Goal: Task Accomplishment & Management: Manage account settings

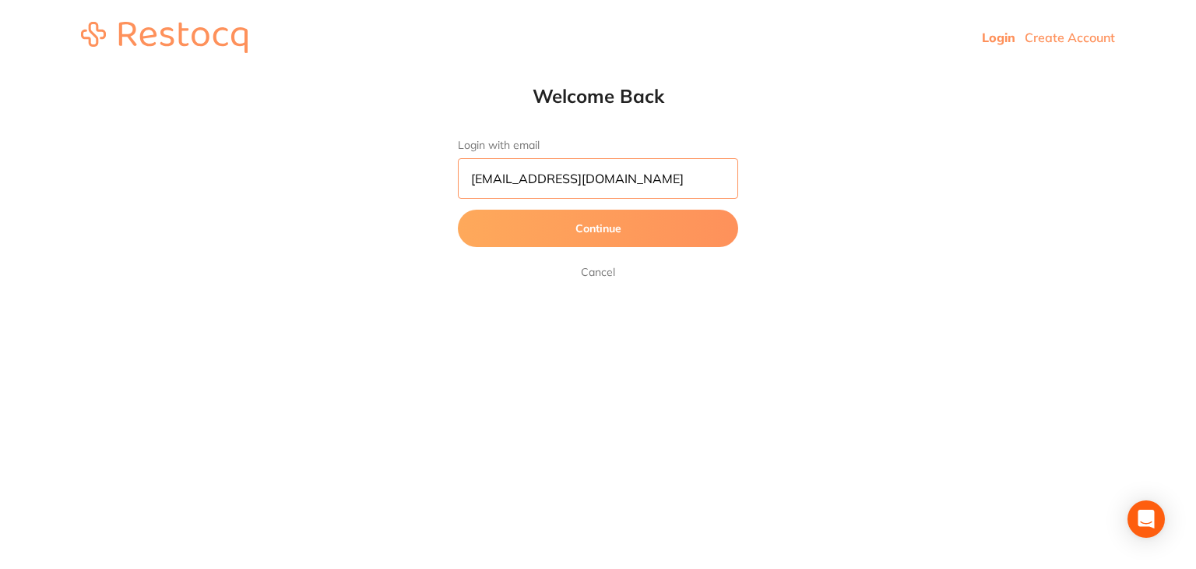
click at [653, 185] on input "dhanie@restocq.com" at bounding box center [598, 178] width 280 height 40
type input "[EMAIL_ADDRESS][DOMAIN_NAME]"
click at [540, 243] on button "Continue" at bounding box center [598, 227] width 280 height 37
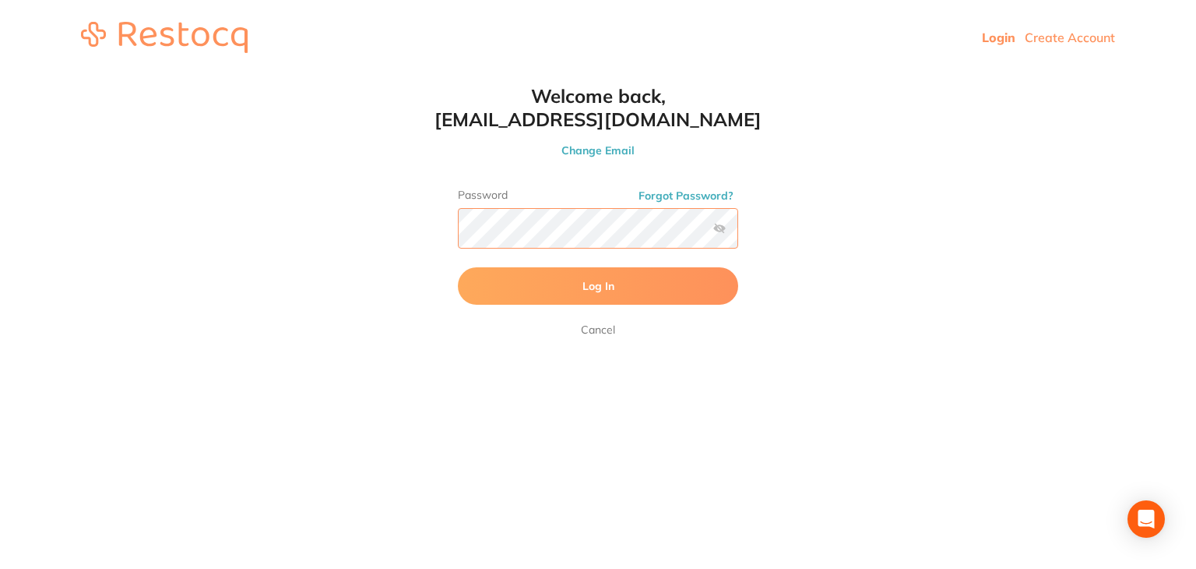
click at [458, 267] on button "Log In" at bounding box center [598, 285] width 280 height 37
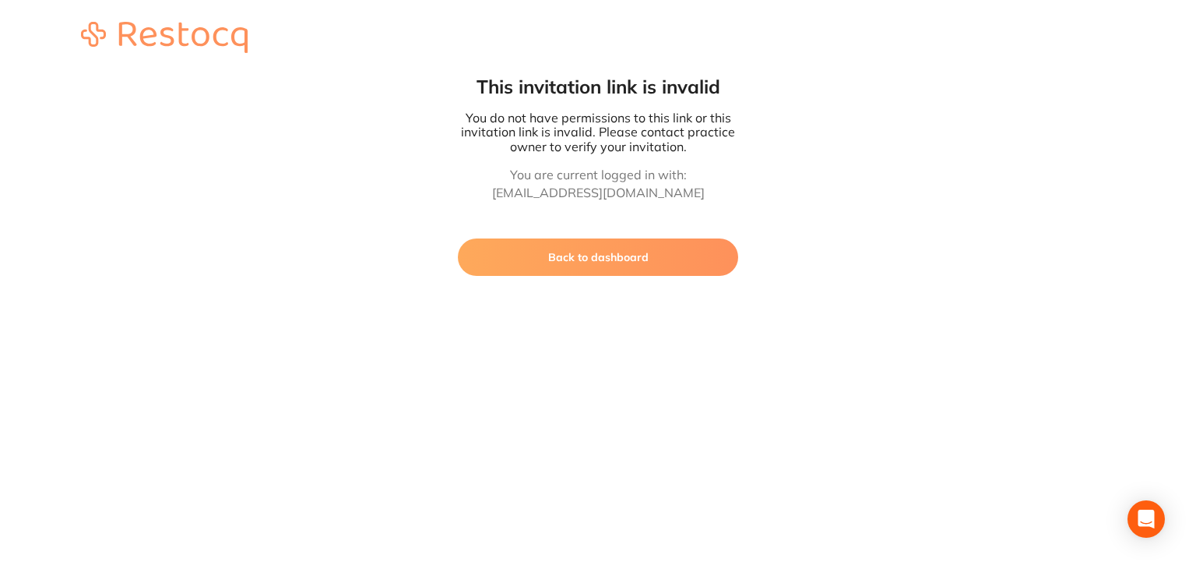
click at [579, 262] on button "Back to dashboard" at bounding box center [598, 256] width 280 height 37
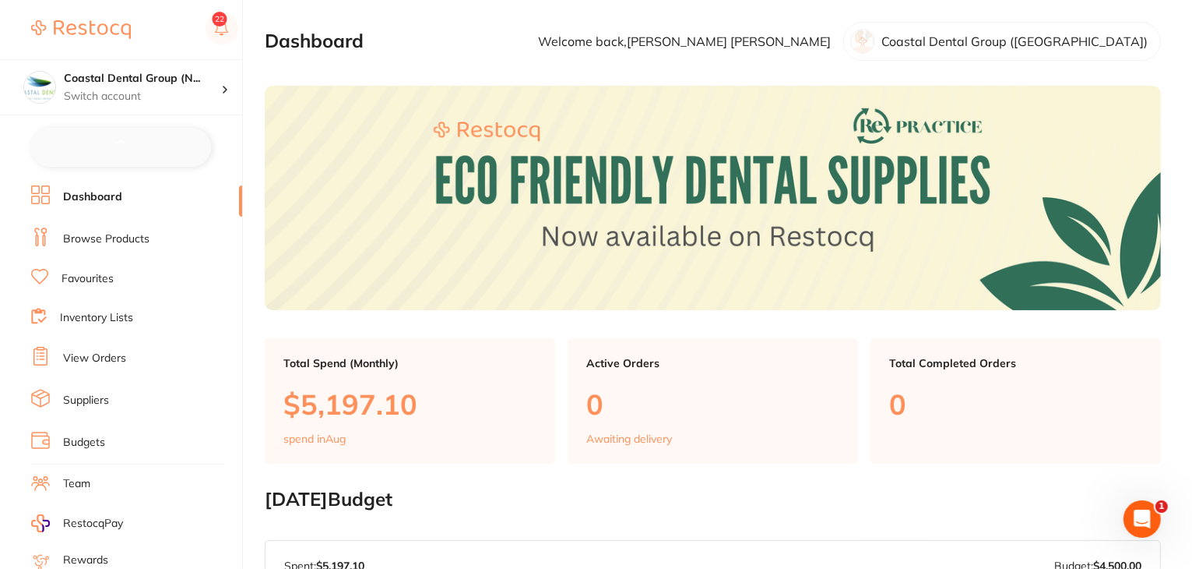
checkbox input "false"
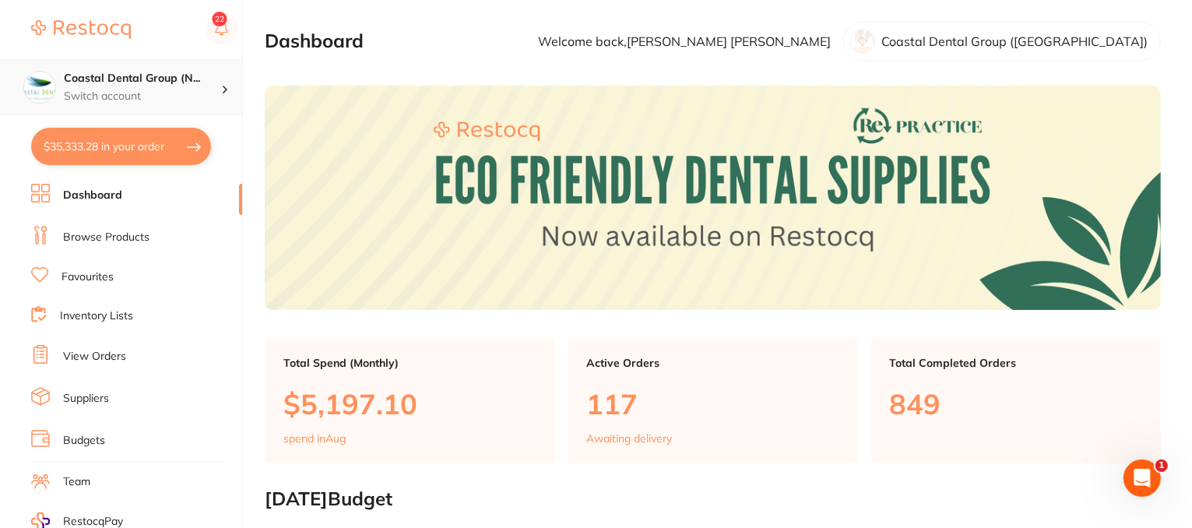
click at [222, 93] on div at bounding box center [231, 87] width 20 height 14
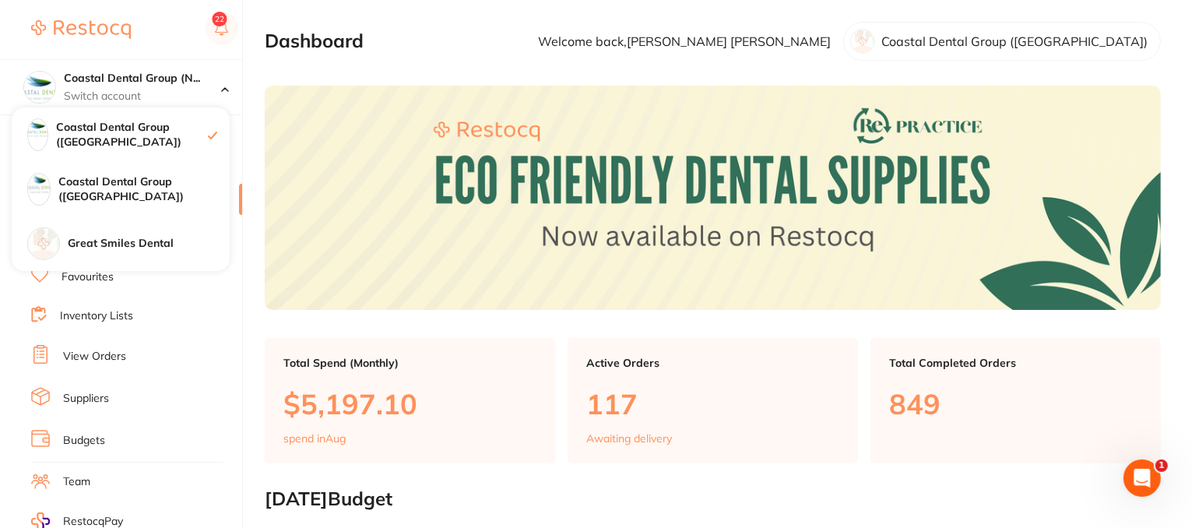
click at [430, 55] on section "Dashboard Welcome back, Samantha Sullivan Coastal Dental Group (Newcastle)" at bounding box center [713, 41] width 896 height 39
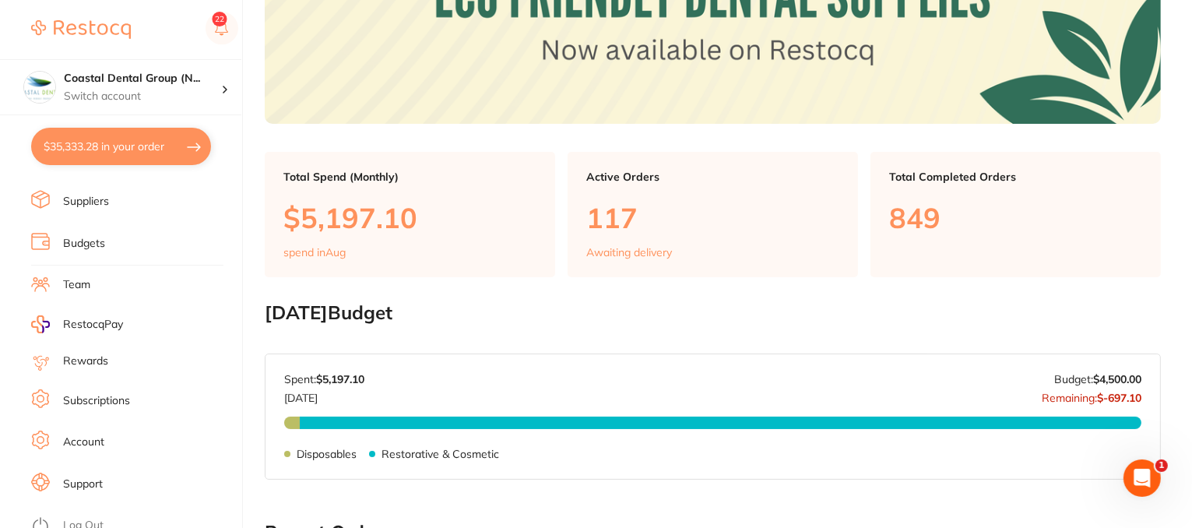
scroll to position [234, 0]
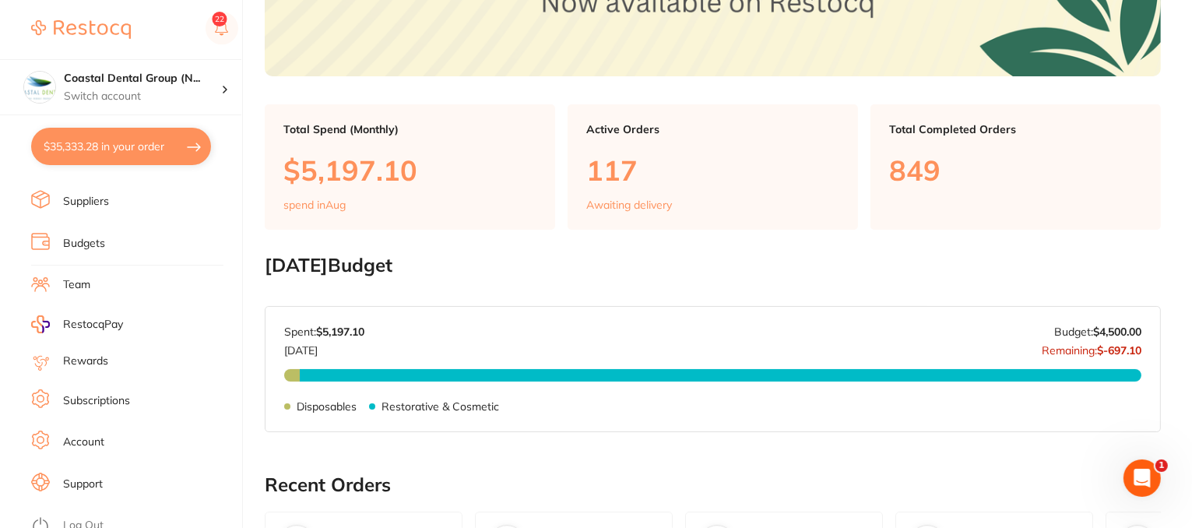
click at [92, 482] on li "Support" at bounding box center [136, 484] width 211 height 23
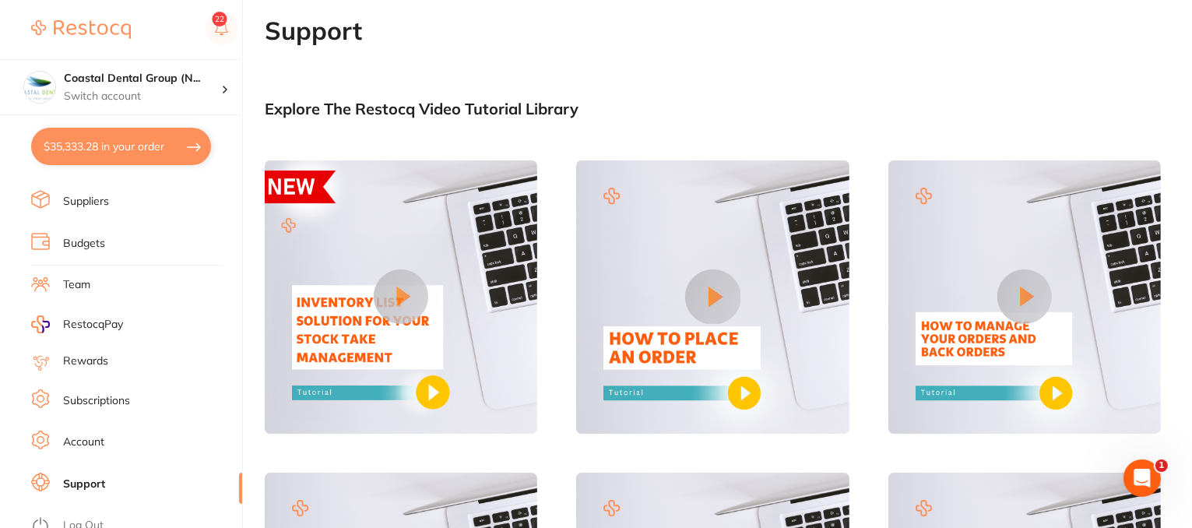
click at [1139, 481] on icon "Open Intercom Messenger" at bounding box center [1142, 478] width 26 height 26
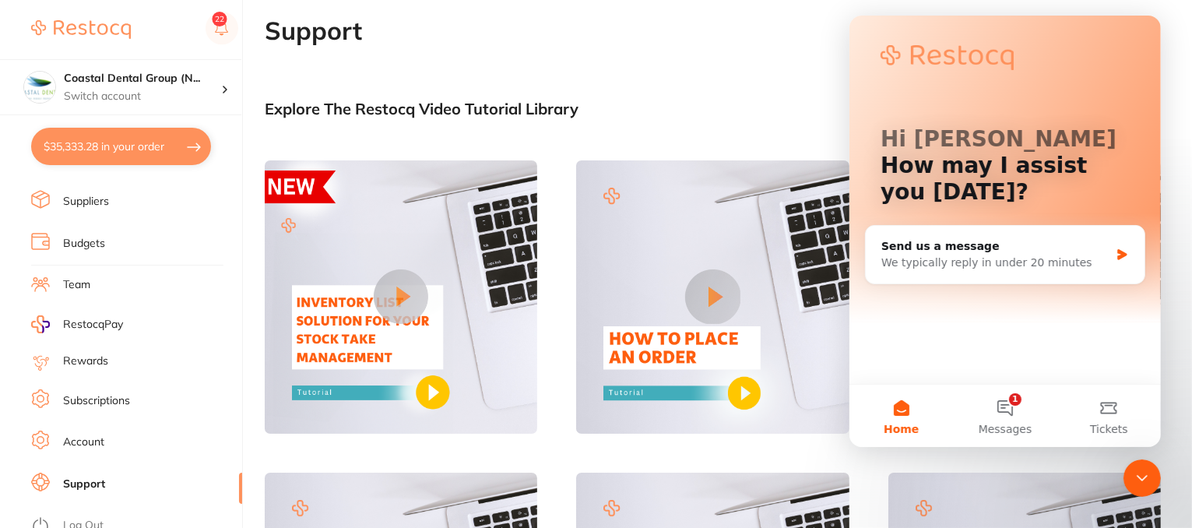
click at [1142, 474] on icon "Close Intercom Messenger" at bounding box center [1141, 477] width 19 height 19
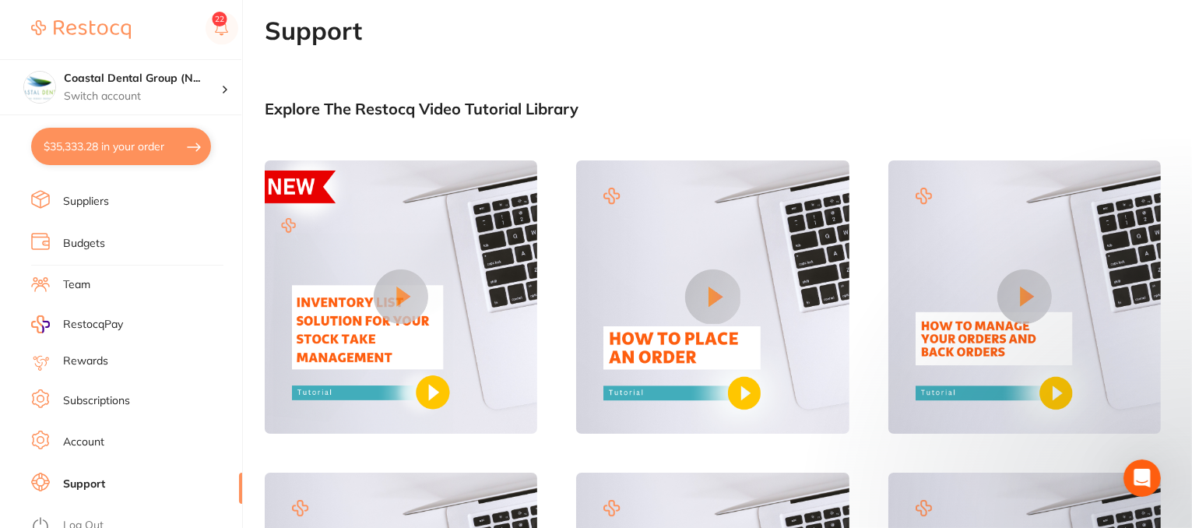
click at [100, 393] on link "Subscriptions" at bounding box center [96, 401] width 67 height 16
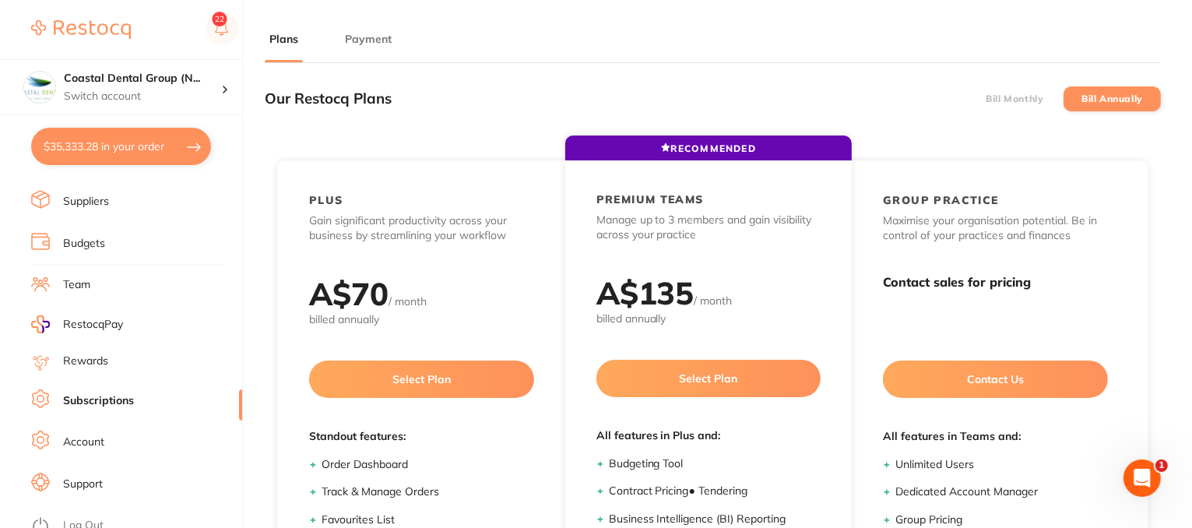
click at [349, 37] on button "Payment" at bounding box center [368, 39] width 56 height 15
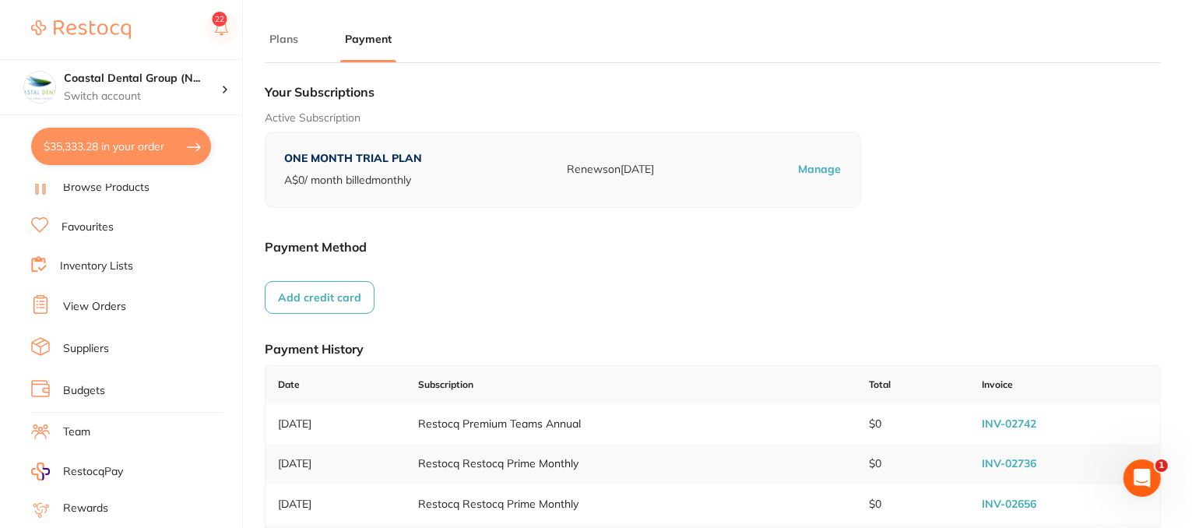
scroll to position [41, 0]
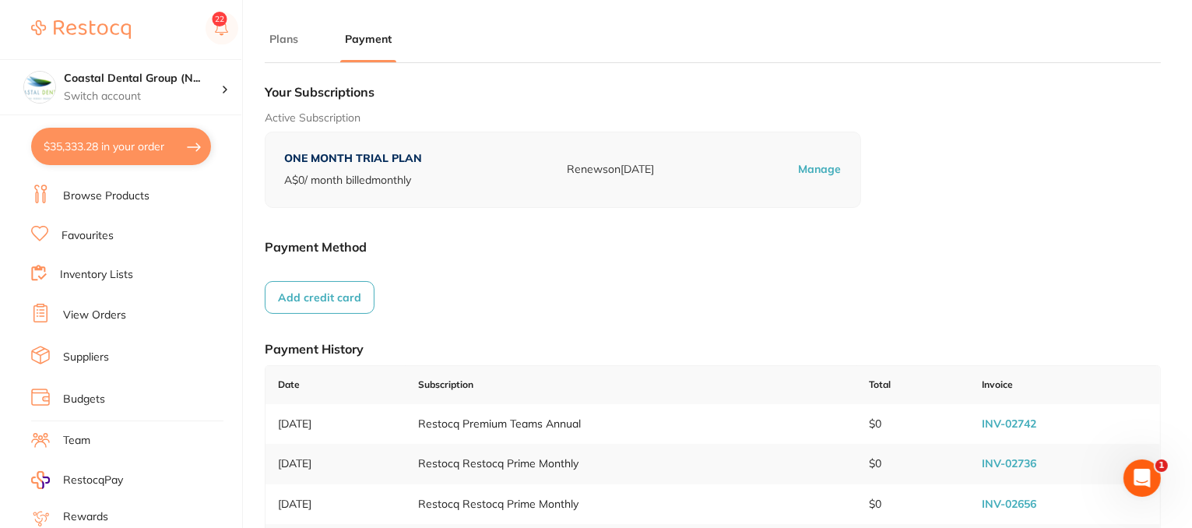
click at [88, 436] on link "Team" at bounding box center [76, 441] width 27 height 16
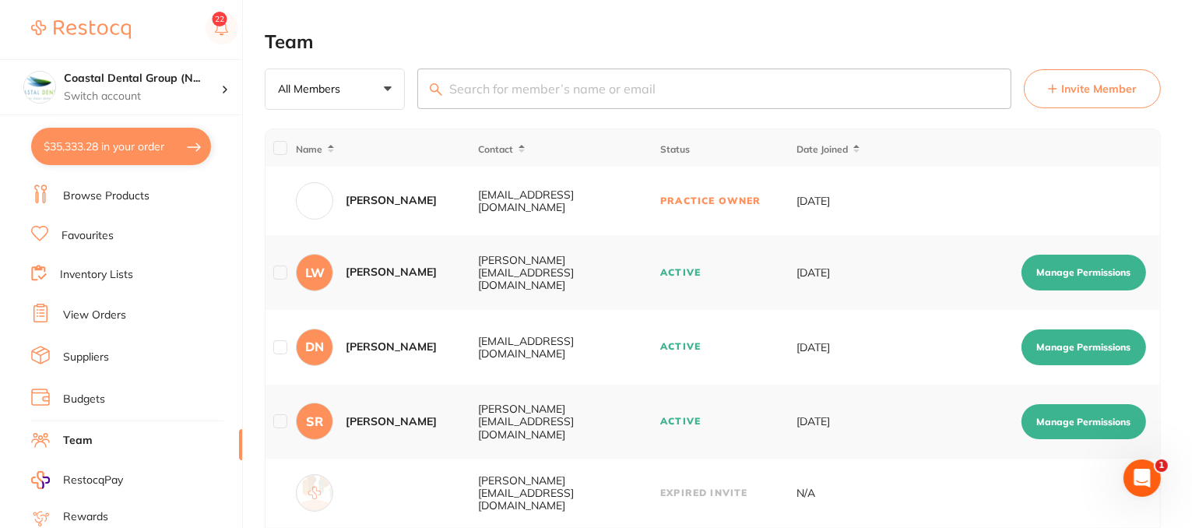
click at [1097, 81] on span "Invite Member" at bounding box center [1100, 89] width 76 height 16
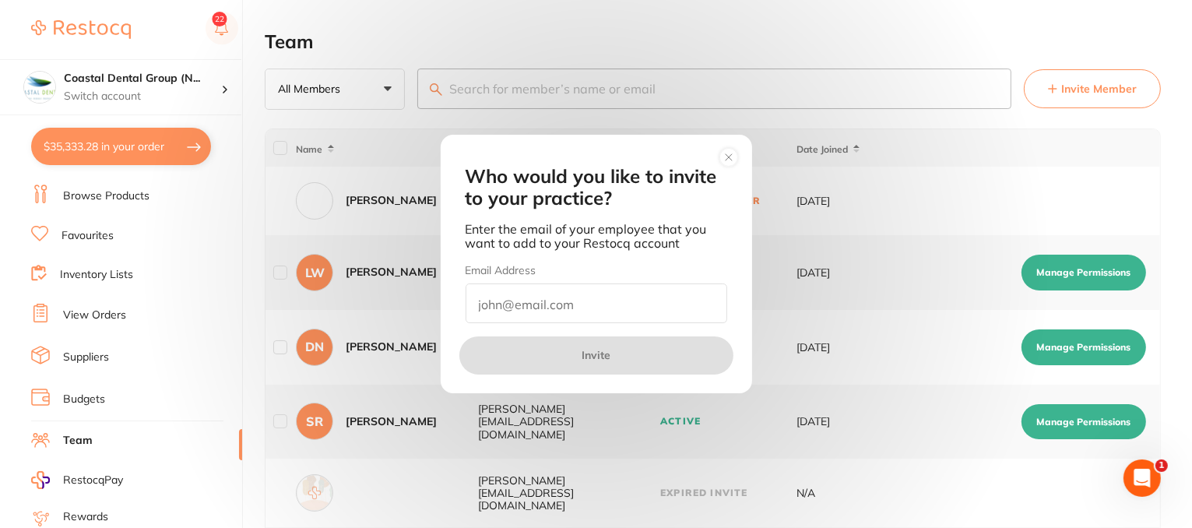
click at [730, 164] on circle at bounding box center [729, 158] width 18 height 18
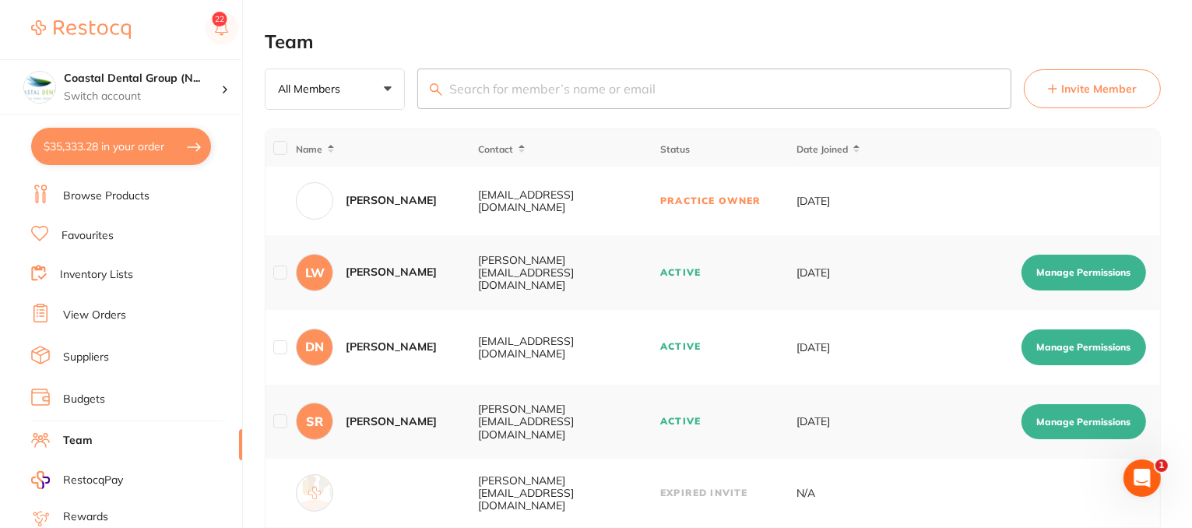
click at [1073, 273] on button "Manage Permissions" at bounding box center [1084, 273] width 125 height 36
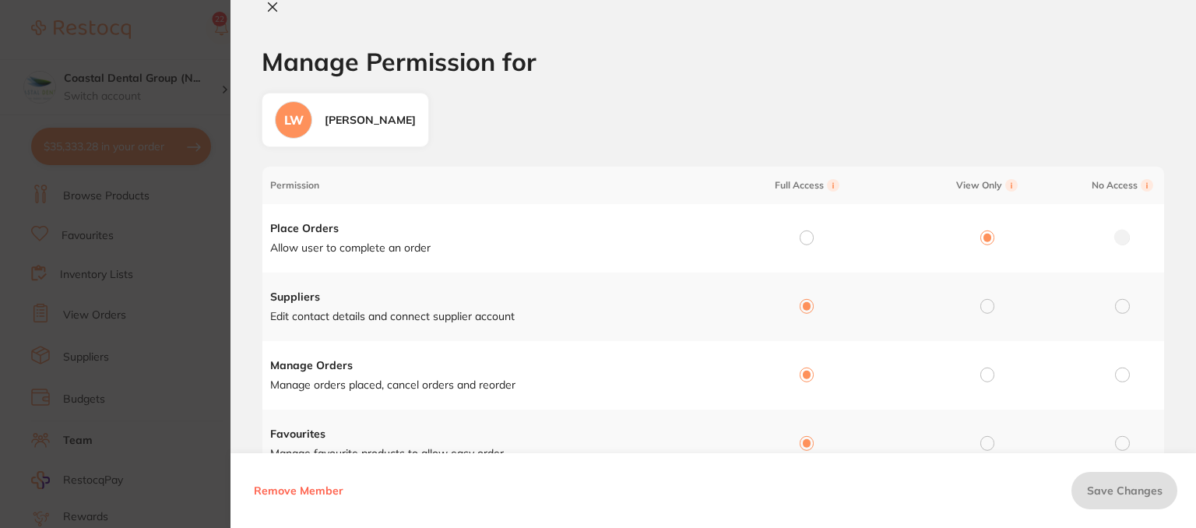
click at [275, 11] on icon at bounding box center [272, 7] width 12 height 12
checkbox input "false"
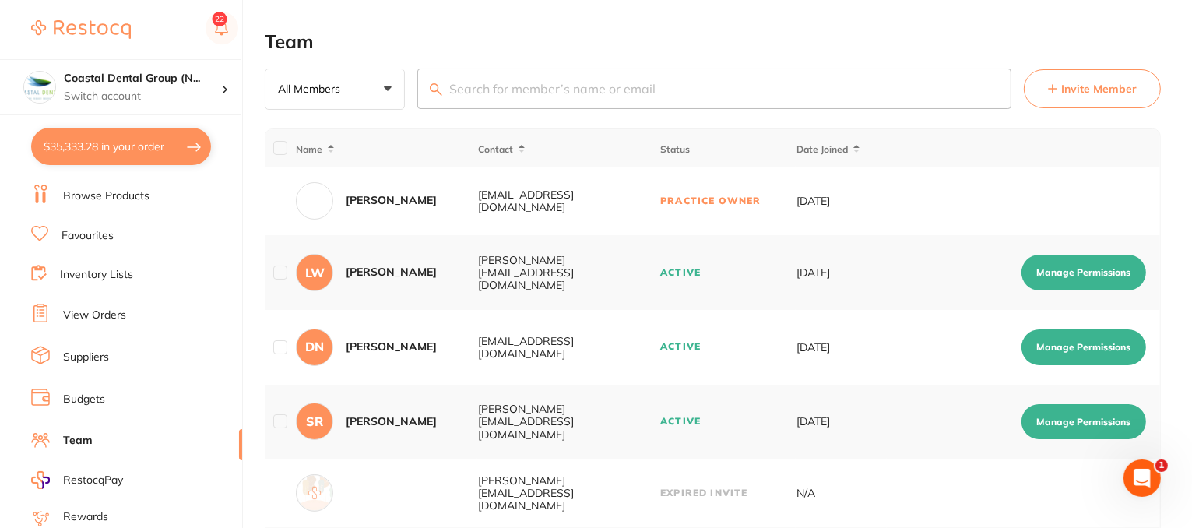
click at [1059, 96] on button "Invite Member" at bounding box center [1092, 88] width 137 height 39
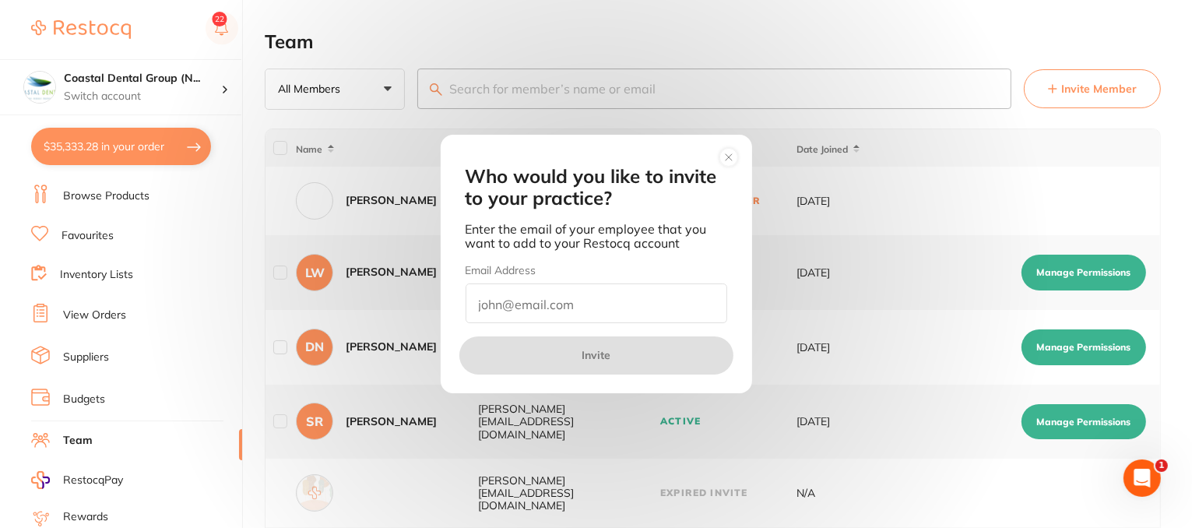
click at [727, 157] on icon at bounding box center [729, 157] width 6 height 6
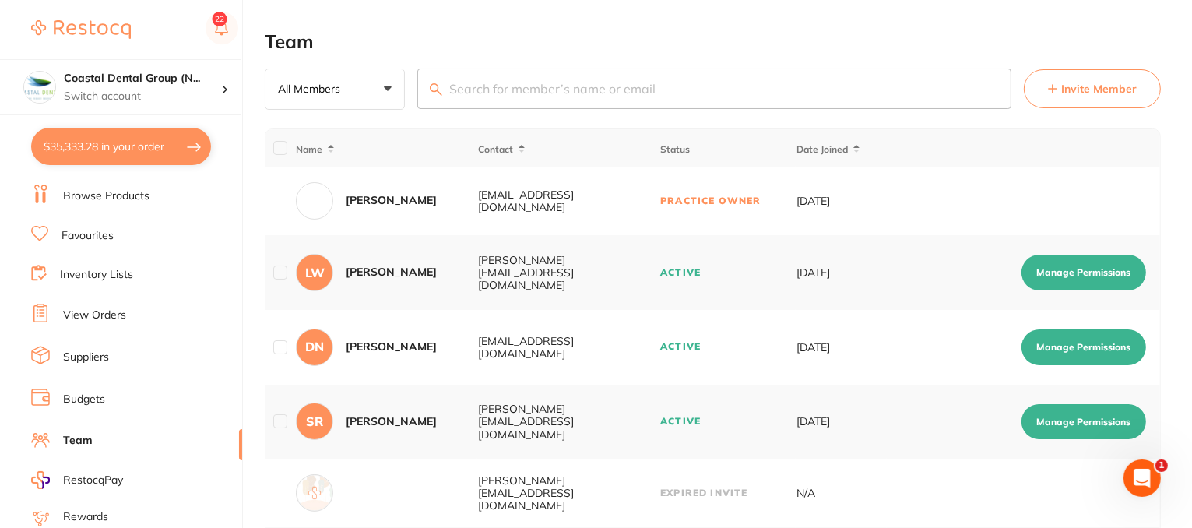
click at [88, 392] on link "Budgets" at bounding box center [84, 400] width 42 height 16
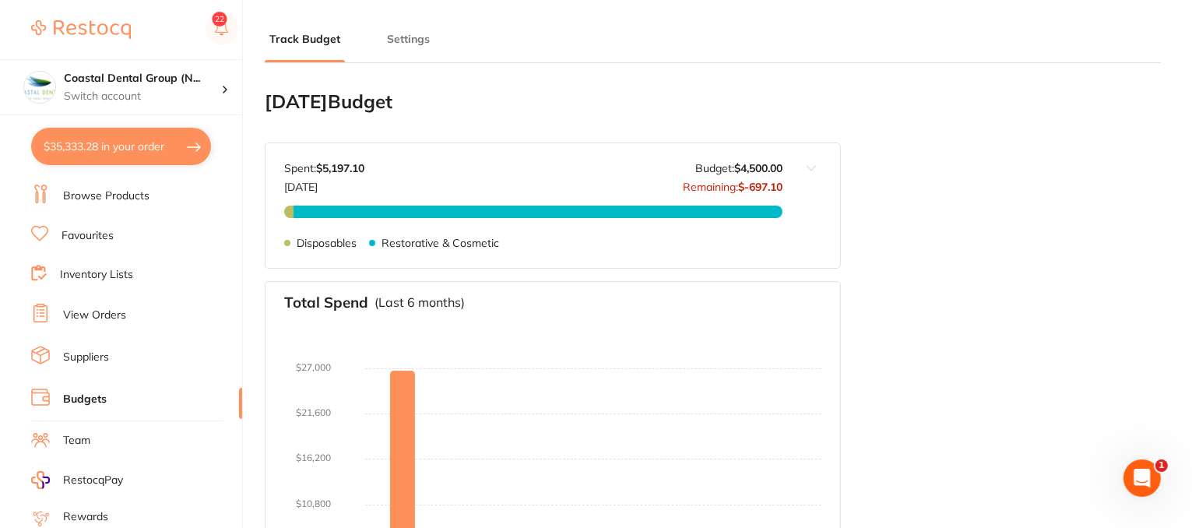
click at [405, 39] on button "Settings" at bounding box center [408, 39] width 52 height 15
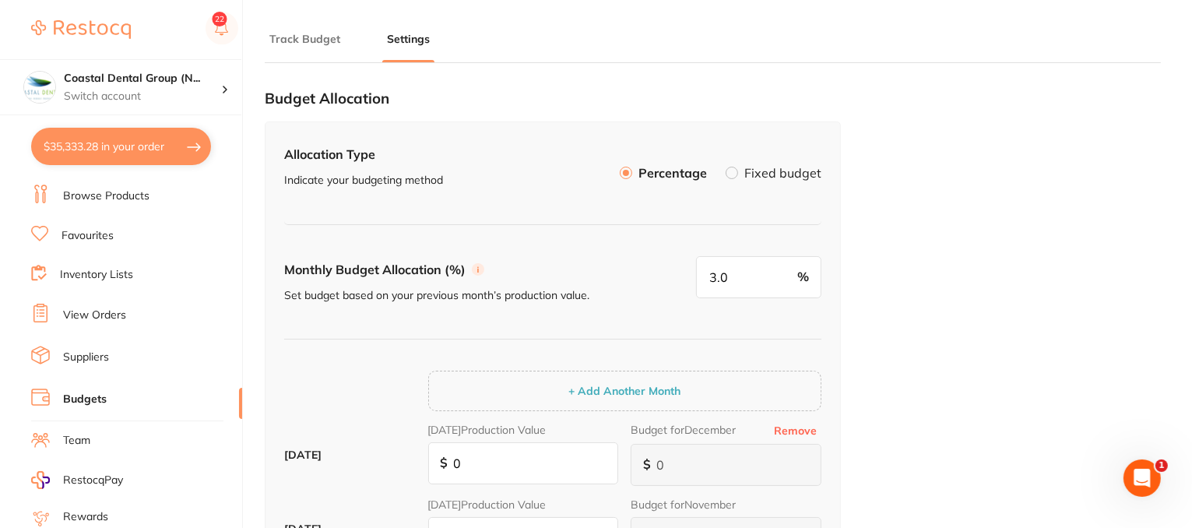
click at [731, 174] on label at bounding box center [732, 173] width 12 height 12
click at [726, 167] on input "Fixed budget" at bounding box center [726, 167] width 0 height 0
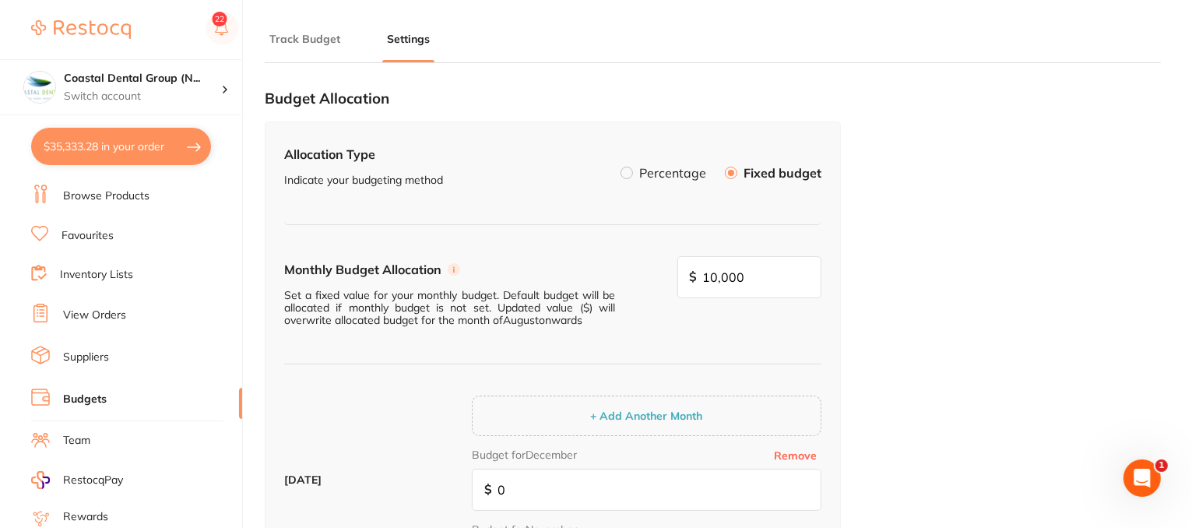
click at [631, 174] on label at bounding box center [627, 173] width 12 height 12
click at [621, 167] on input "Percentage" at bounding box center [621, 167] width 0 height 0
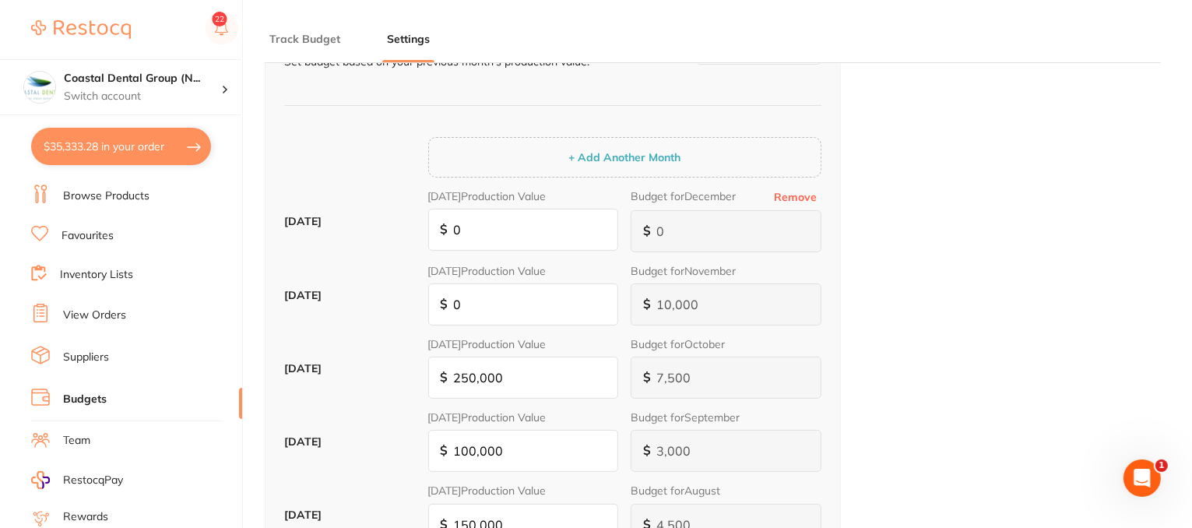
scroll to position [78, 0]
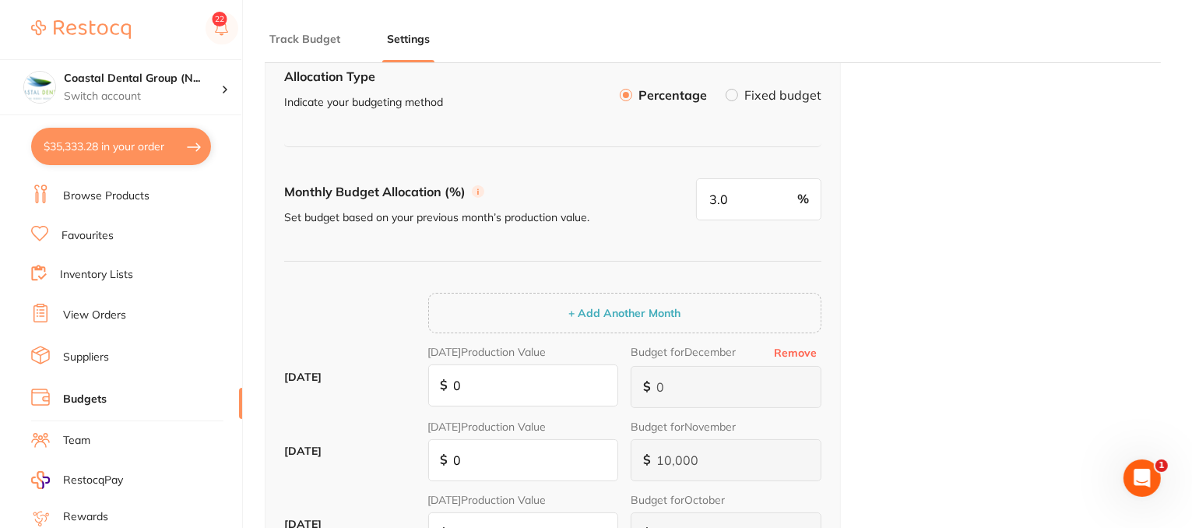
click at [732, 94] on label at bounding box center [732, 95] width 12 height 12
click at [726, 89] on input "Fixed budget" at bounding box center [726, 89] width 0 height 0
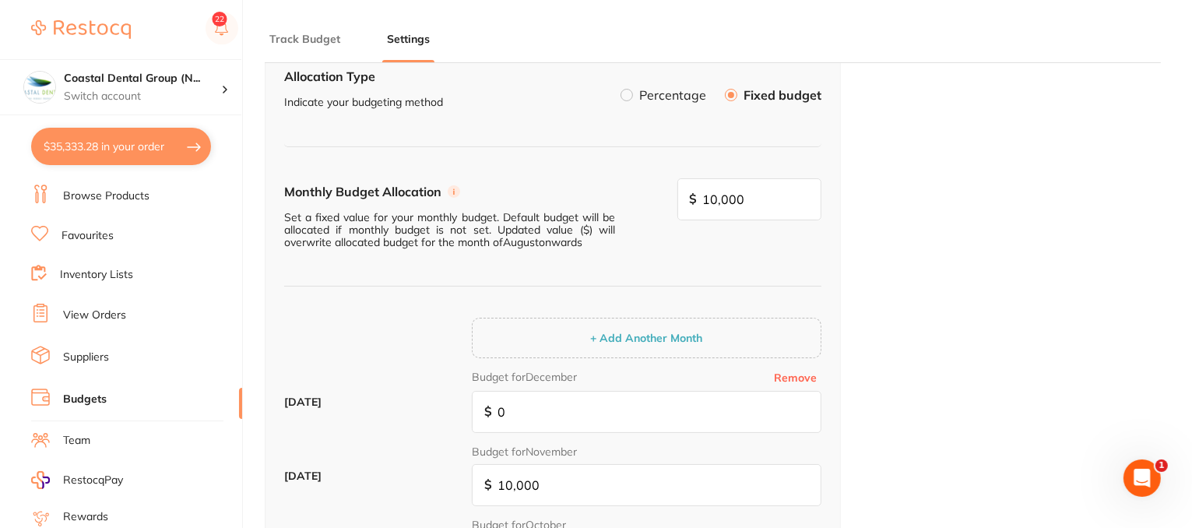
click at [320, 41] on button "Track Budget" at bounding box center [305, 39] width 80 height 15
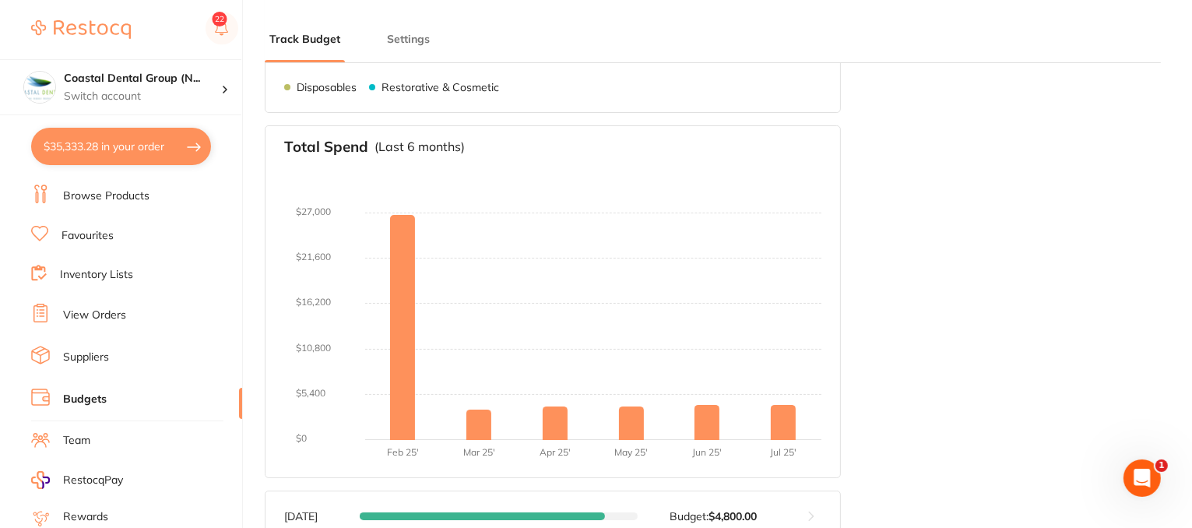
scroll to position [467, 0]
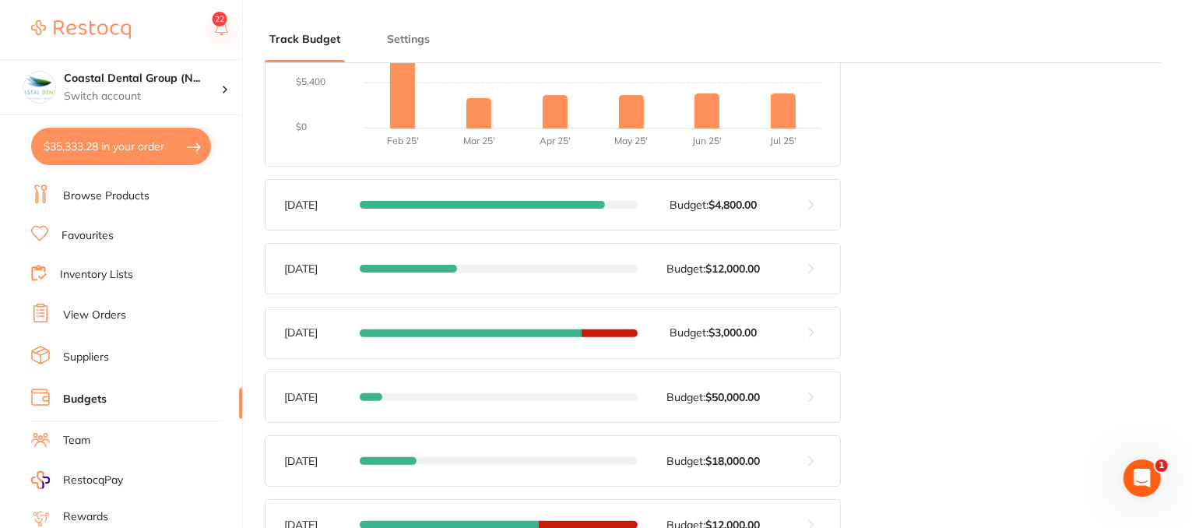
click at [813, 204] on button at bounding box center [812, 205] width 58 height 50
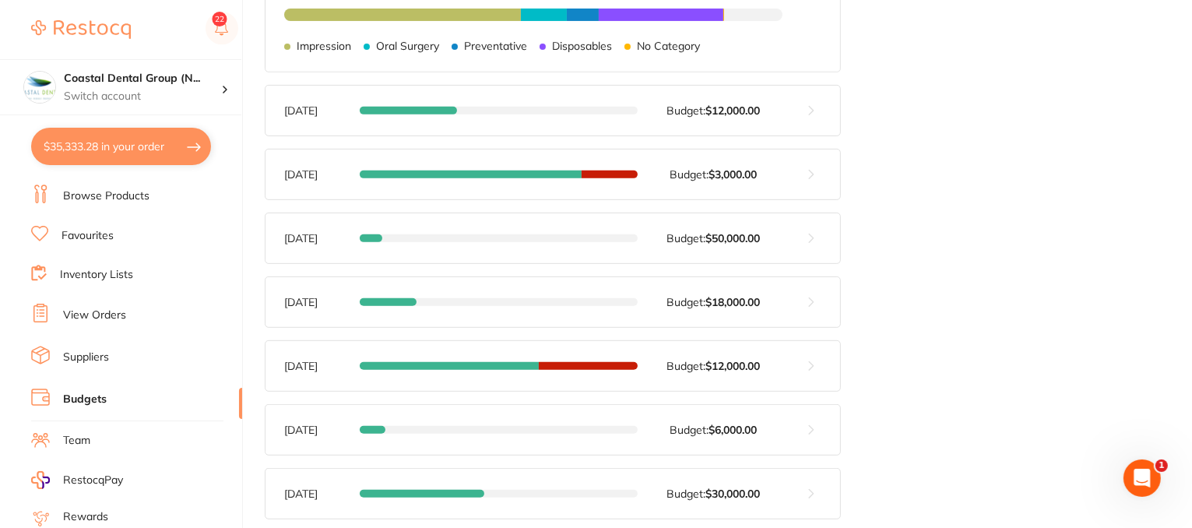
scroll to position [0, 0]
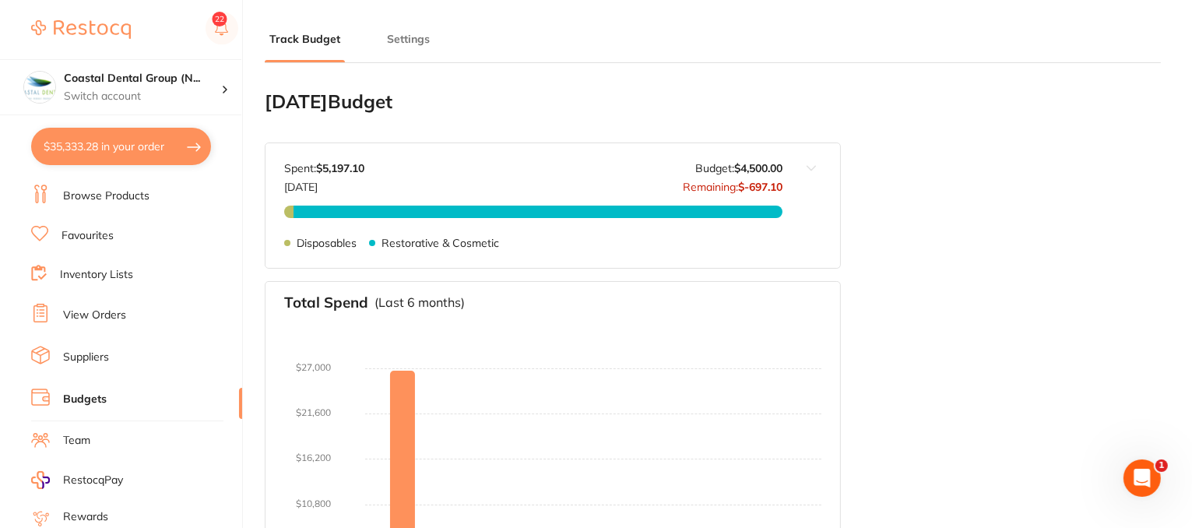
click at [90, 353] on link "Suppliers" at bounding box center [86, 358] width 46 height 16
type input "10,000"
type input "4,500"
type input "3.0"
type input "150,000"
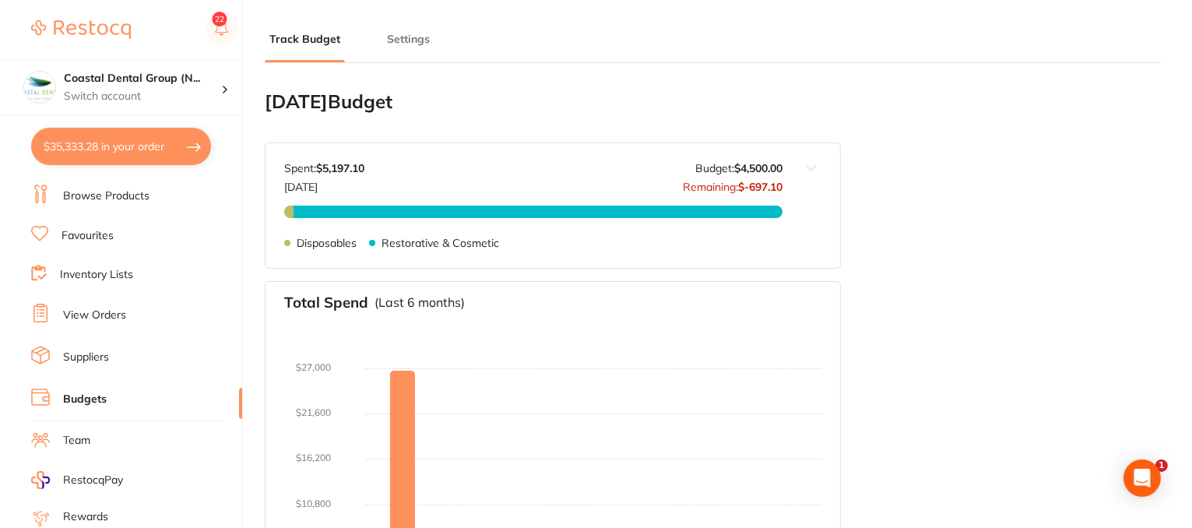
type input "4,500"
click at [90, 353] on link "Suppliers" at bounding box center [86, 358] width 46 height 16
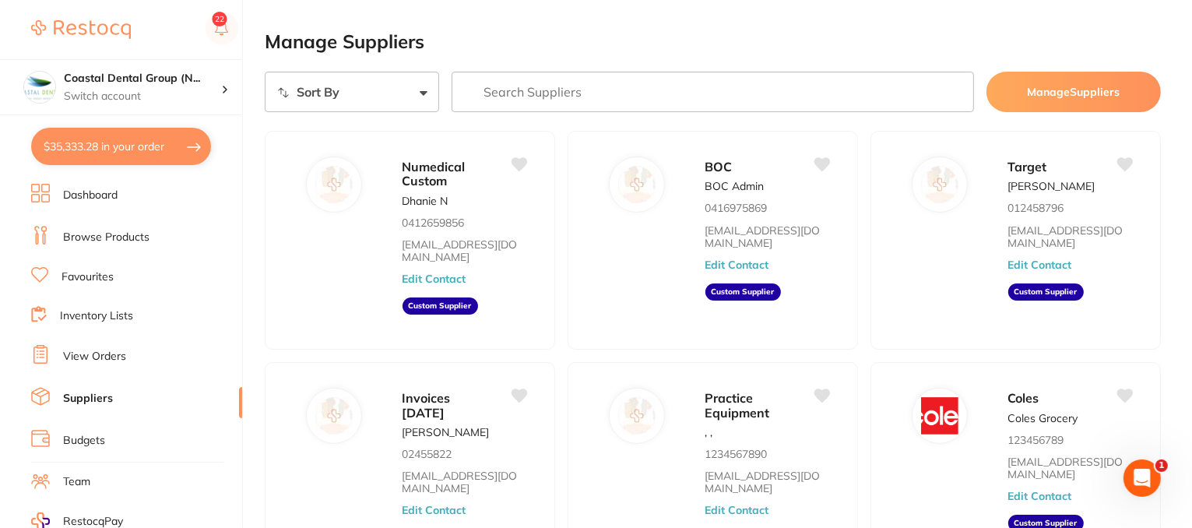
click at [111, 241] on link "Browse Products" at bounding box center [106, 238] width 86 height 16
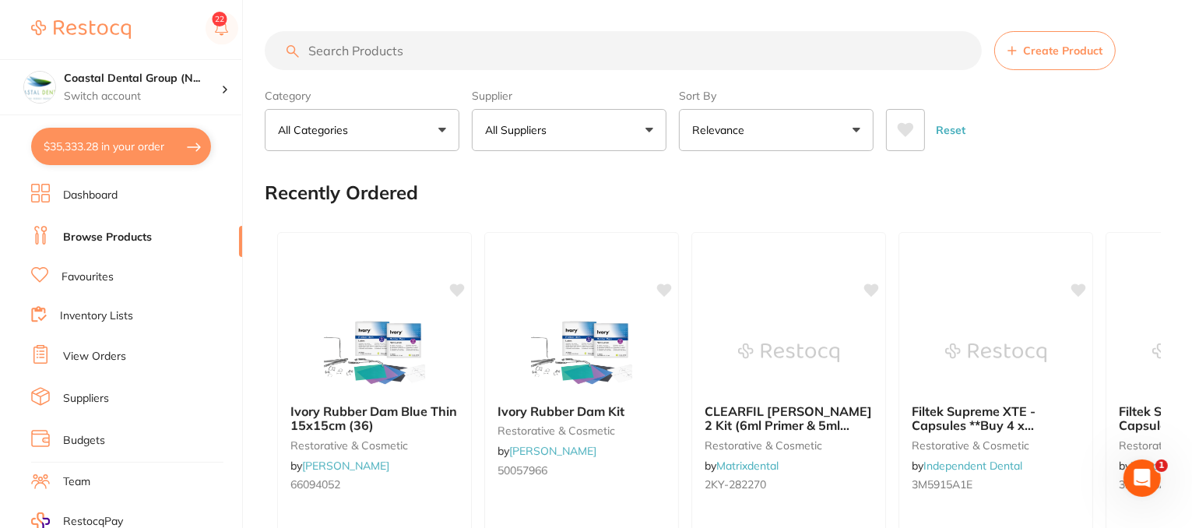
click at [654, 132] on button "All Suppliers" at bounding box center [569, 130] width 195 height 42
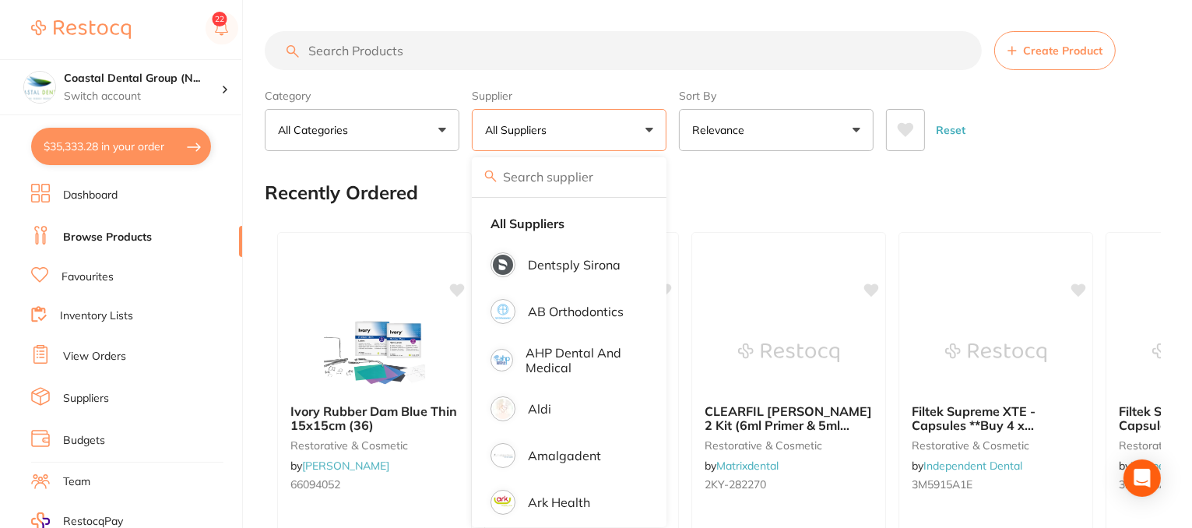
click at [458, 61] on input "search" at bounding box center [623, 50] width 717 height 39
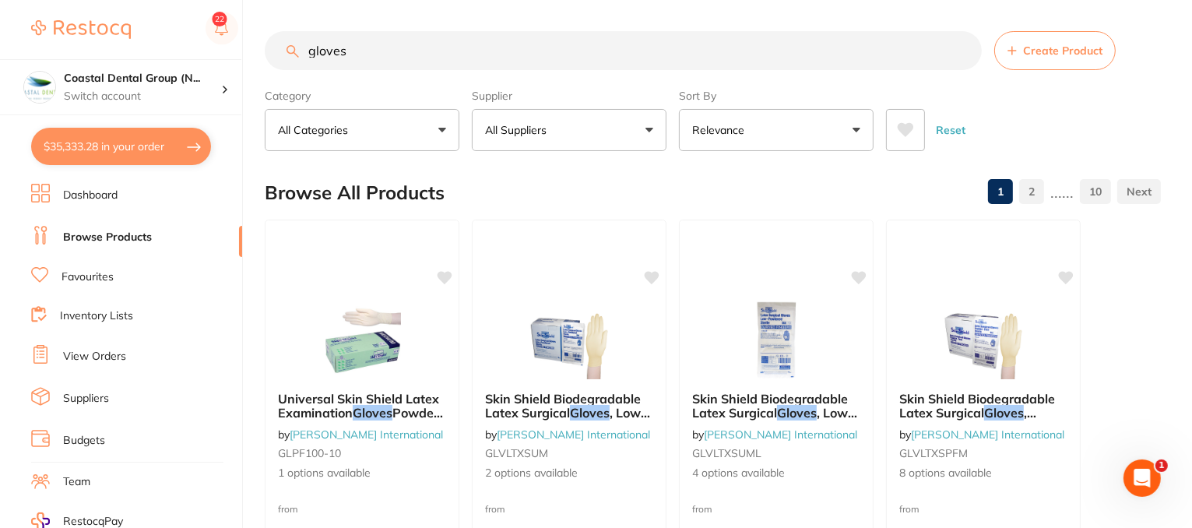
click at [305, 53] on input "gloves" at bounding box center [623, 50] width 717 height 39
click at [308, 54] on input "gloves" at bounding box center [623, 50] width 717 height 39
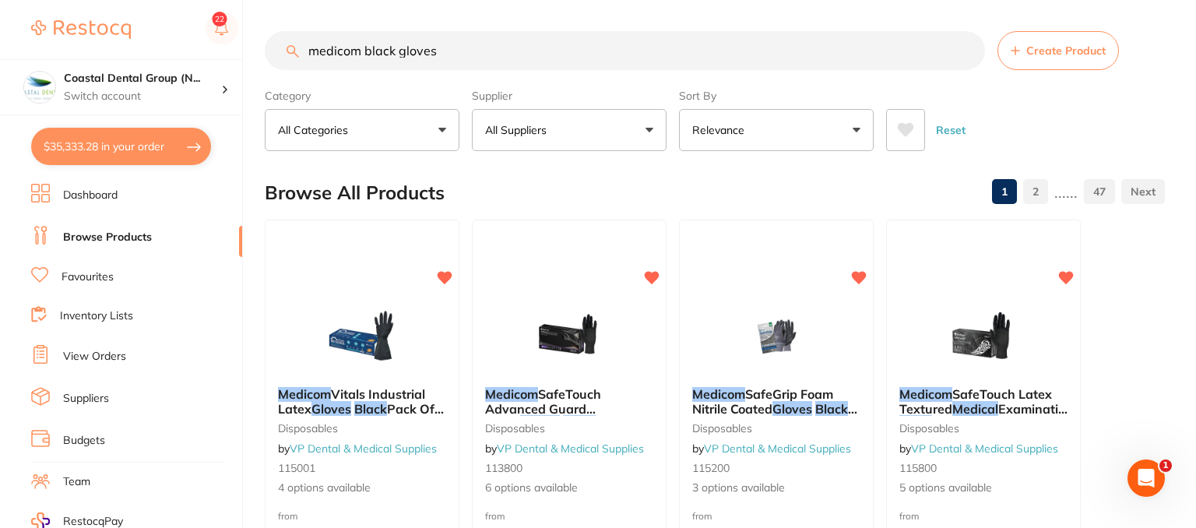
type input "medicom black gloves"
click at [649, 136] on button "All Suppliers" at bounding box center [569, 130] width 195 height 42
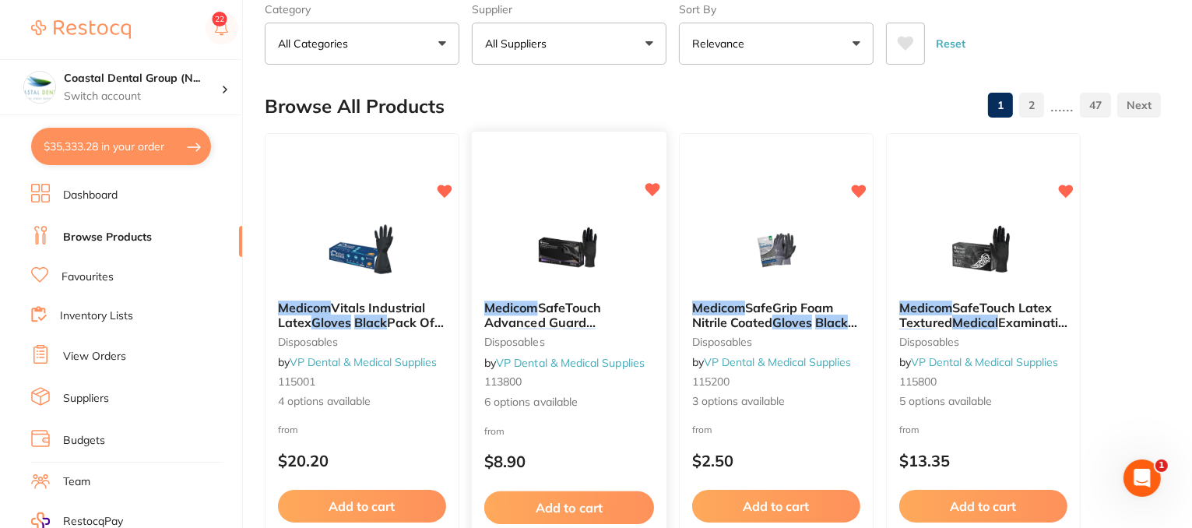
scroll to position [156, 0]
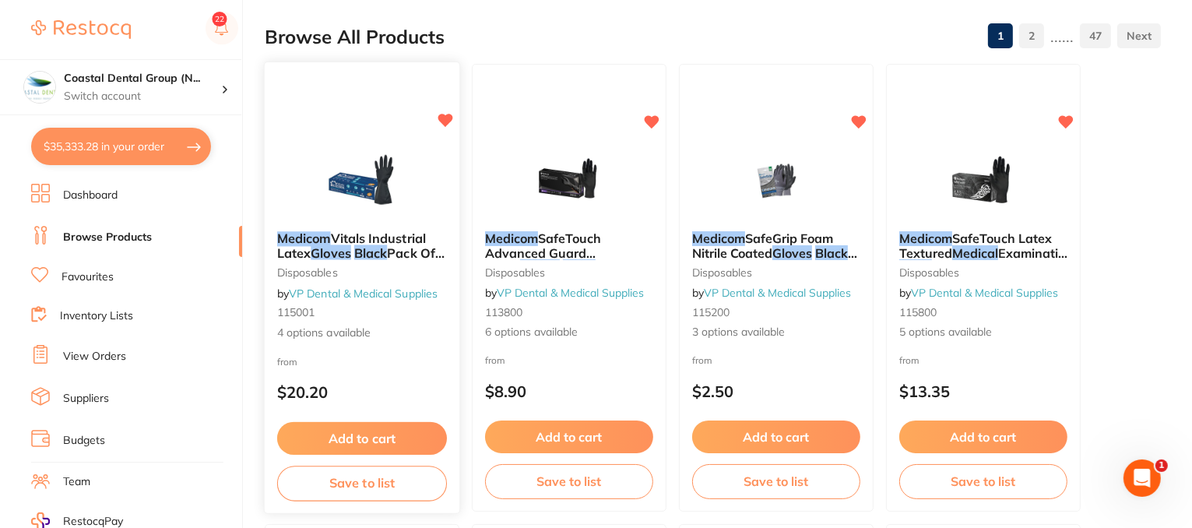
click at [337, 340] on span "4 options available" at bounding box center [362, 333] width 170 height 16
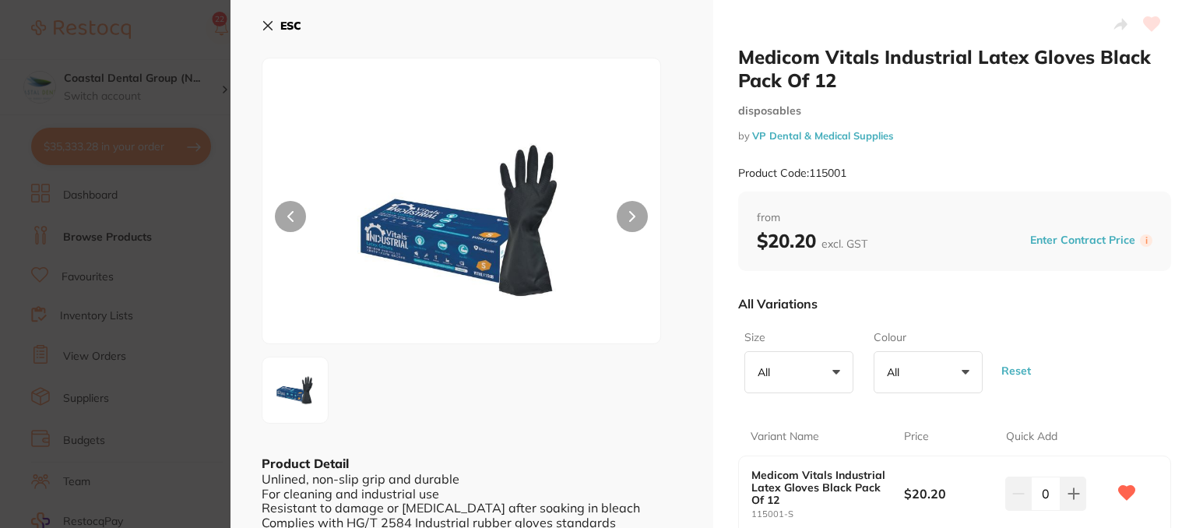
click at [271, 26] on icon at bounding box center [268, 25] width 12 height 12
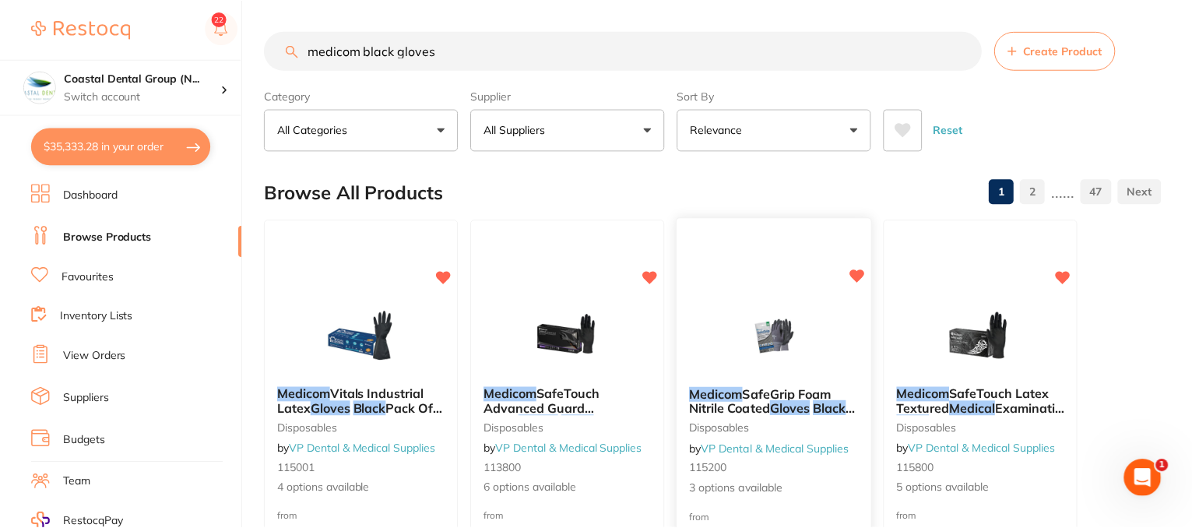
scroll to position [156, 0]
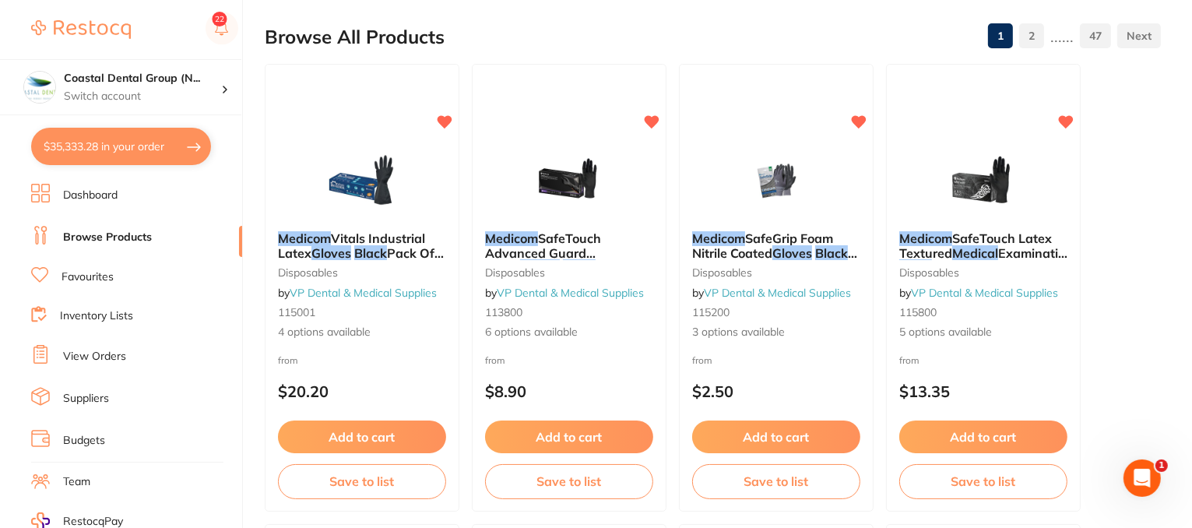
click at [86, 272] on link "Favourites" at bounding box center [88, 277] width 52 height 16
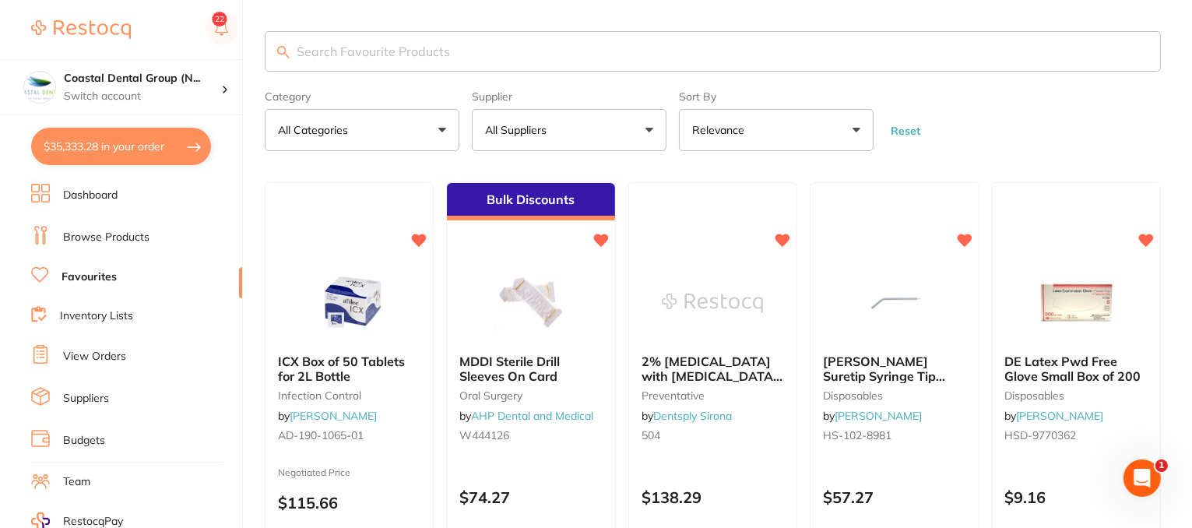
click at [114, 157] on button "$35,333.28 in your order" at bounding box center [121, 146] width 180 height 37
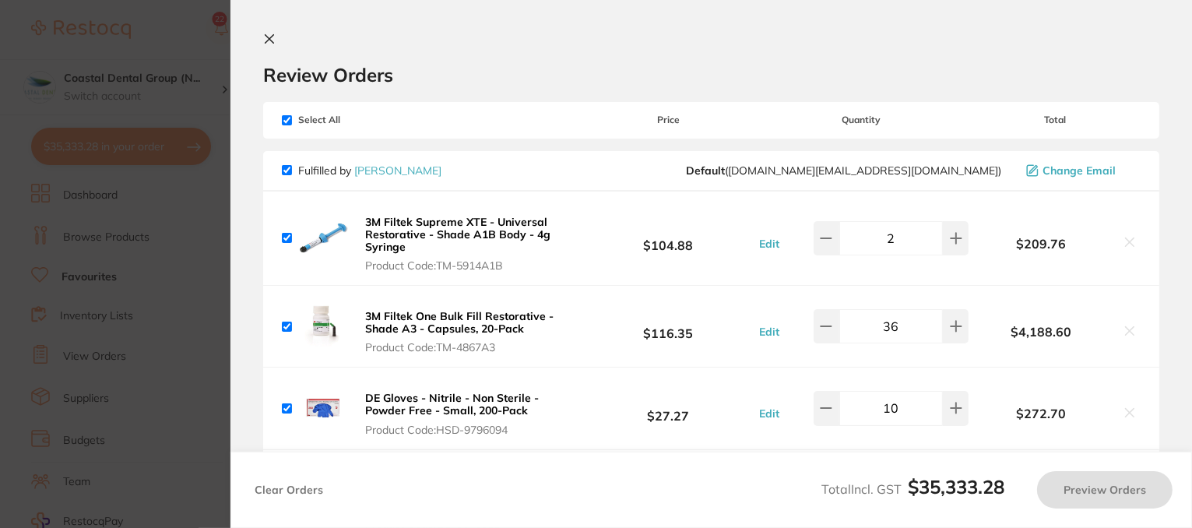
checkbox input "true"
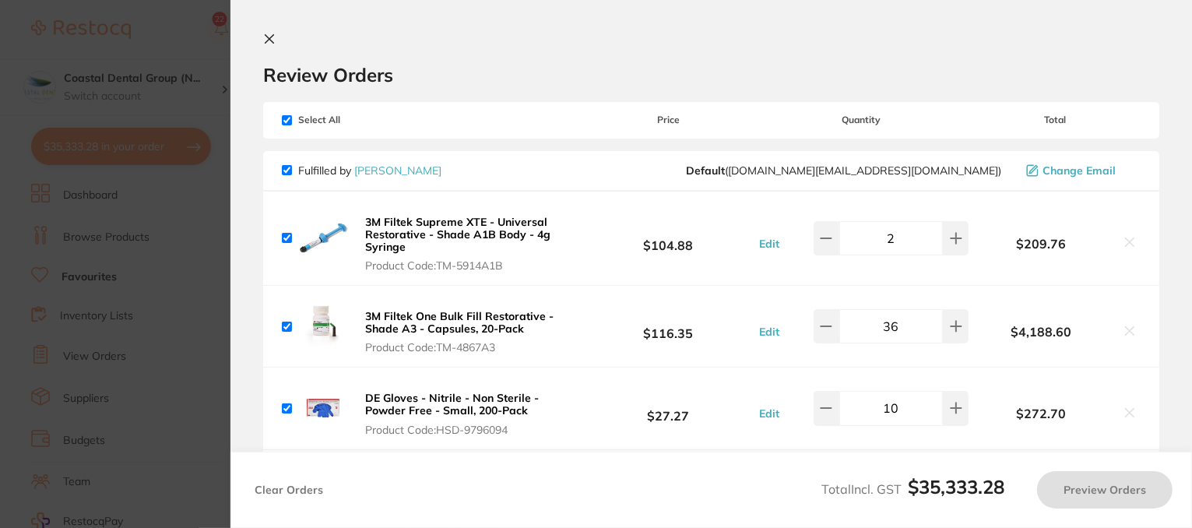
checkbox input "true"
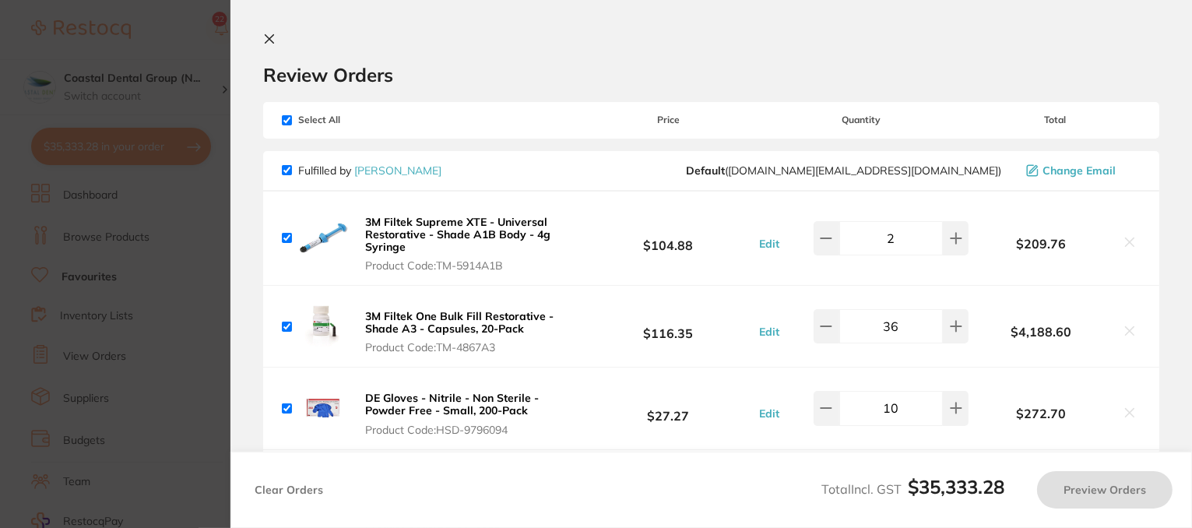
checkbox input "true"
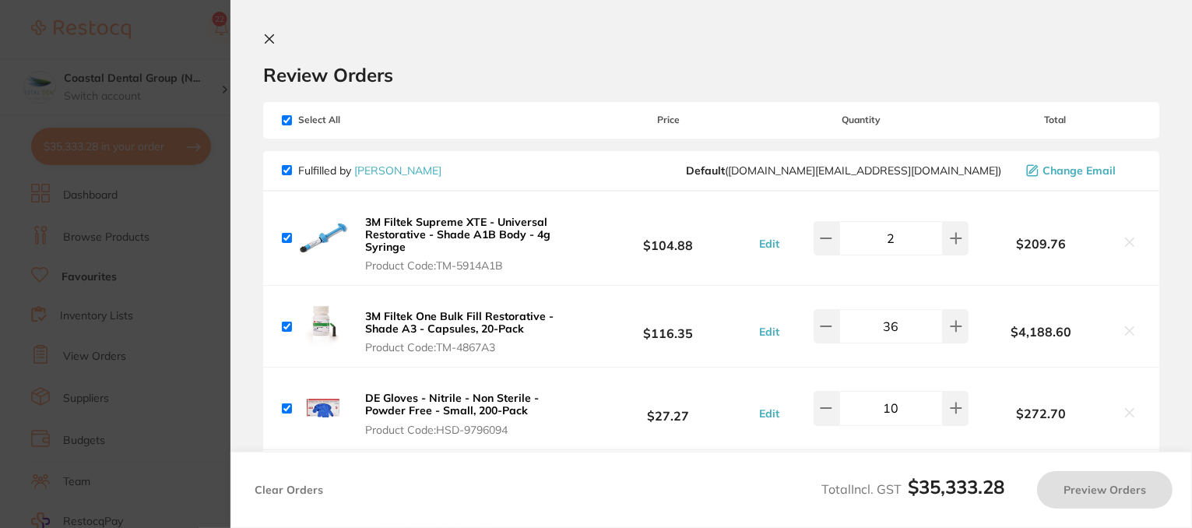
checkbox input "true"
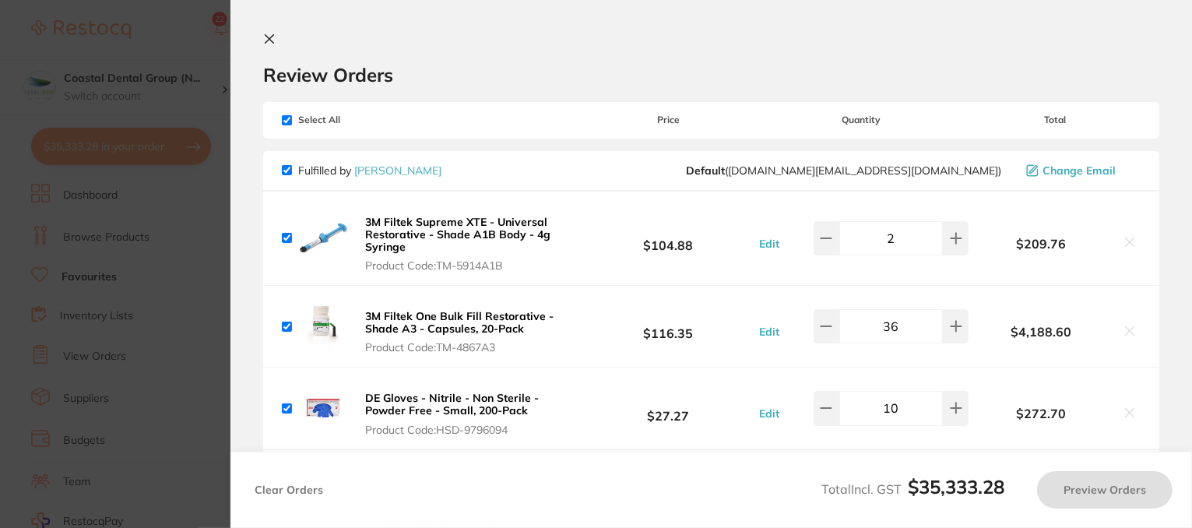
checkbox input "true"
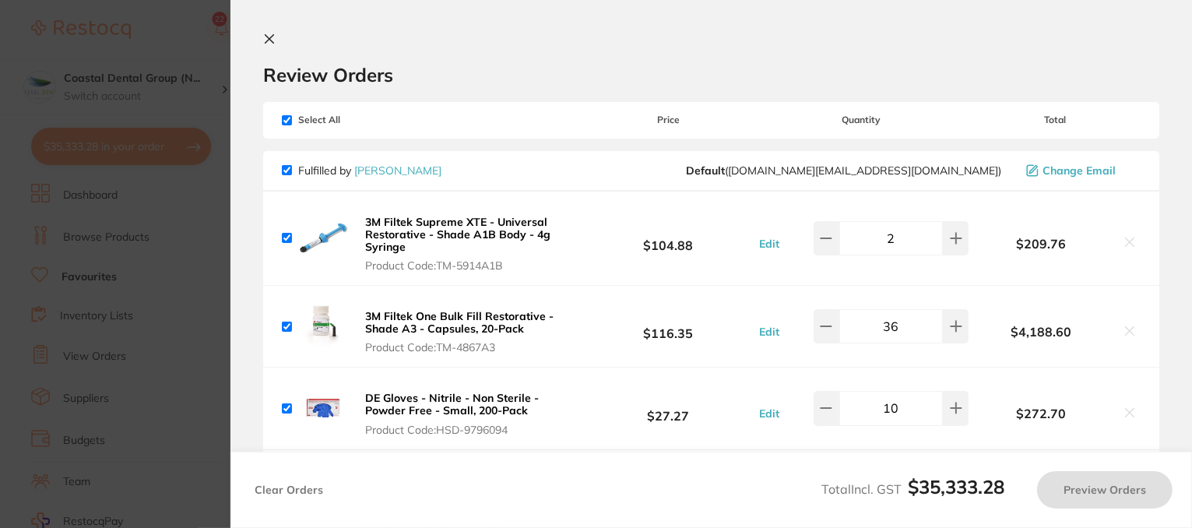
checkbox input "true"
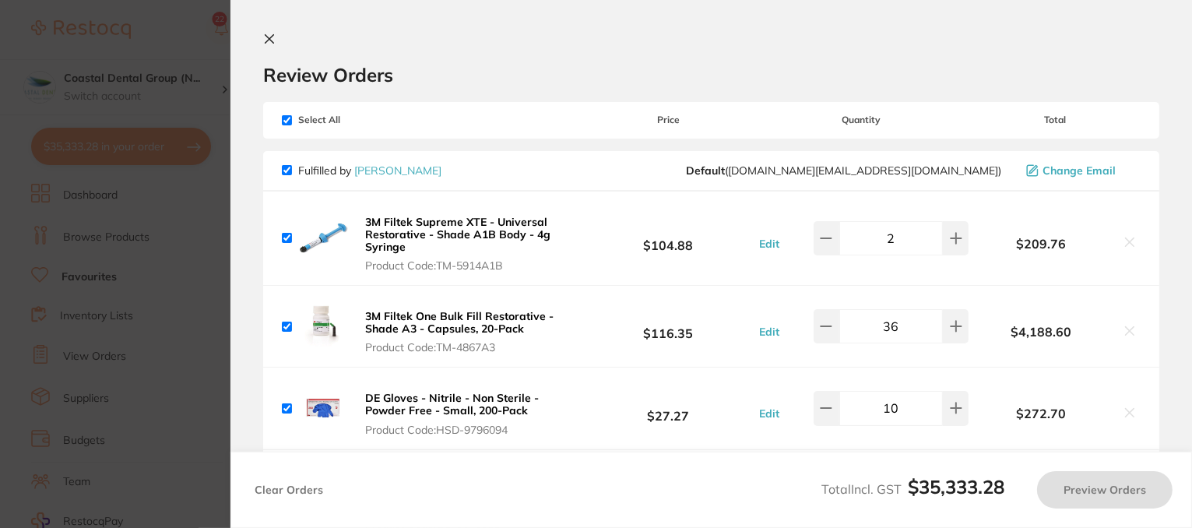
checkbox input "true"
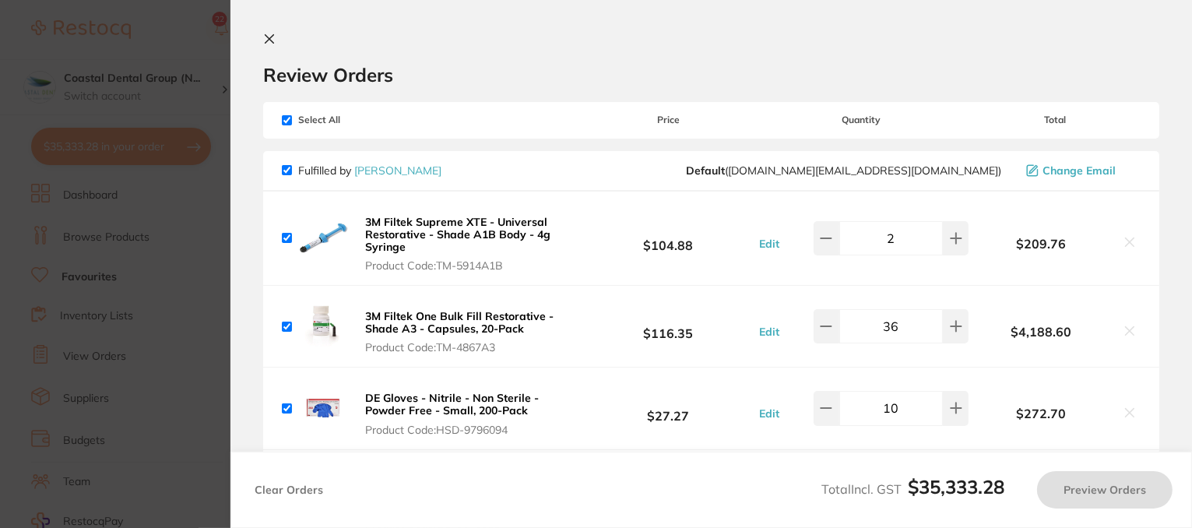
checkbox input "true"
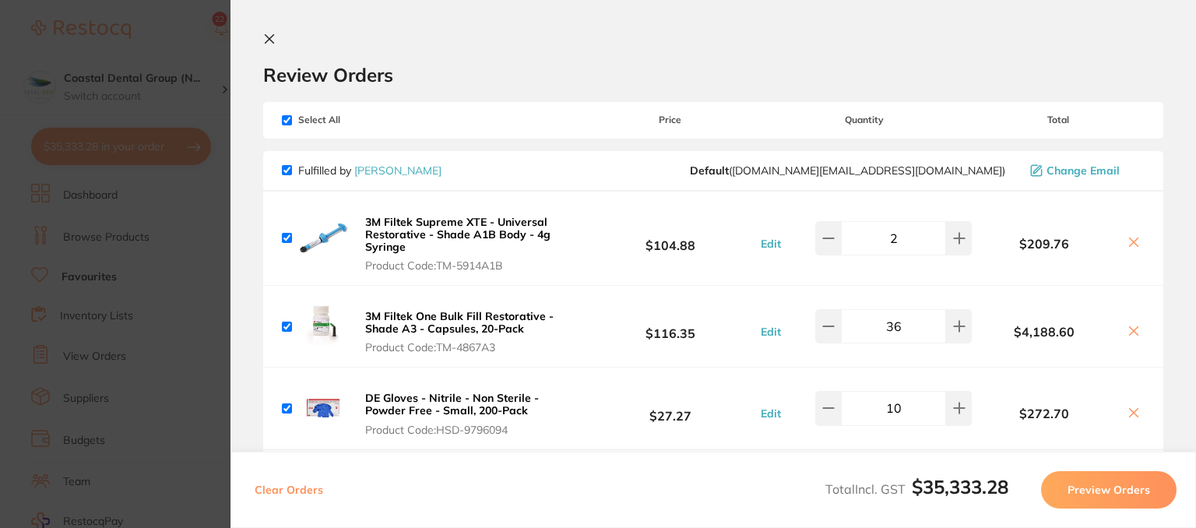
click at [288, 117] on input "checkbox" at bounding box center [287, 120] width 10 height 10
checkbox input "false"
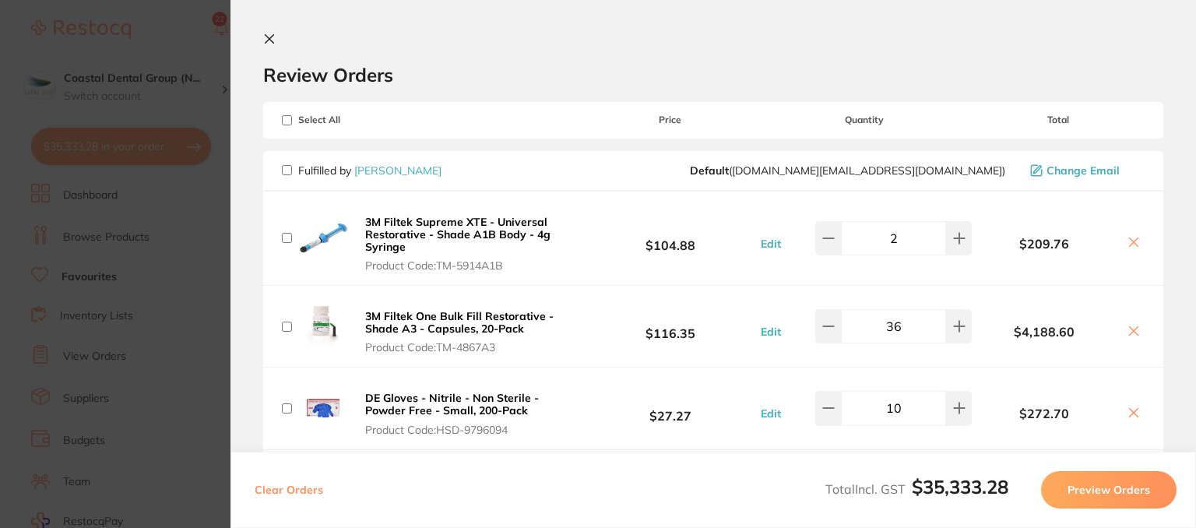
checkbox input "false"
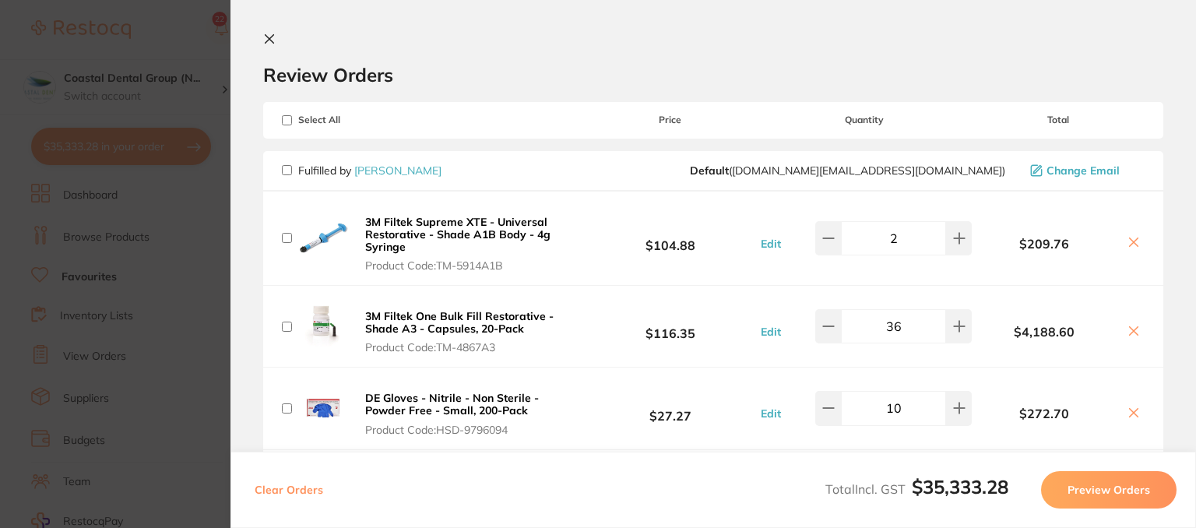
checkbox input "false"
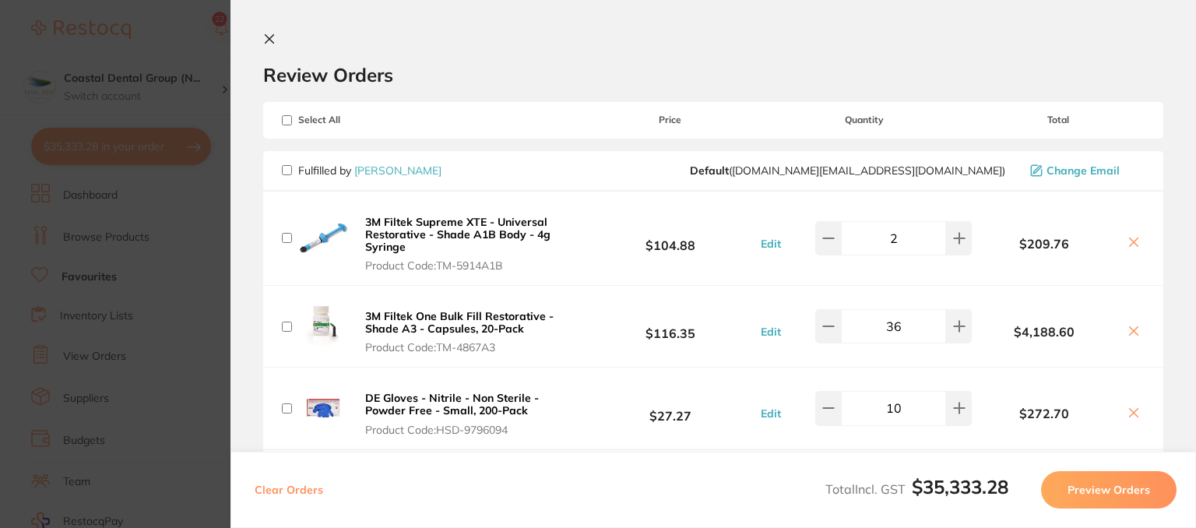
checkbox input "false"
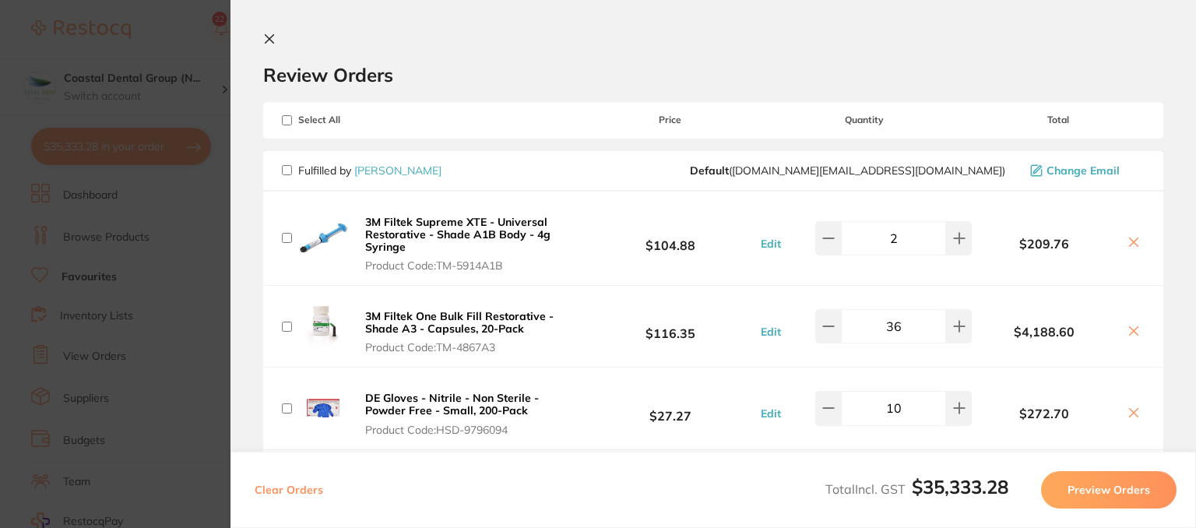
checkbox input "false"
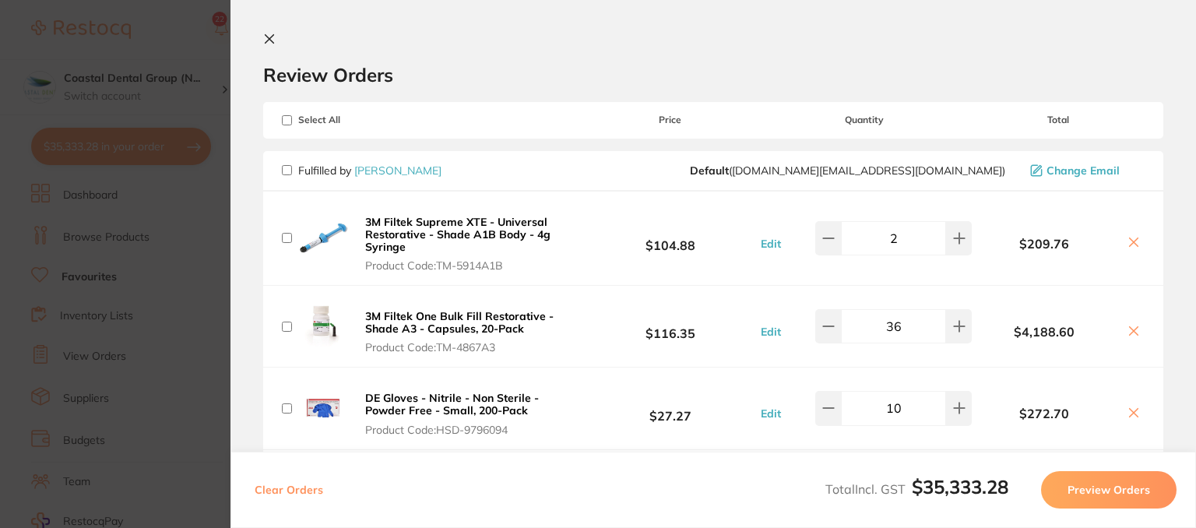
checkbox input "false"
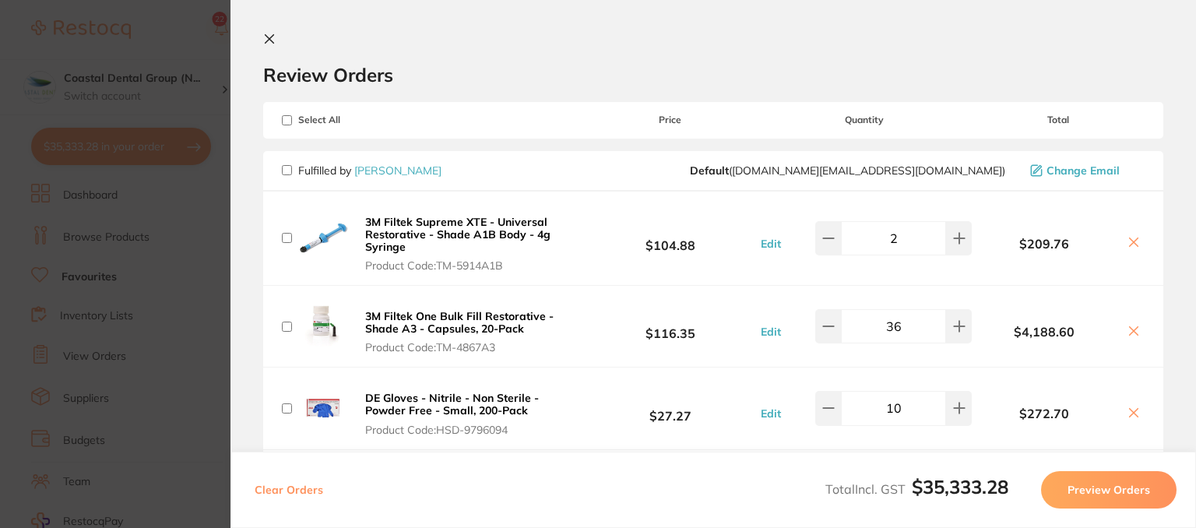
checkbox input "false"
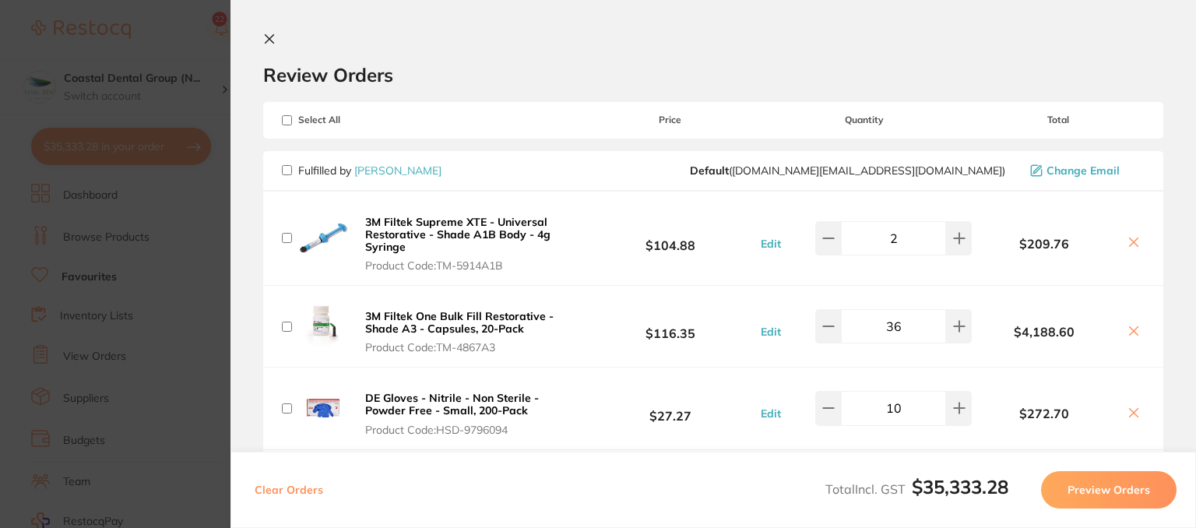
checkbox input "false"
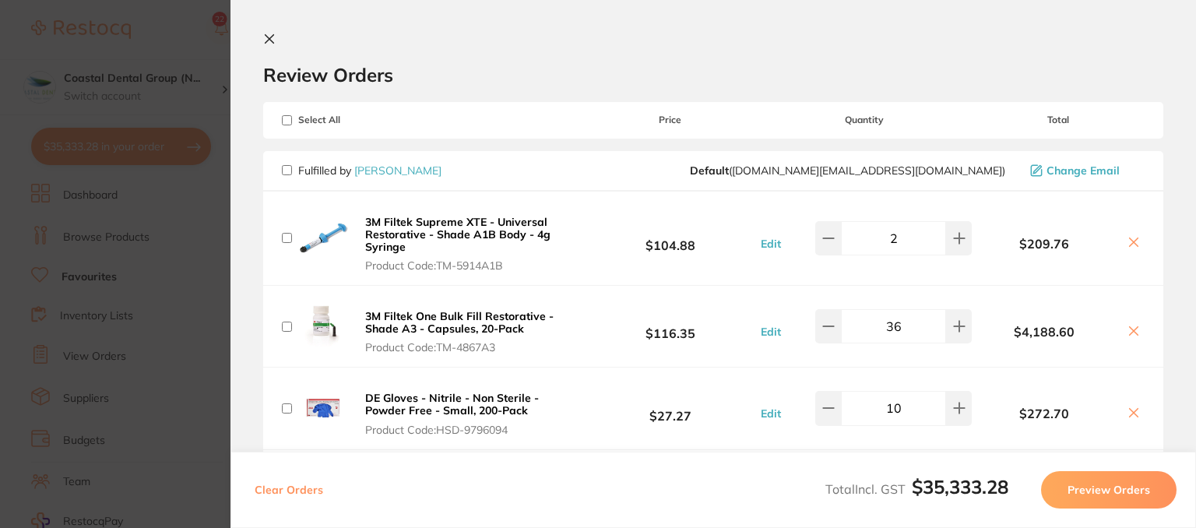
checkbox input "false"
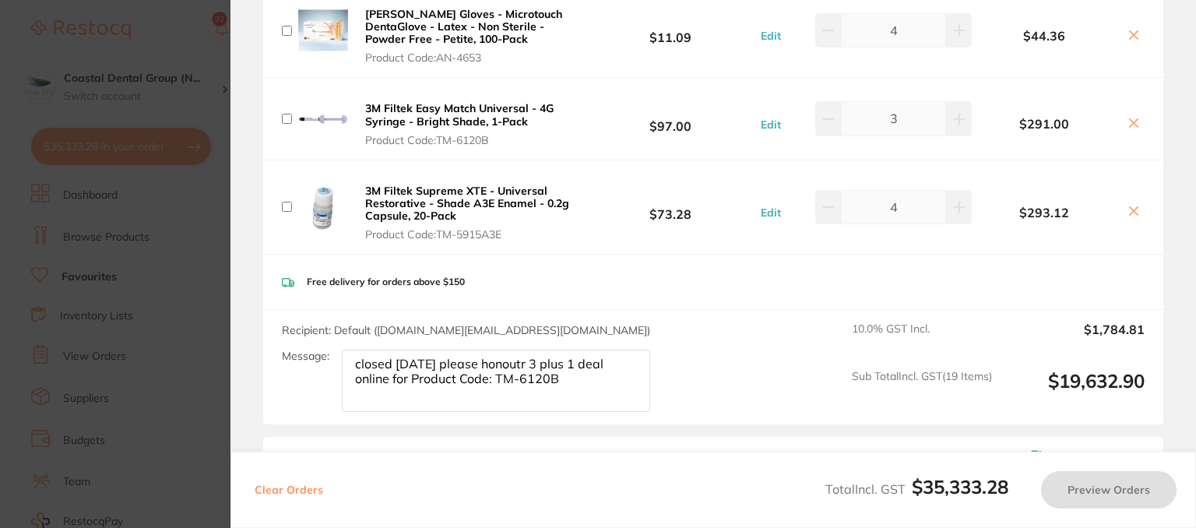
scroll to position [1635, 0]
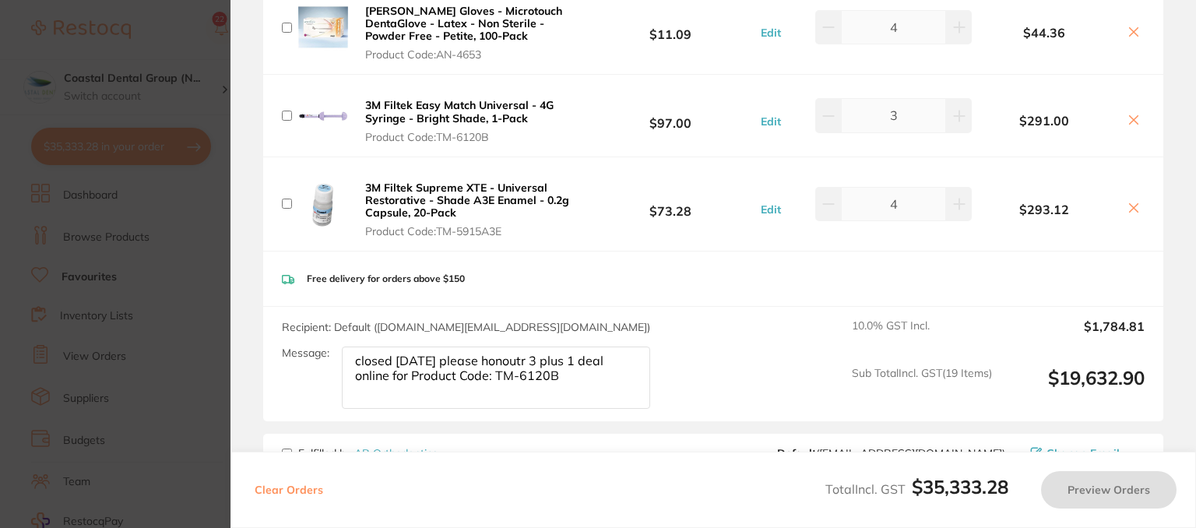
click at [525, 347] on textarea "closed [DATE] please honoutr 3 plus 1 deal online for Product Code: TM-6120B" at bounding box center [496, 378] width 308 height 62
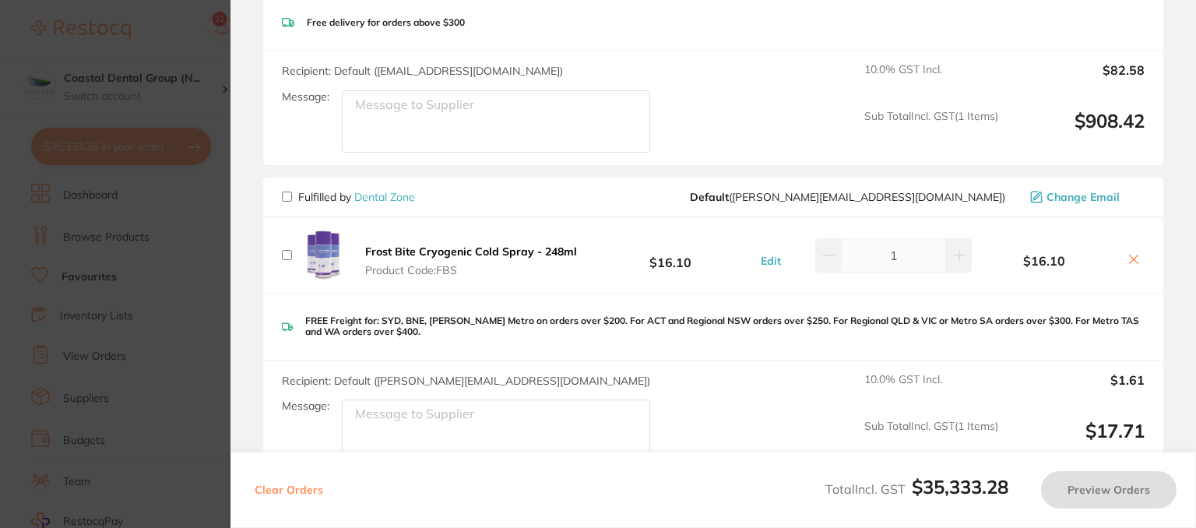
scroll to position [2181, 0]
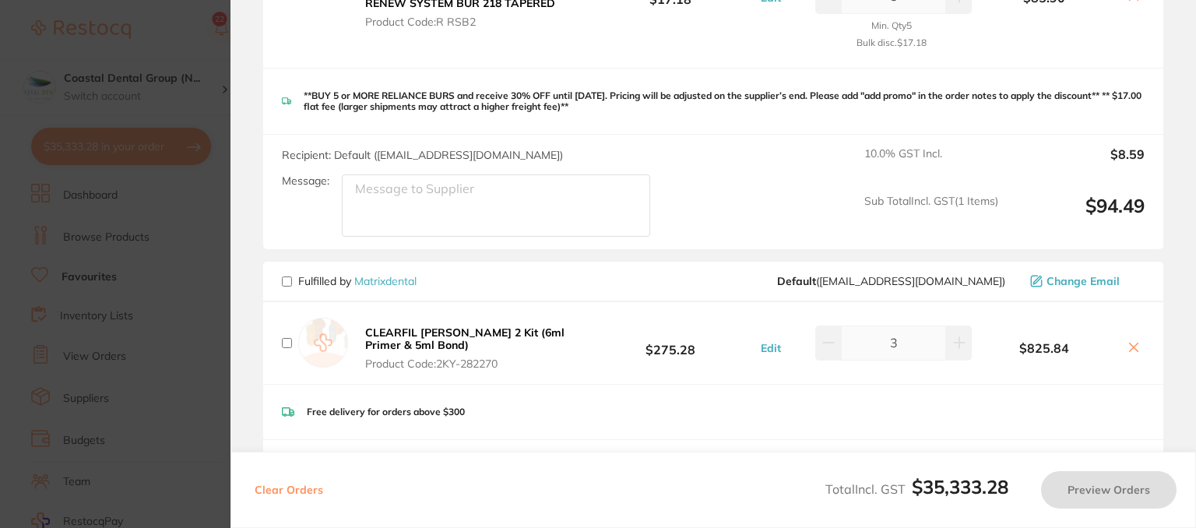
click at [284, 276] on input "checkbox" at bounding box center [287, 281] width 10 height 10
checkbox input "true"
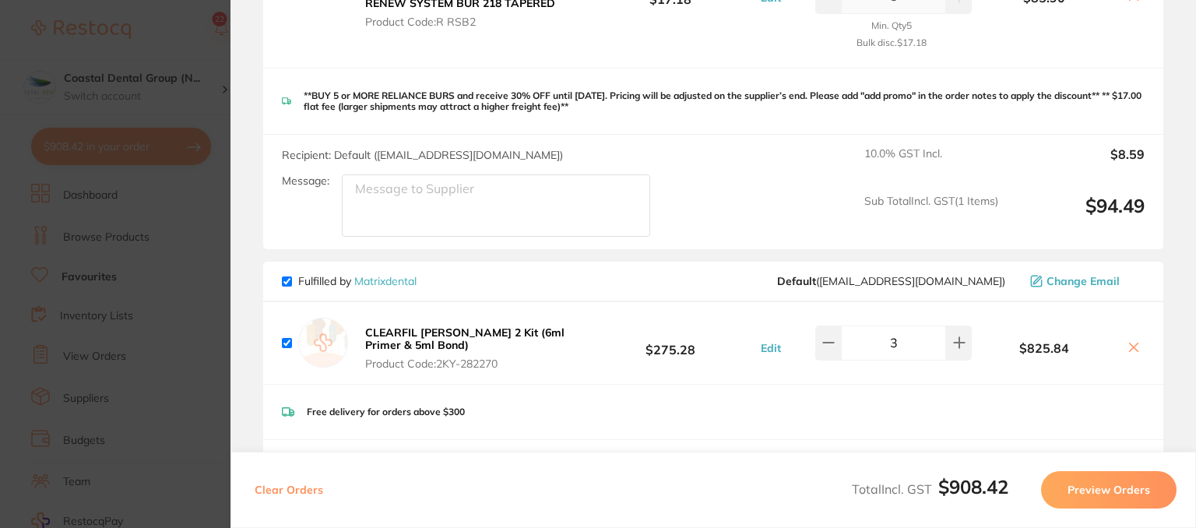
scroll to position [2336, 0]
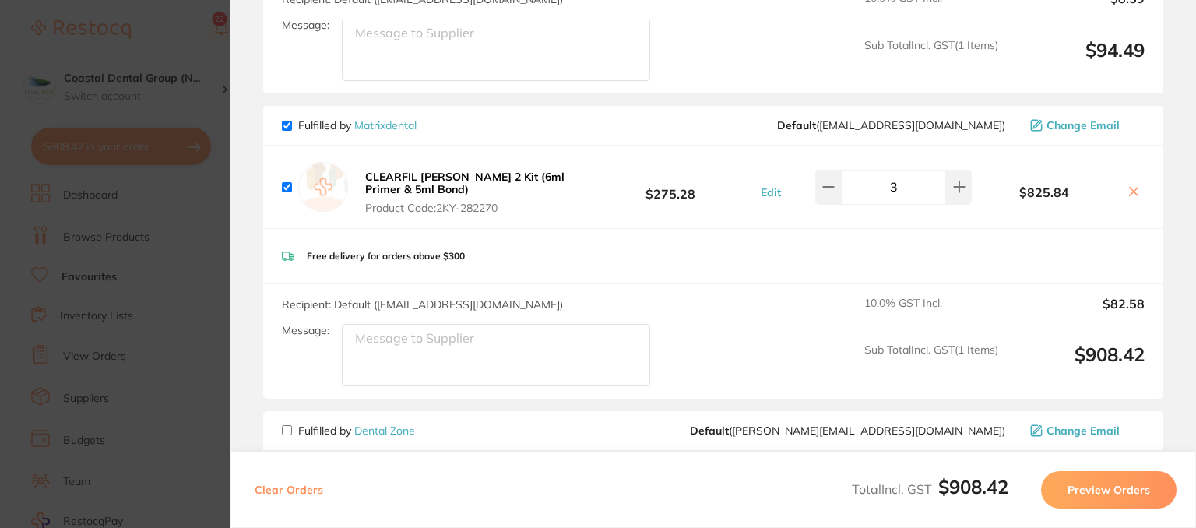
click at [1062, 474] on button "Preview Orders" at bounding box center [1109, 489] width 136 height 37
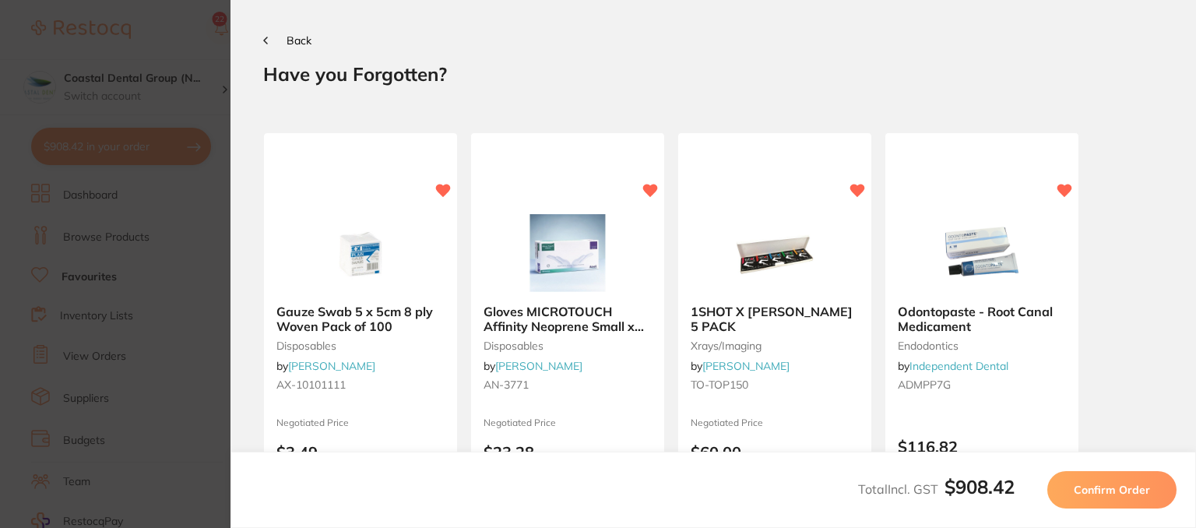
scroll to position [0, 0]
click at [1119, 490] on span "Confirm Order" at bounding box center [1112, 490] width 76 height 14
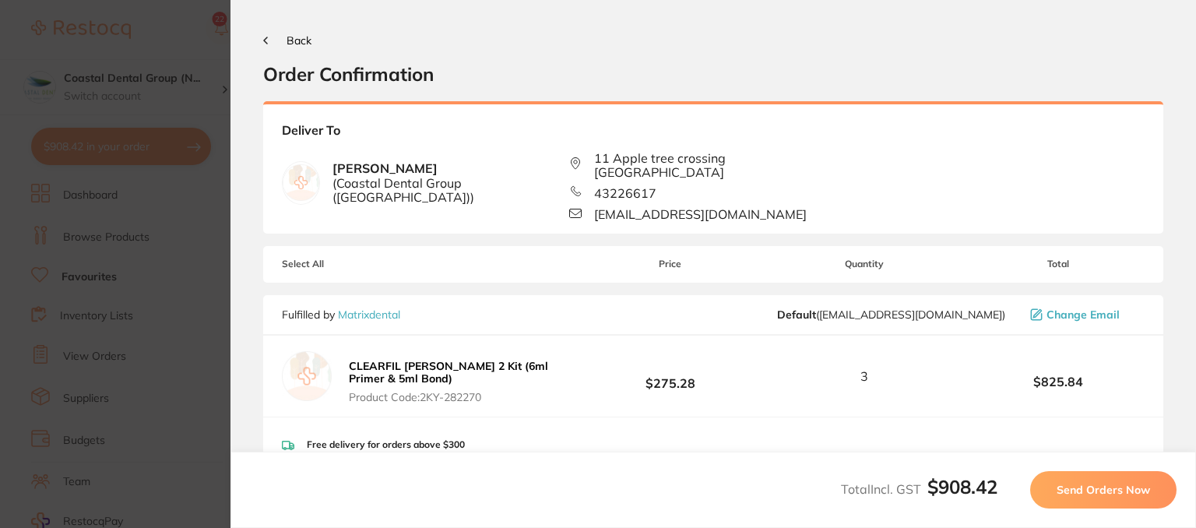
scroll to position [156, 0]
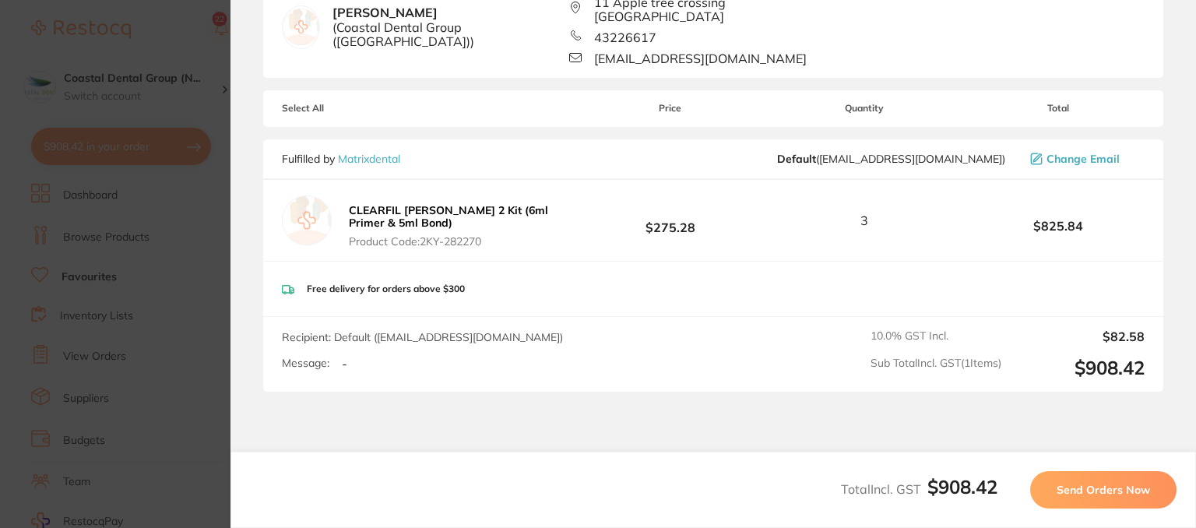
click at [1098, 481] on button "Send Orders Now" at bounding box center [1103, 489] width 146 height 37
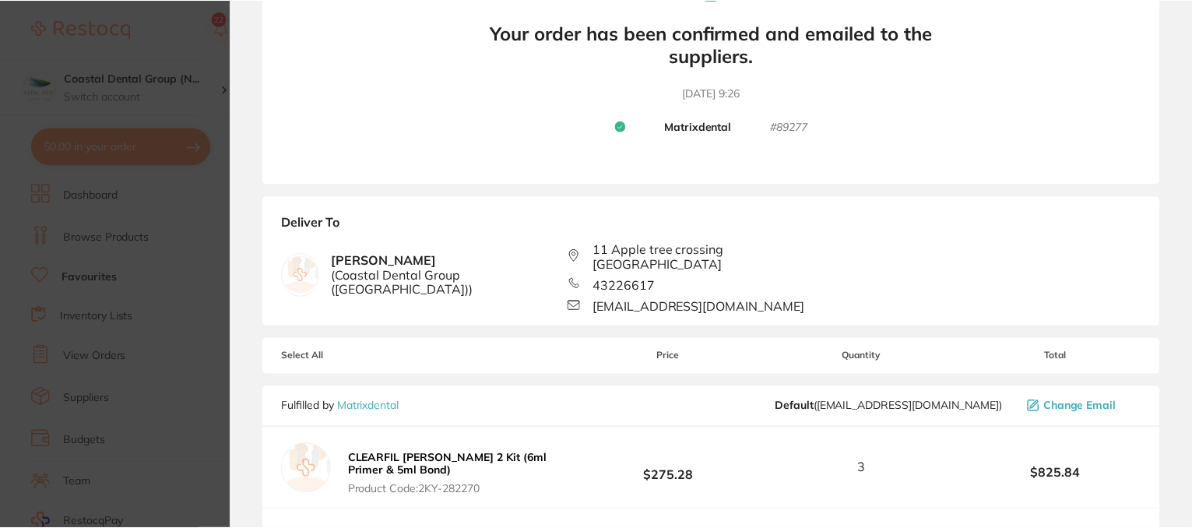
scroll to position [0, 0]
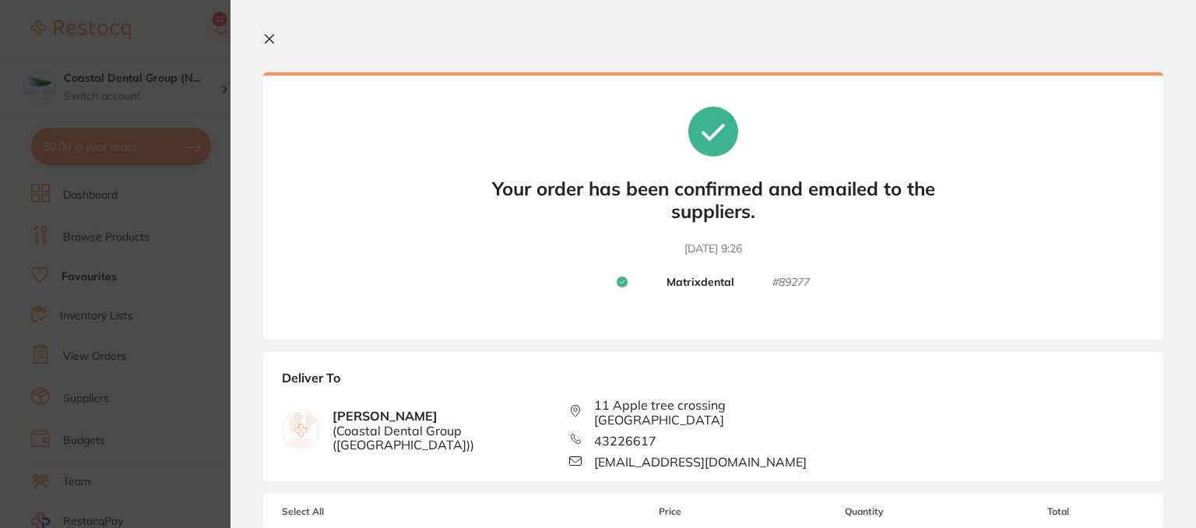
click at [271, 38] on icon at bounding box center [269, 39] width 12 height 12
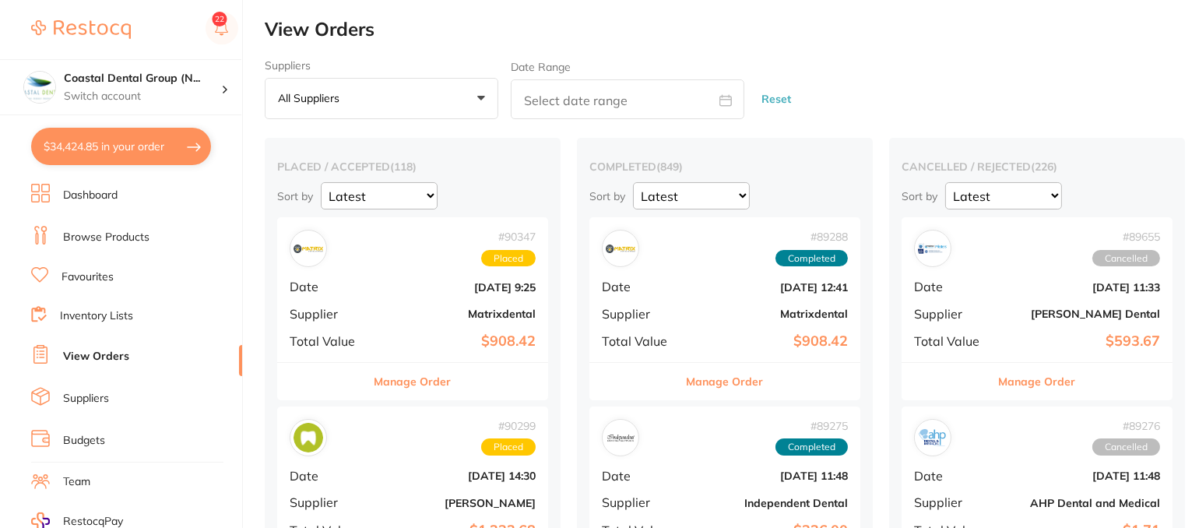
checkbox input "false"
drag, startPoint x: 402, startPoint y: 275, endPoint x: 955, endPoint y: 218, distance: 555.9
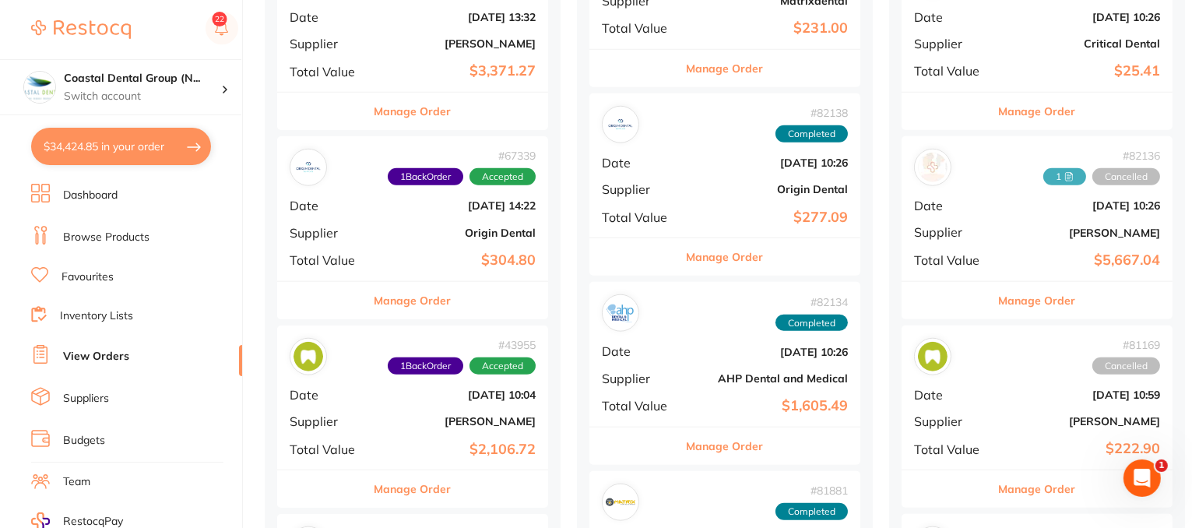
scroll to position [1791, 0]
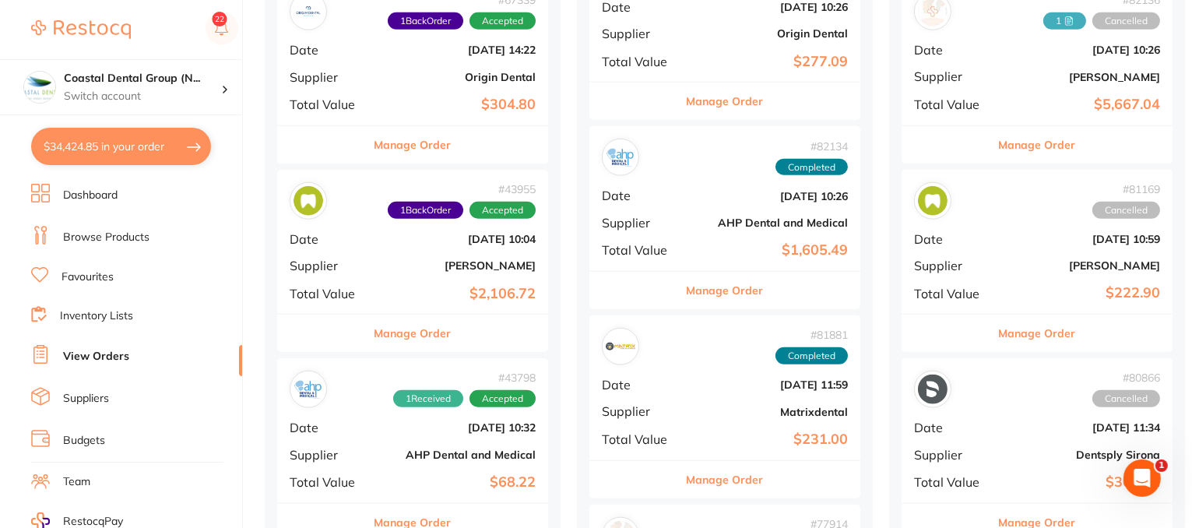
click at [401, 315] on button "Manage Order" at bounding box center [413, 333] width 77 height 37
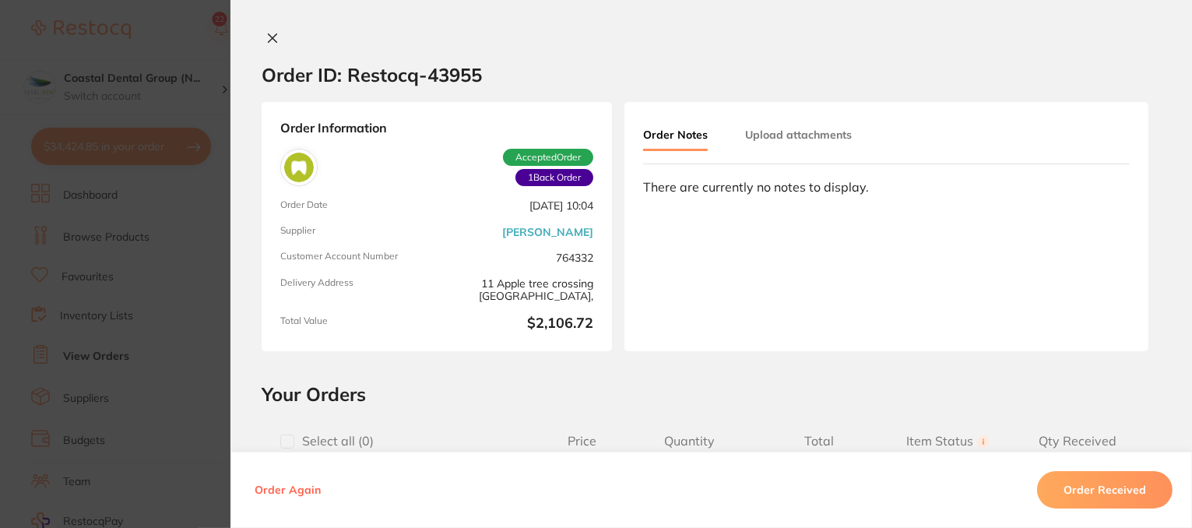
click at [801, 135] on button "Upload attachments" at bounding box center [798, 135] width 107 height 28
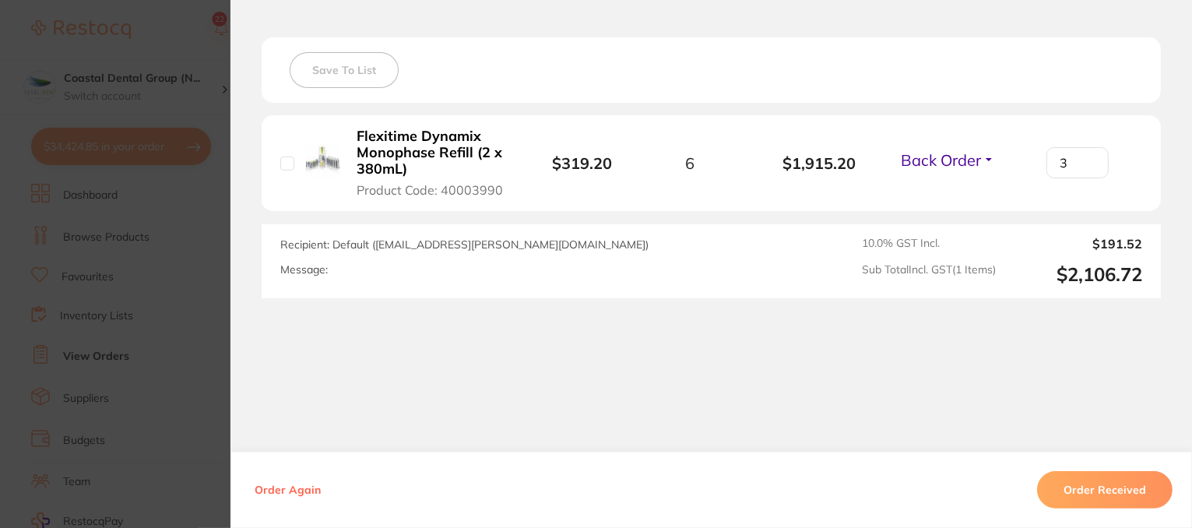
scroll to position [433, 0]
click at [984, 157] on button "Back Order" at bounding box center [948, 158] width 104 height 19
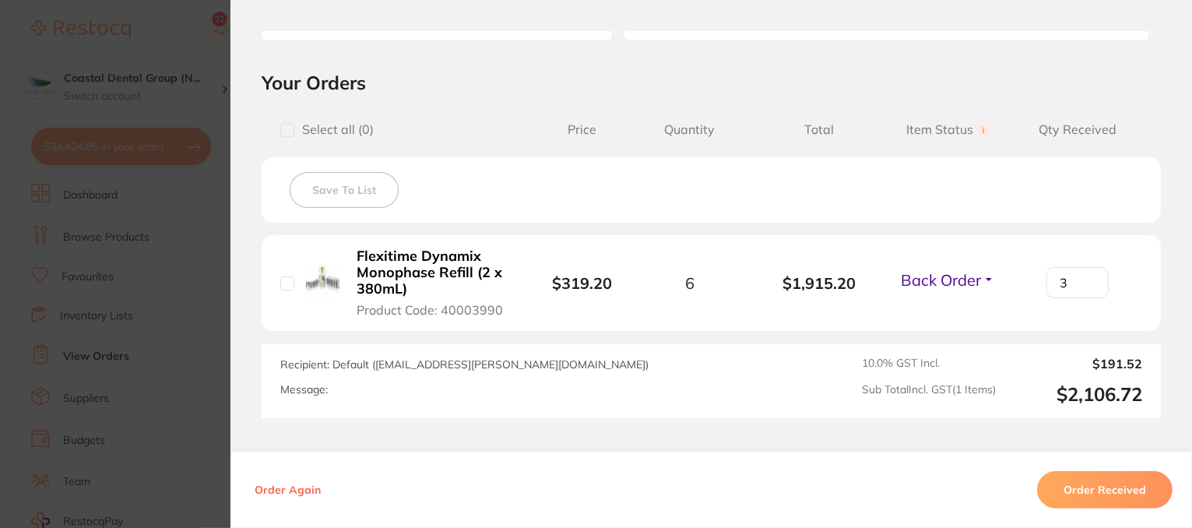
scroll to position [0, 0]
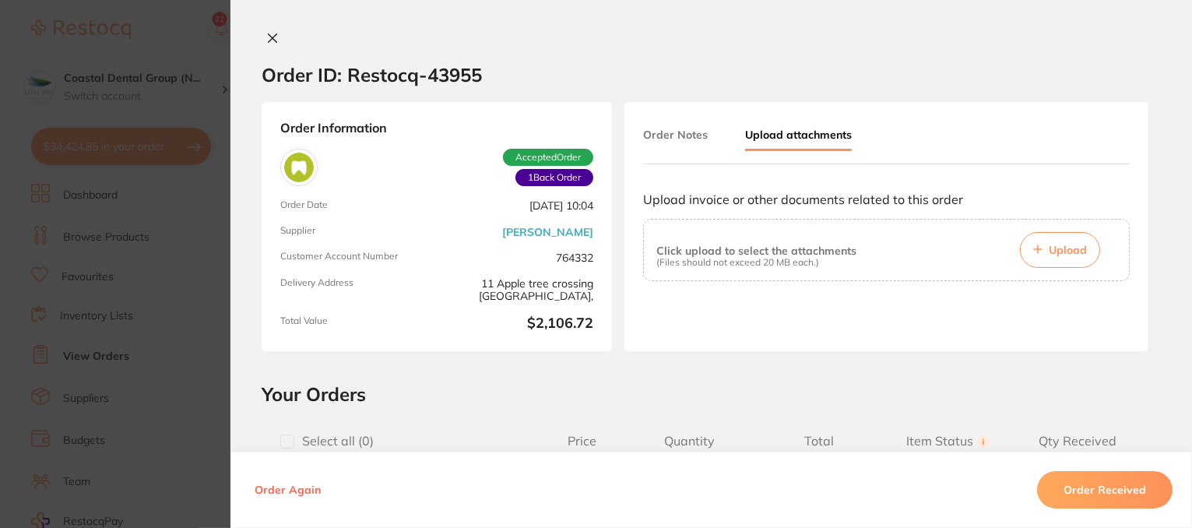
click at [268, 41] on icon at bounding box center [272, 38] width 12 height 12
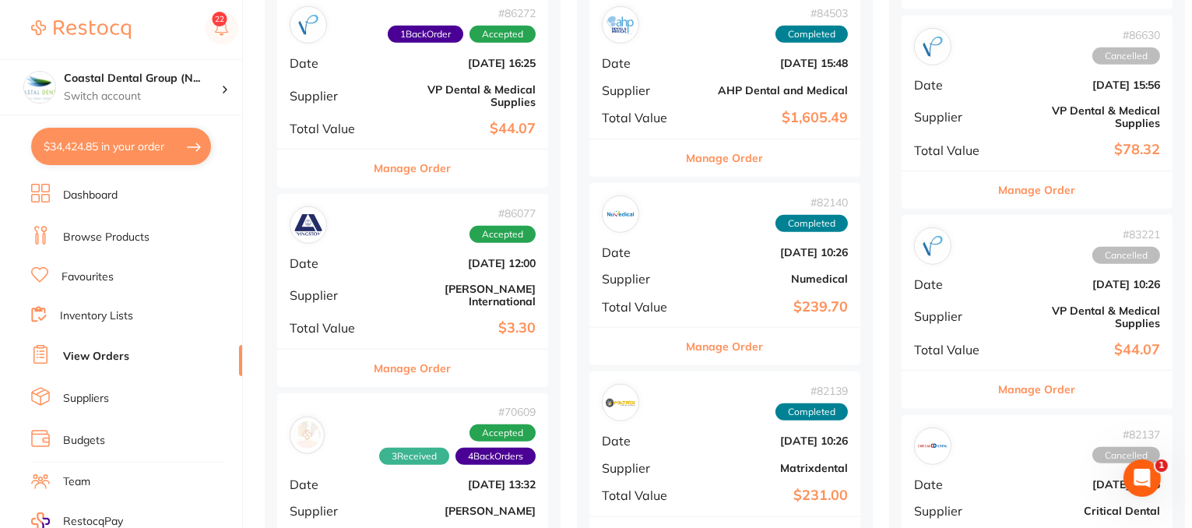
scroll to position [1402, 0]
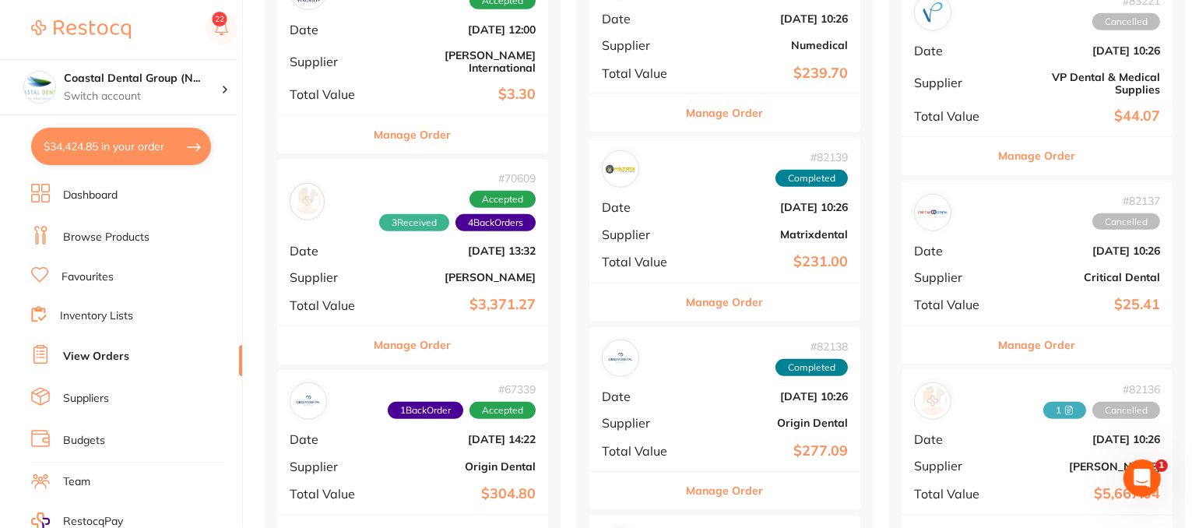
click at [428, 326] on button "Manage Order" at bounding box center [413, 344] width 77 height 37
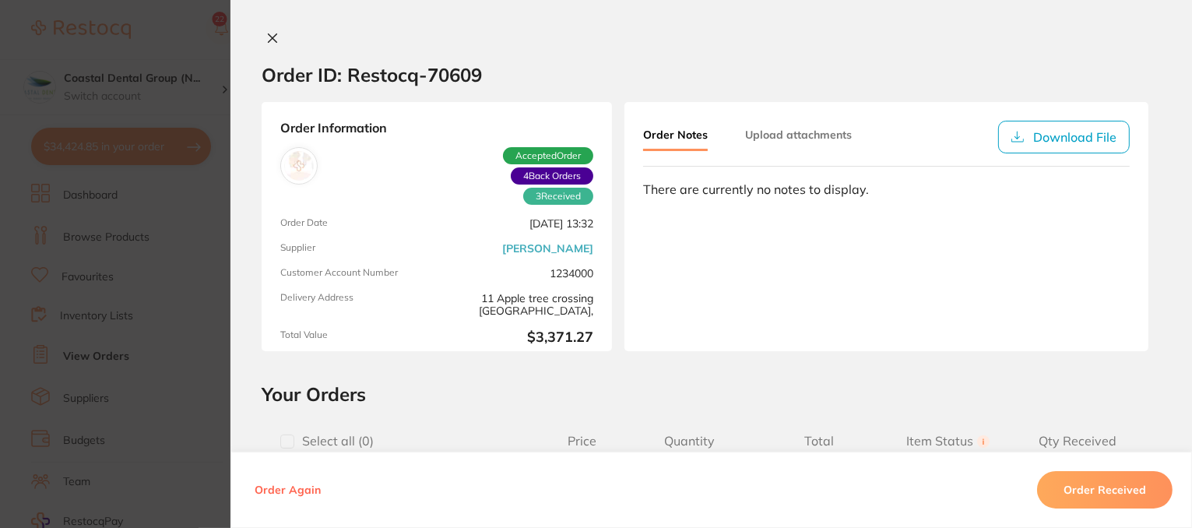
click at [269, 38] on icon at bounding box center [272, 38] width 12 height 12
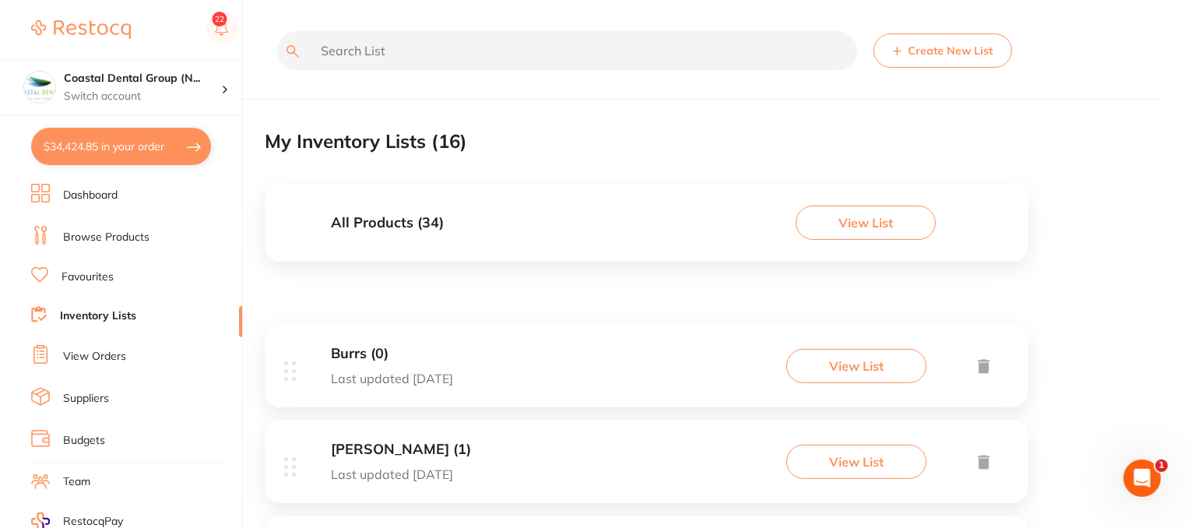
click at [940, 38] on button "Create New List" at bounding box center [943, 50] width 139 height 34
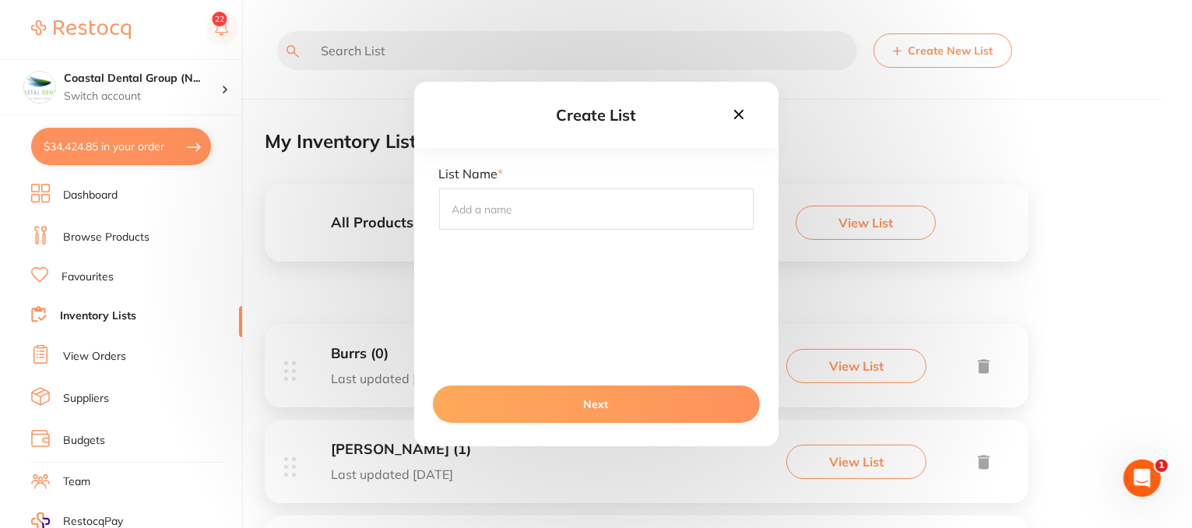
click at [732, 114] on icon at bounding box center [739, 114] width 17 height 17
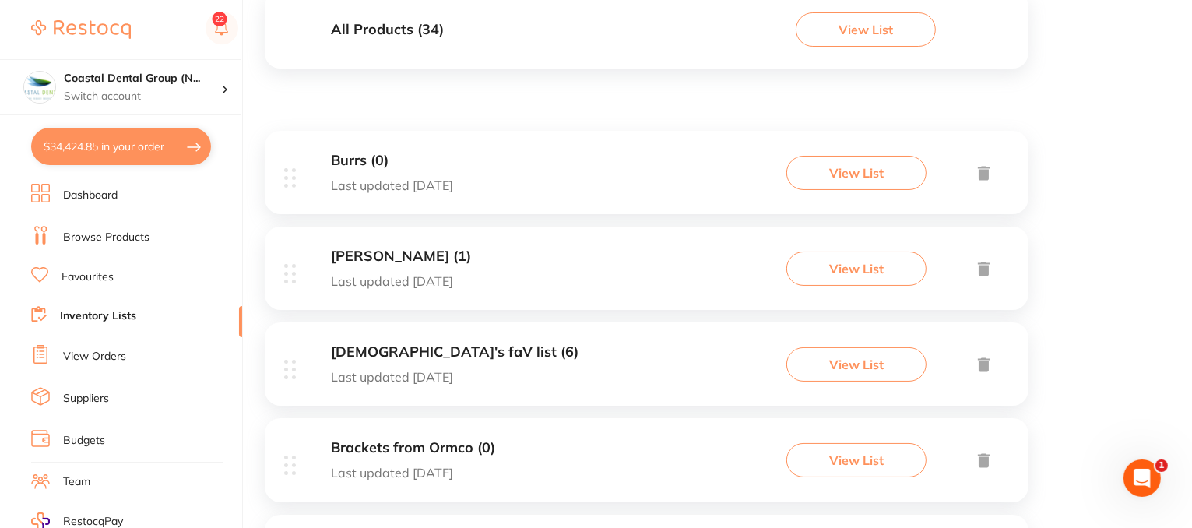
scroll to position [234, 0]
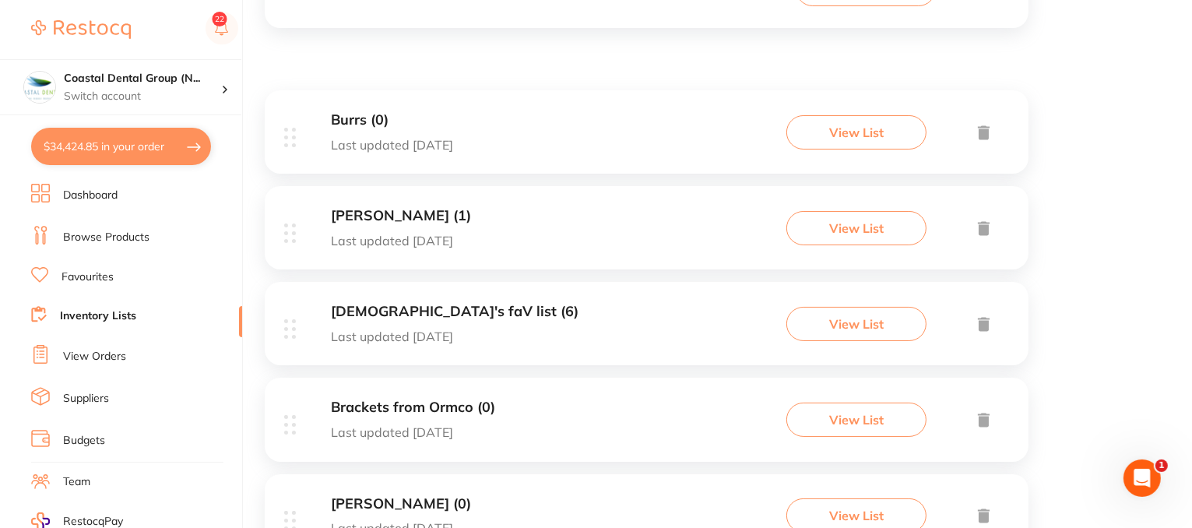
click at [861, 322] on button "View List" at bounding box center [857, 324] width 140 height 34
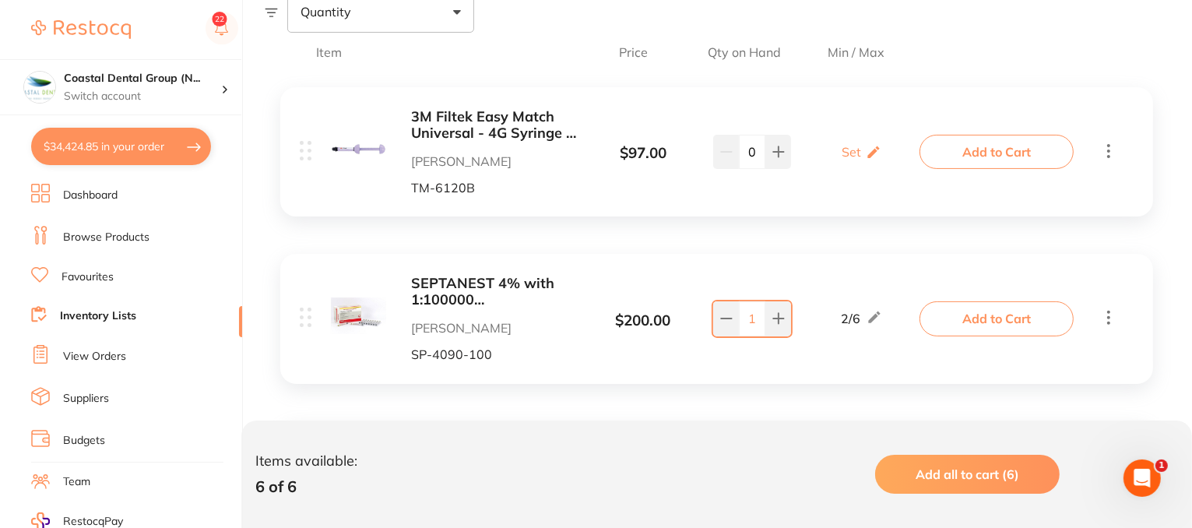
scroll to position [156, 0]
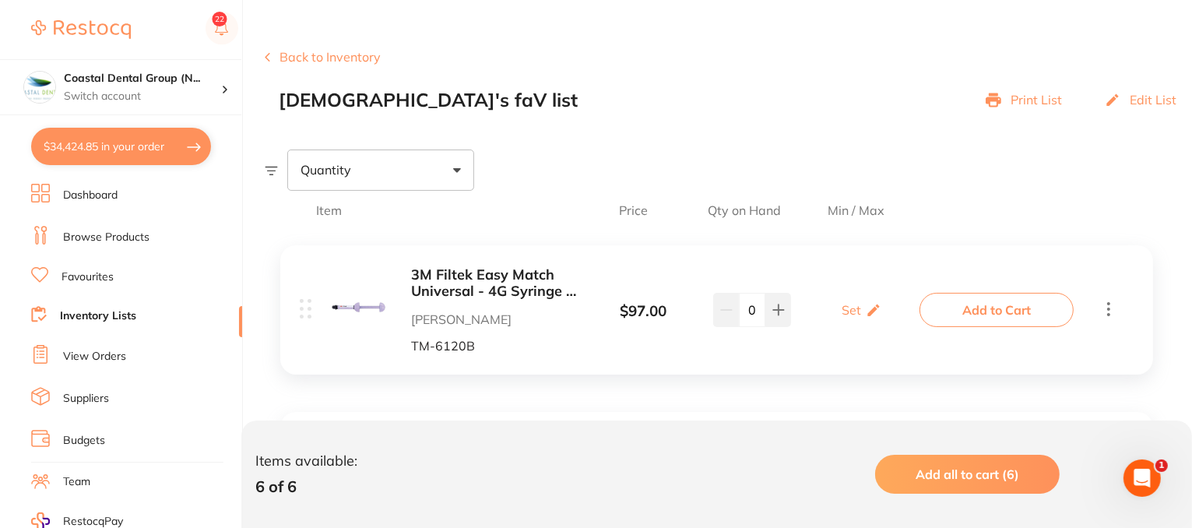
click at [458, 168] on span at bounding box center [457, 170] width 8 height 5
click at [400, 217] on span "Below min limit" at bounding box center [379, 219] width 114 height 33
click at [318, 217] on input "Below min limit" at bounding box center [311, 220] width 14 height 14
checkbox input "true"
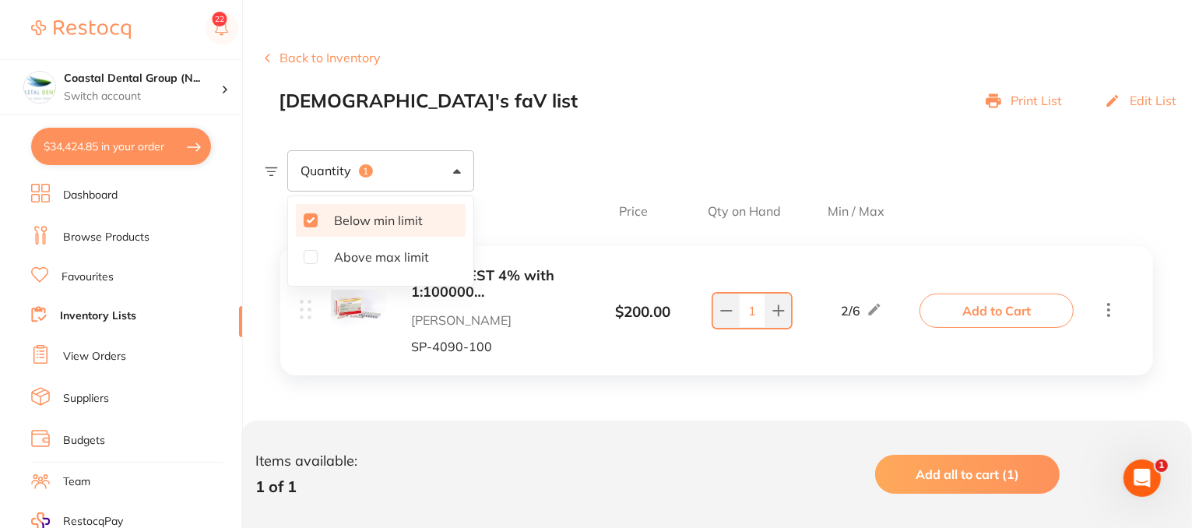
scroll to position [155, 0]
click at [460, 115] on section "Create Product Back to Inventory Ved's faV list Print List Edit List Quantity 1…" at bounding box center [729, 254] width 928 height 485
click at [320, 60] on button "Back to Inventory" at bounding box center [323, 58] width 116 height 14
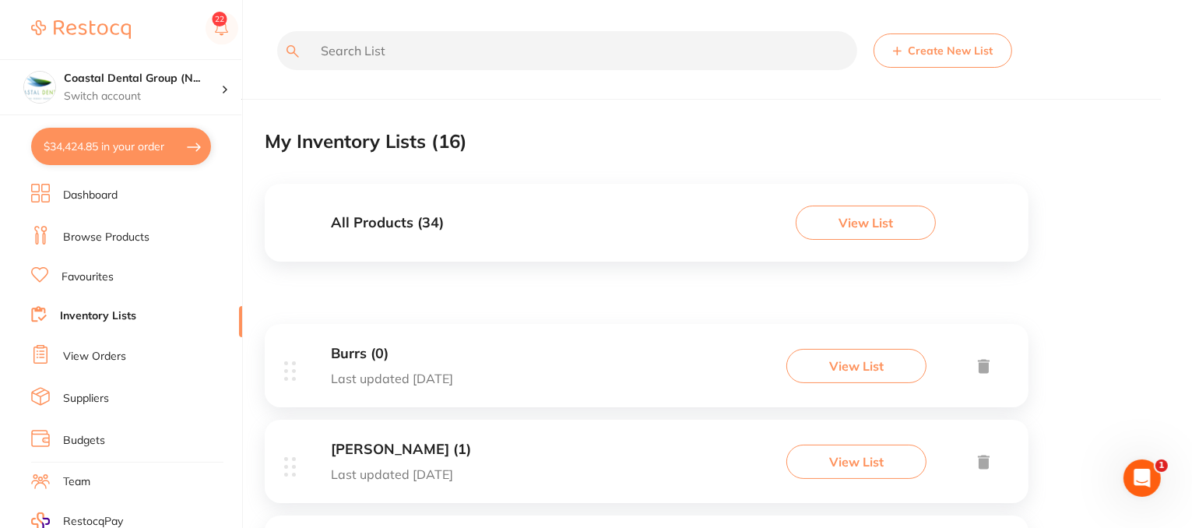
click at [857, 228] on button "View List" at bounding box center [866, 223] width 140 height 34
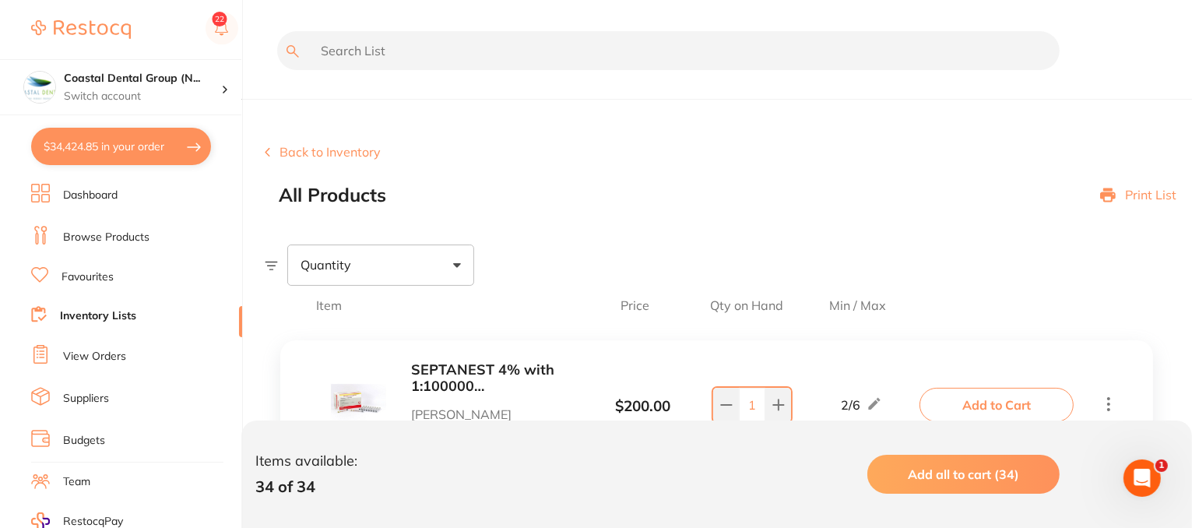
click at [329, 149] on button "Back to Inventory" at bounding box center [323, 152] width 116 height 14
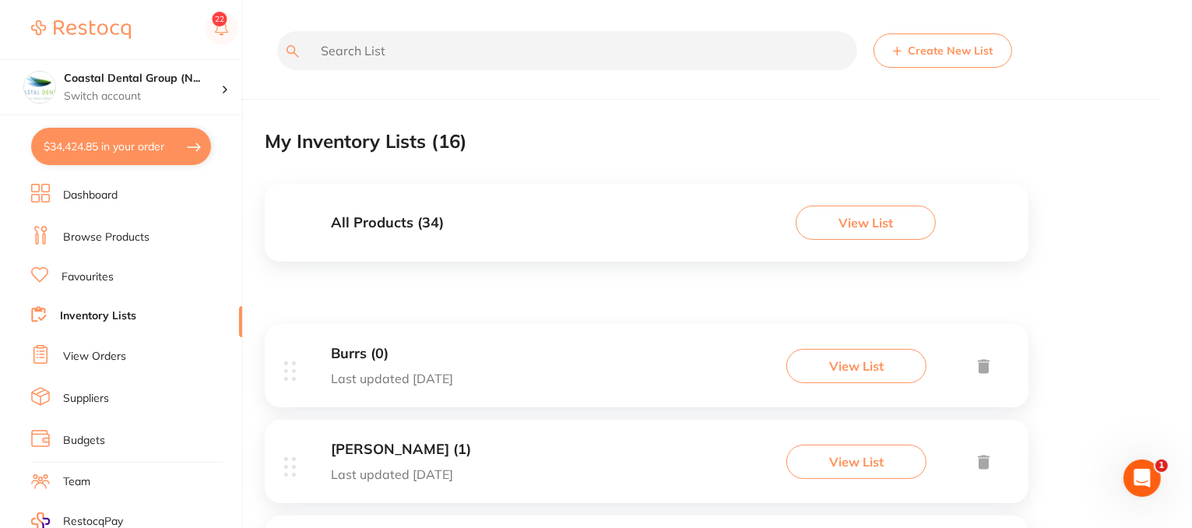
click at [860, 229] on button "View List" at bounding box center [866, 223] width 140 height 34
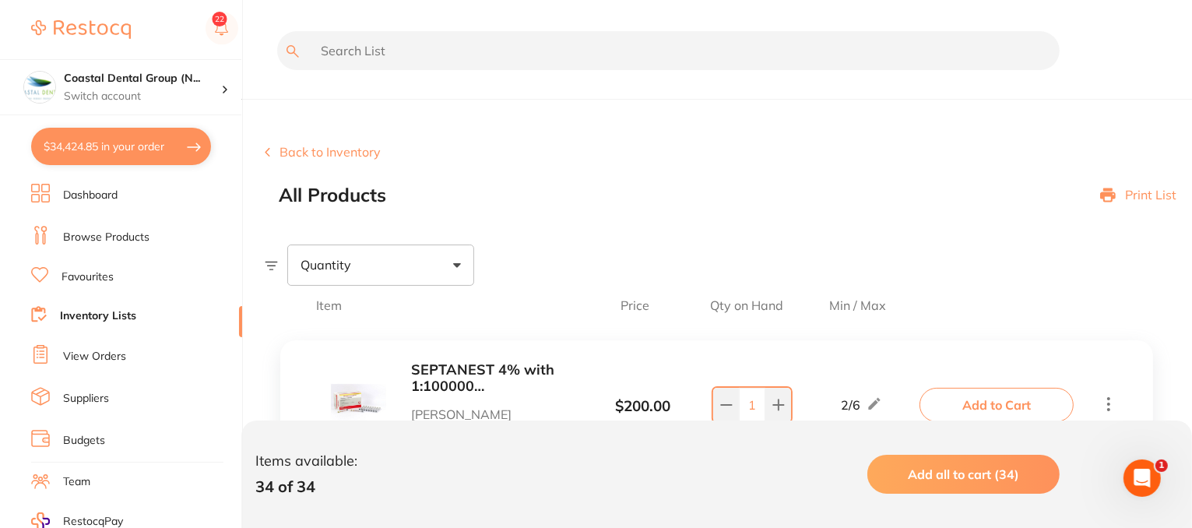
scroll to position [156, 0]
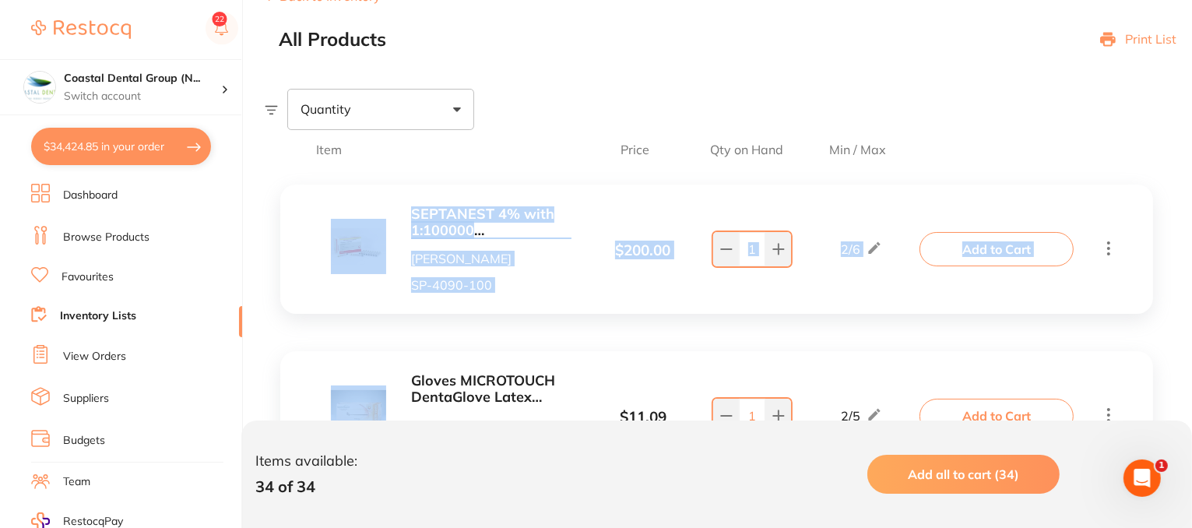
drag, startPoint x: 340, startPoint y: 375, endPoint x: 353, endPoint y: 181, distance: 194.4
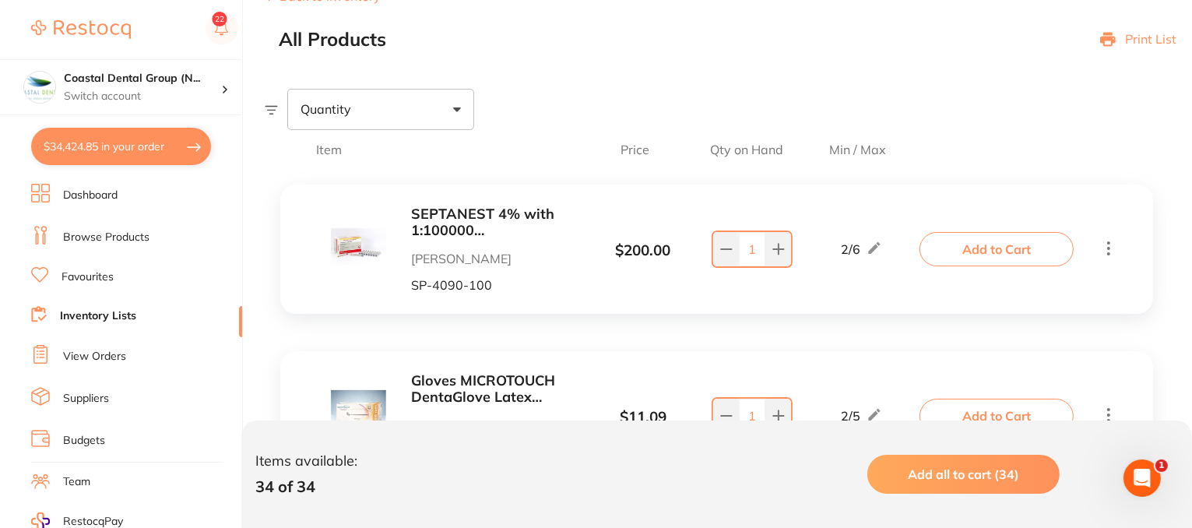
click at [88, 238] on link "Browse Products" at bounding box center [106, 238] width 86 height 16
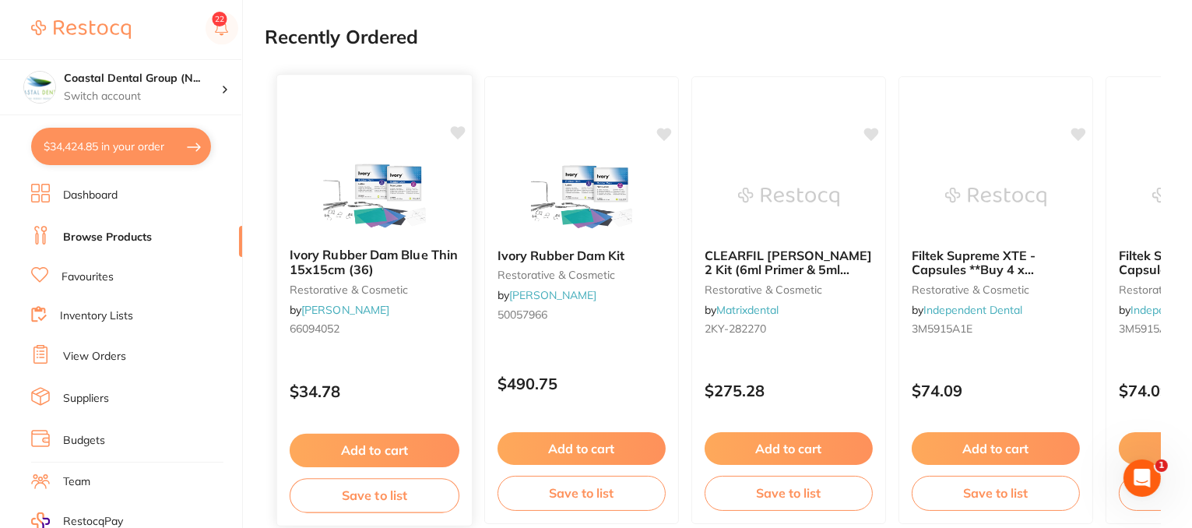
scroll to position [389, 0]
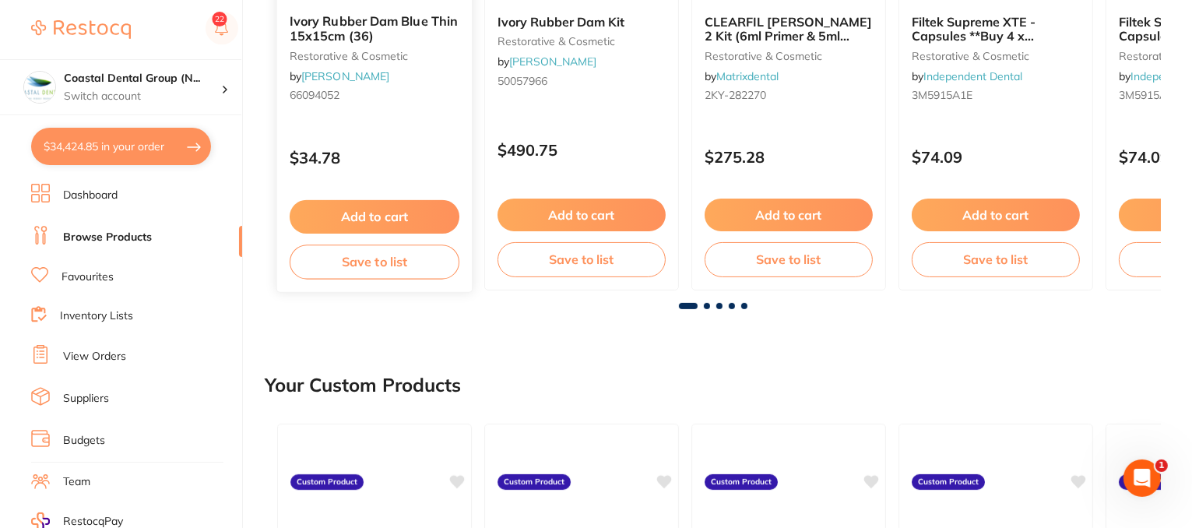
click at [458, 57] on small "restorative & cosmetic" at bounding box center [375, 55] width 170 height 12
click at [457, 54] on section at bounding box center [596, 264] width 1192 height 528
click at [386, 280] on button "Save to list" at bounding box center [375, 262] width 170 height 35
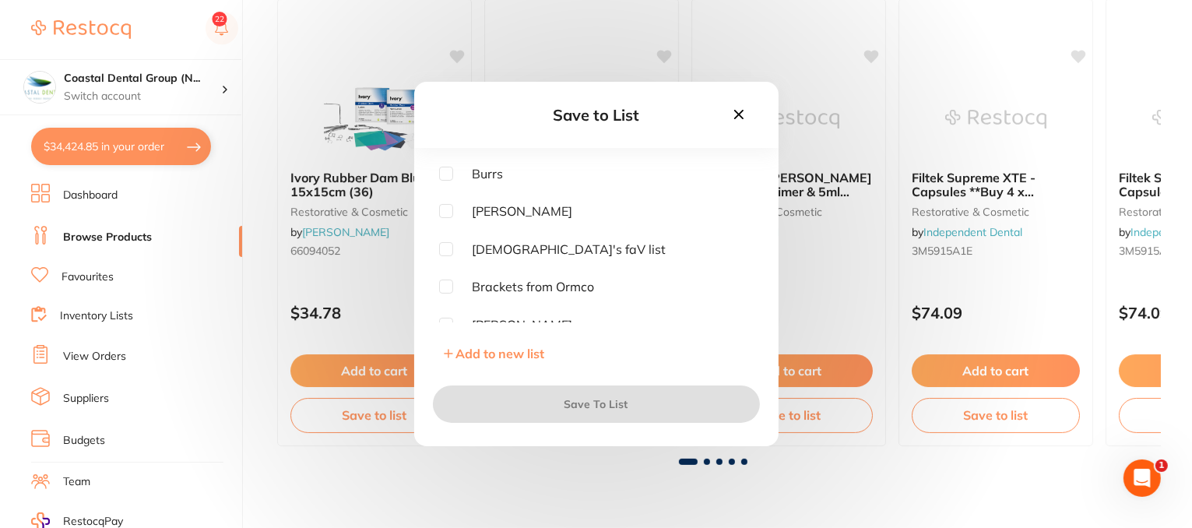
click at [449, 174] on input "checkbox" at bounding box center [446, 174] width 14 height 14
checkbox input "true"
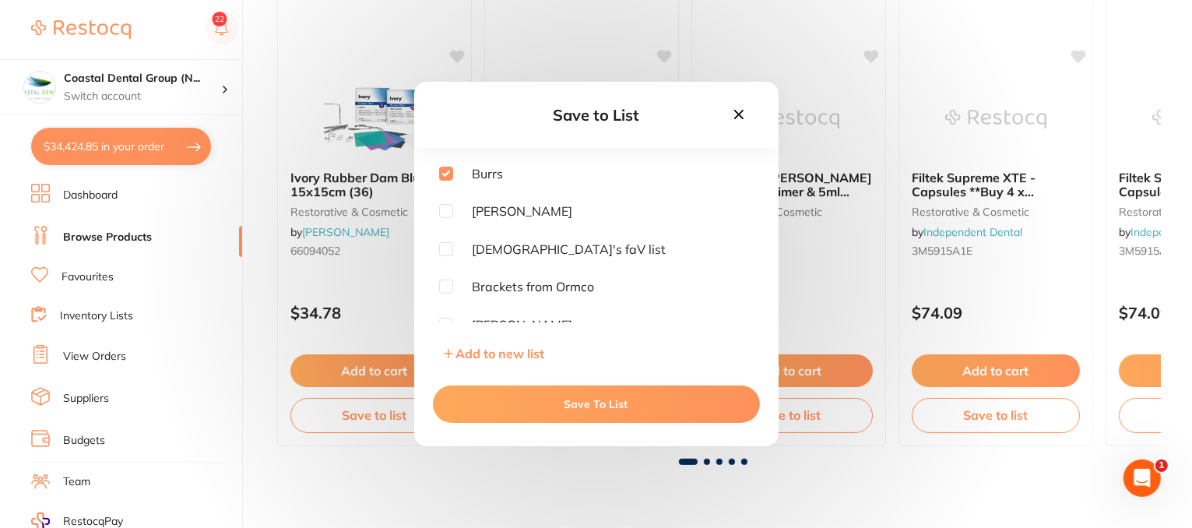
click at [610, 400] on button "Save To List" at bounding box center [596, 404] width 327 height 37
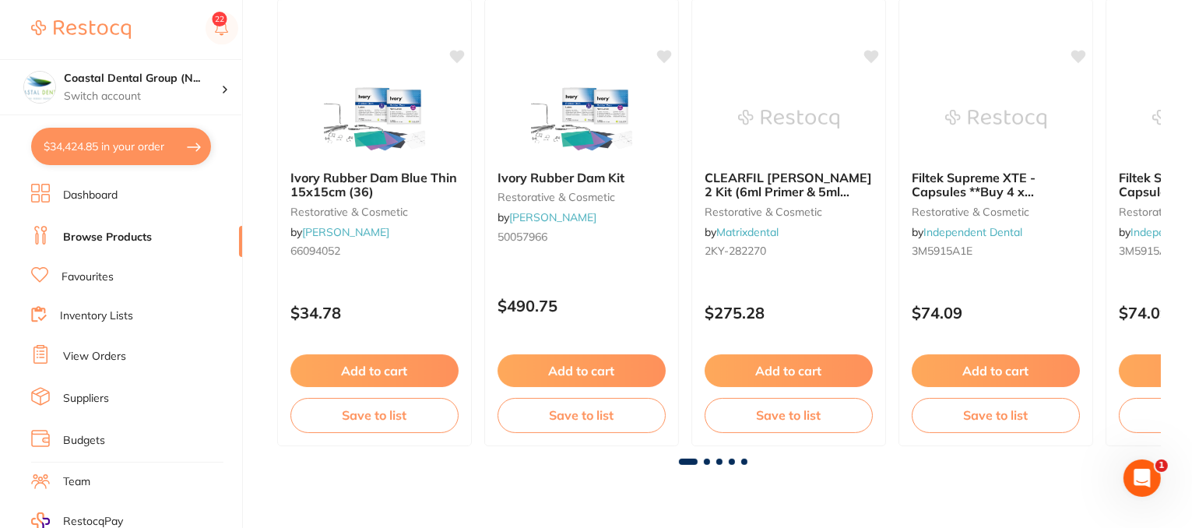
click at [95, 316] on link "Inventory Lists" at bounding box center [96, 316] width 73 height 16
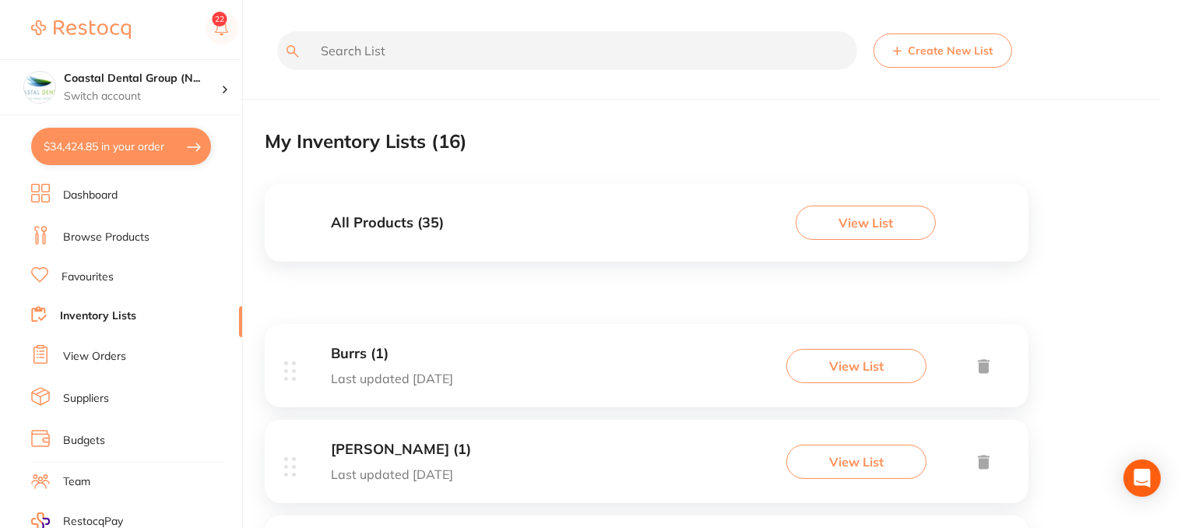
click at [841, 215] on button "View List" at bounding box center [866, 223] width 140 height 34
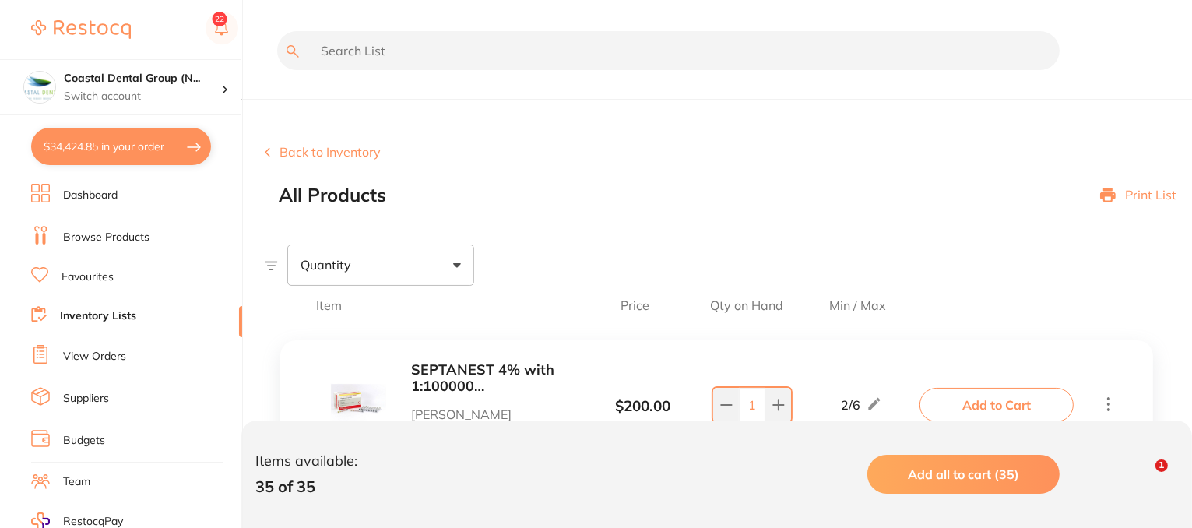
click at [459, 264] on span at bounding box center [457, 265] width 8 height 5
click at [401, 315] on span "Below min limit" at bounding box center [379, 314] width 114 height 33
click at [318, 315] on input "Below min limit" at bounding box center [311, 315] width 14 height 14
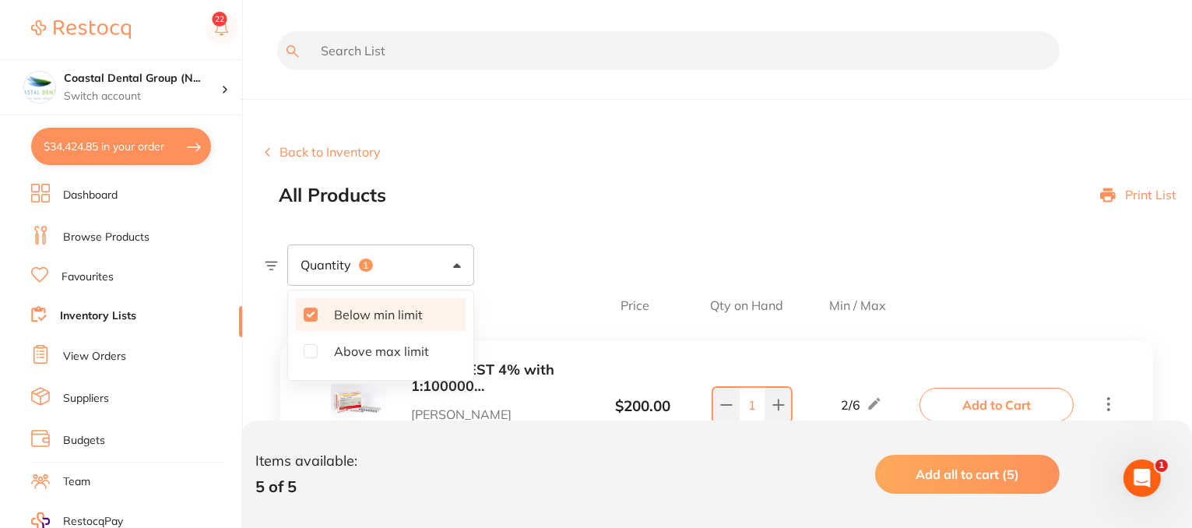
drag, startPoint x: 308, startPoint y: 315, endPoint x: 326, endPoint y: 326, distance: 20.7
click at [314, 318] on input "Below min limit" at bounding box center [311, 315] width 14 height 14
checkbox input "false"
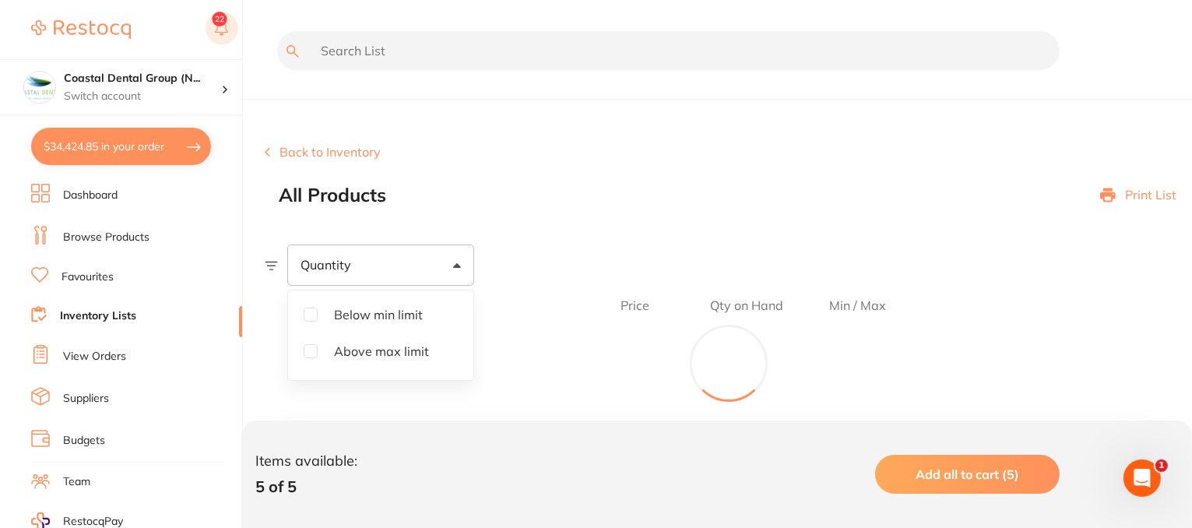
click at [484, 169] on div "Back to Inventory All Products Print List" at bounding box center [729, 175] width 928 height 61
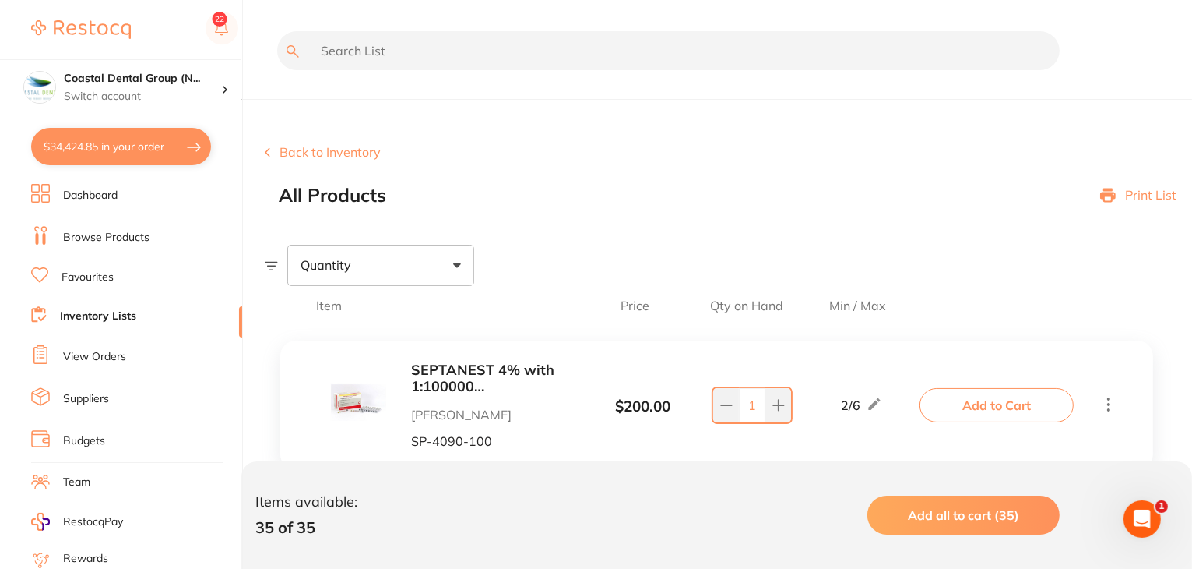
checkbox input "true"
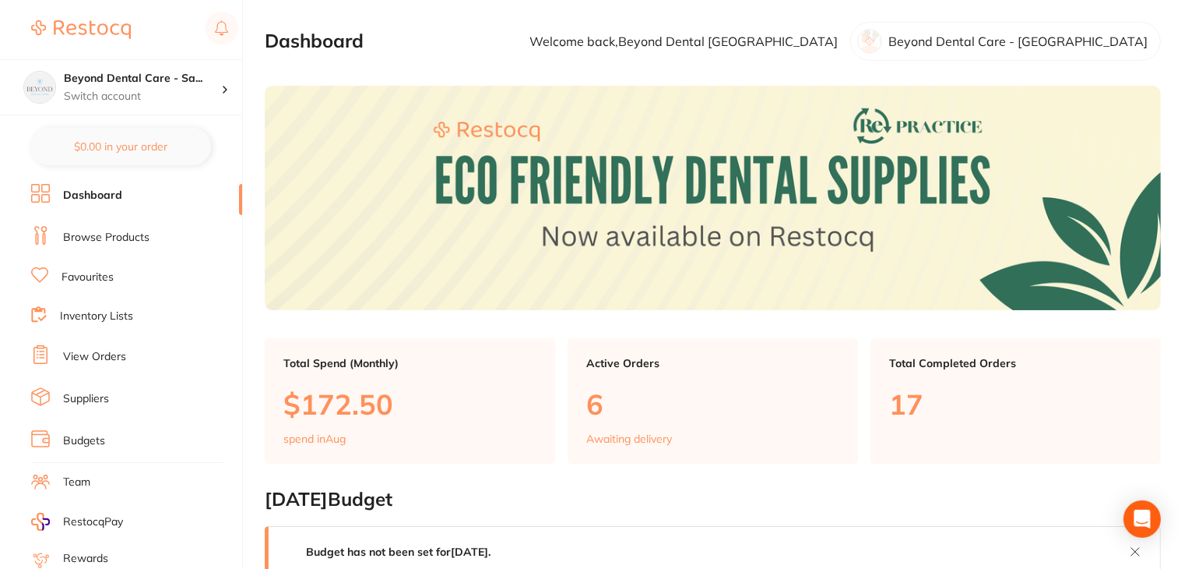
click at [76, 476] on link "Team" at bounding box center [76, 482] width 27 height 16
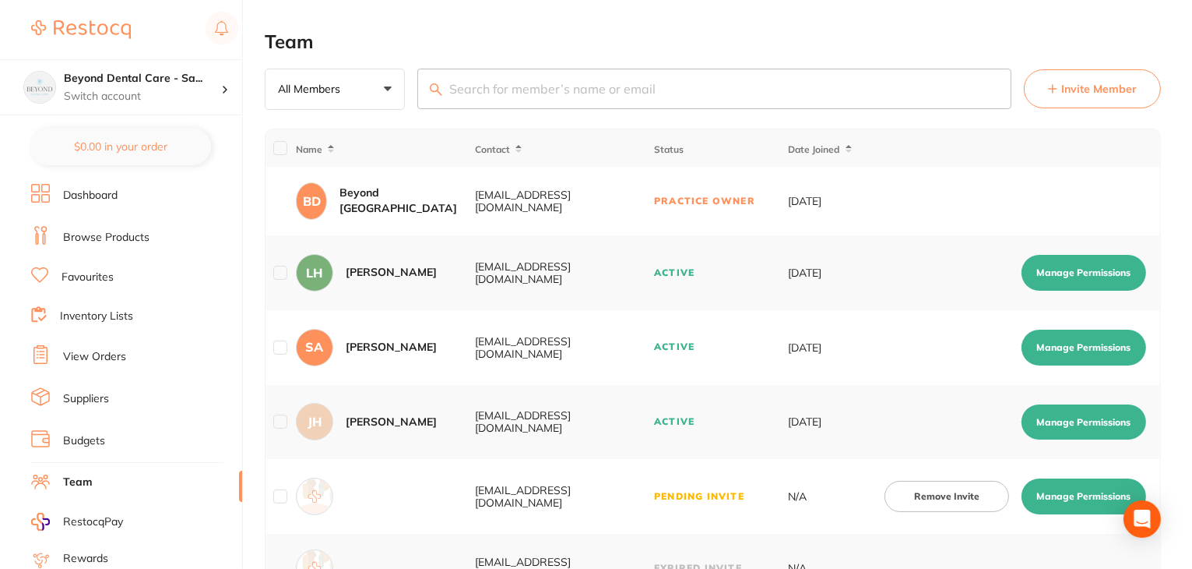
click at [1075, 81] on span "Invite Member" at bounding box center [1100, 89] width 76 height 16
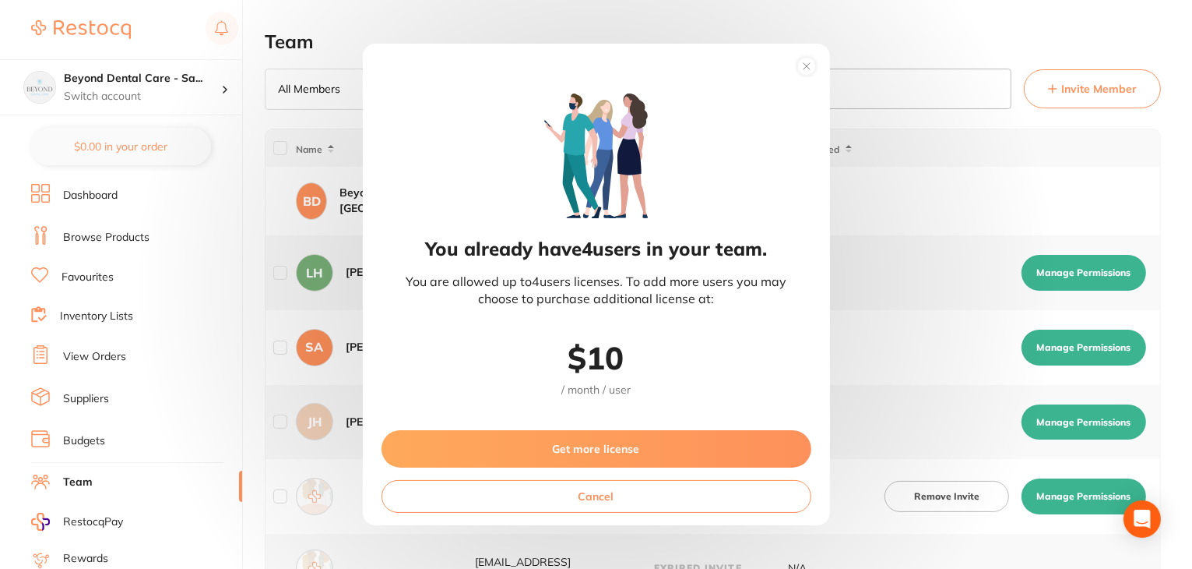
click at [579, 456] on button "Get more license" at bounding box center [597, 448] width 430 height 37
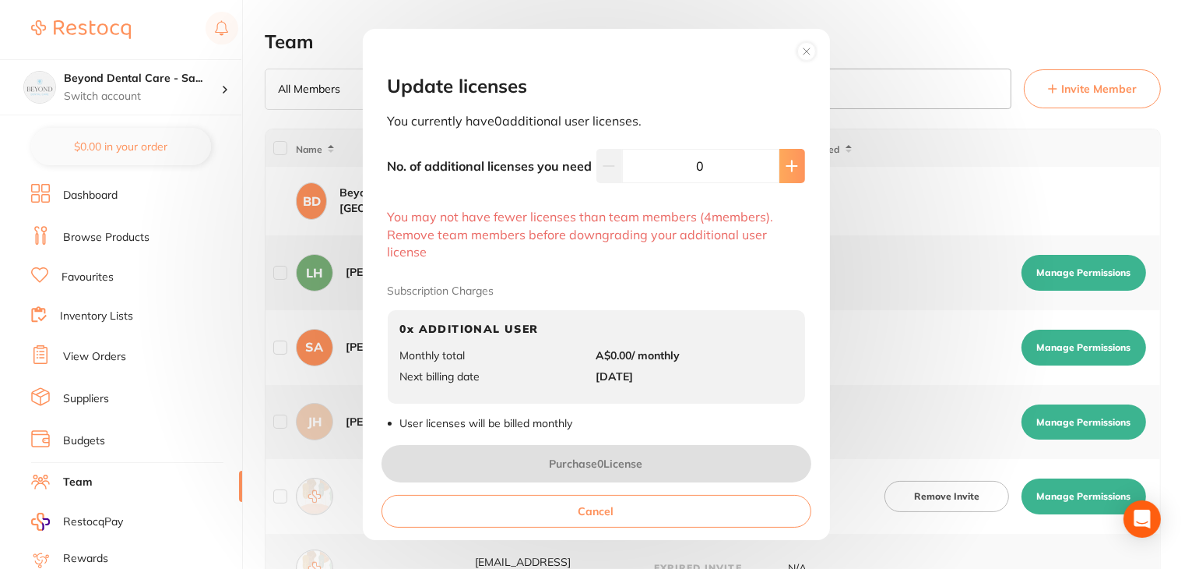
click at [786, 170] on icon at bounding box center [792, 166] width 12 height 12
type input "1"
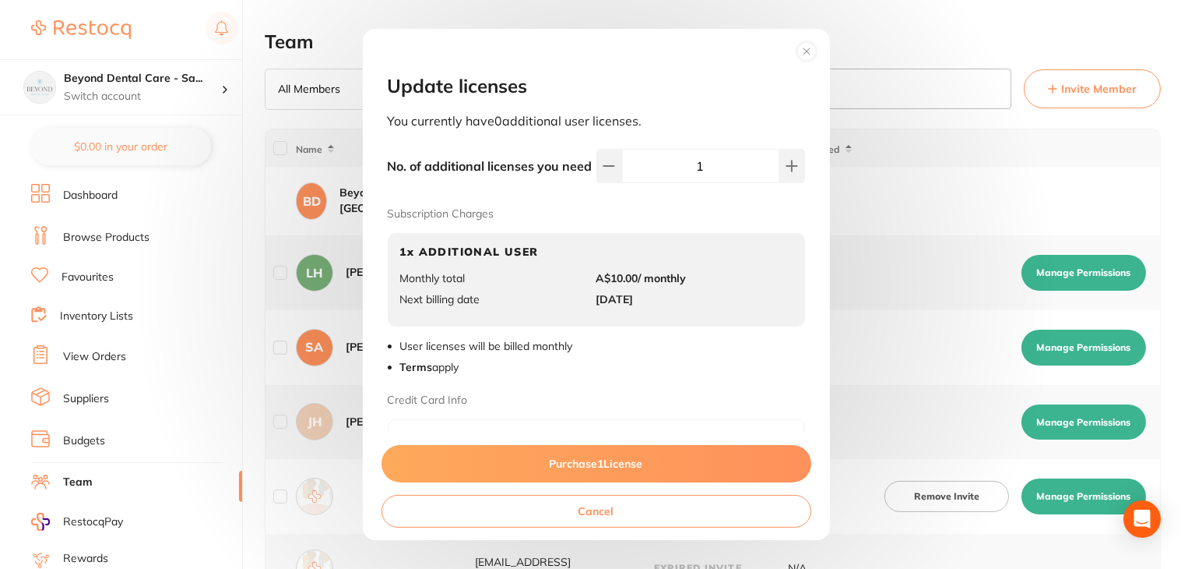
click at [591, 468] on button "Purchase 1 License" at bounding box center [597, 463] width 430 height 37
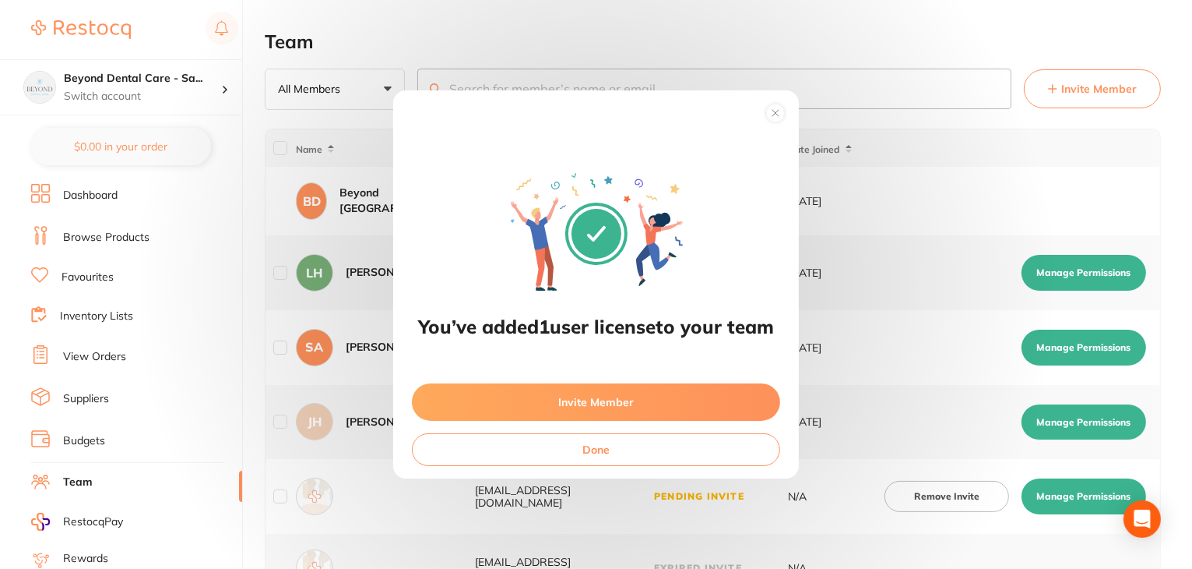
click at [570, 396] on button "Invite Member" at bounding box center [596, 401] width 368 height 37
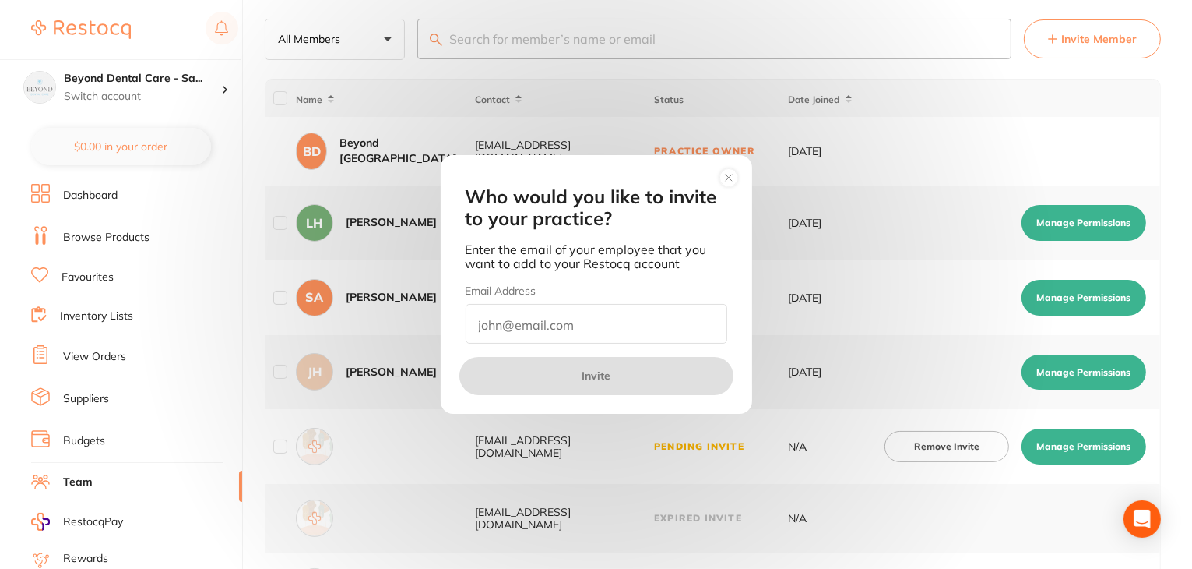
scroll to position [78, 0]
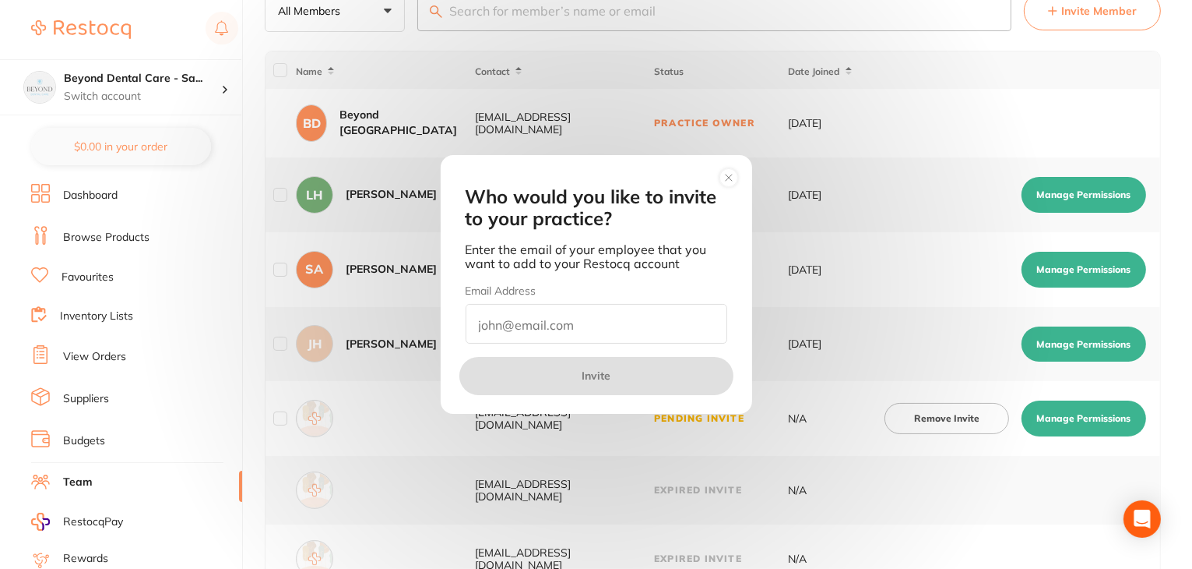
click at [497, 323] on input "email" at bounding box center [597, 324] width 262 height 40
paste input "pmhmt@beyonddentalcare.com.au"
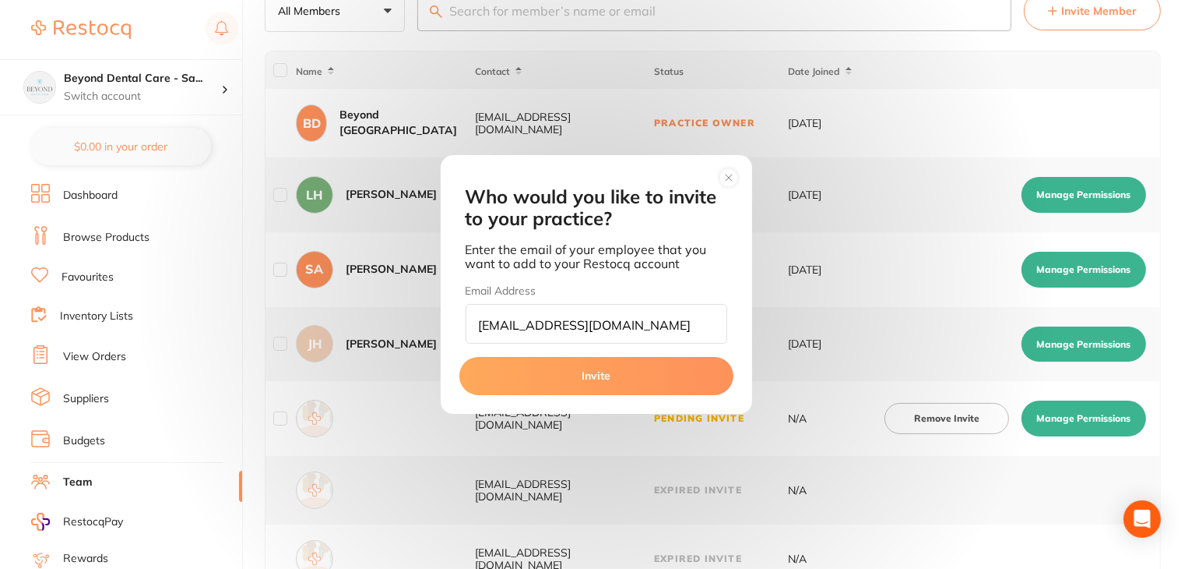
type input "pmhmt@beyonddentalcare.com.au"
click at [530, 377] on button "Invite" at bounding box center [596, 375] width 274 height 37
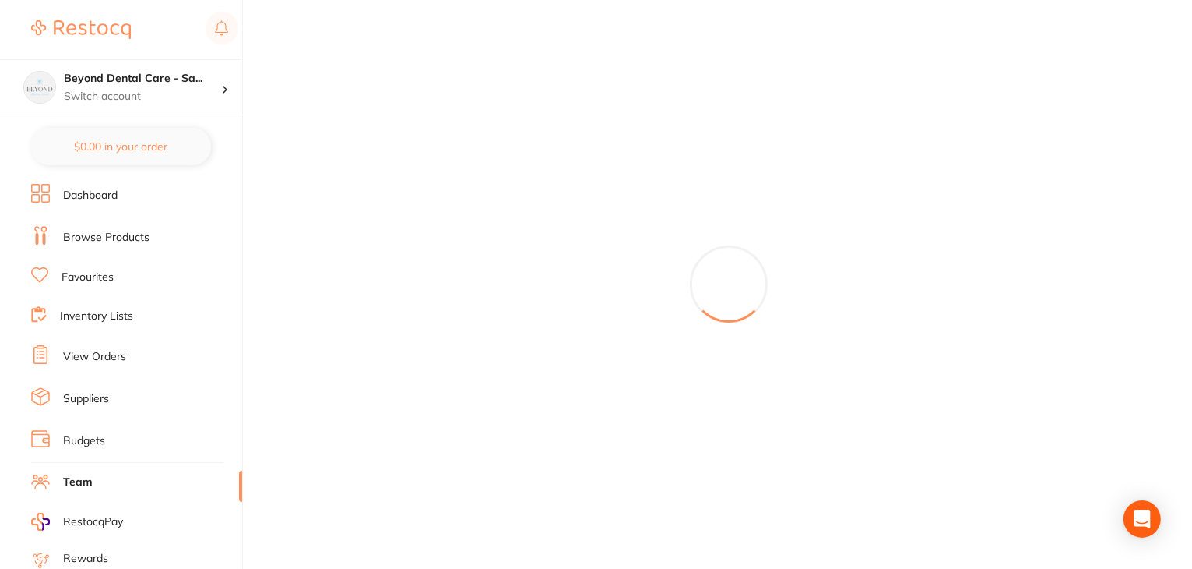
scroll to position [0, 0]
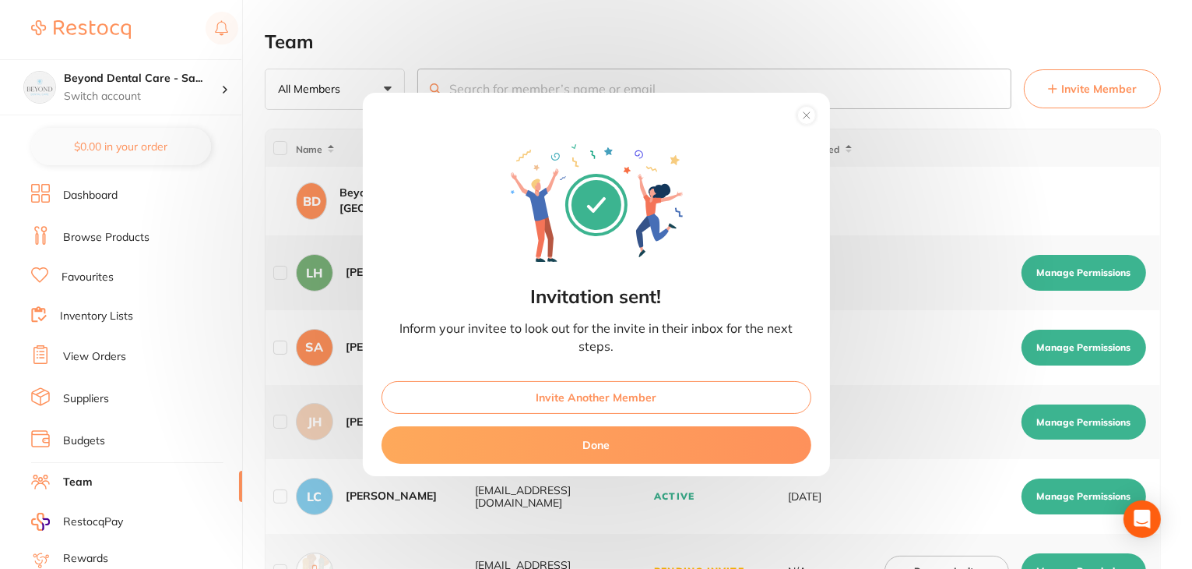
click at [808, 116] on icon at bounding box center [807, 115] width 6 height 6
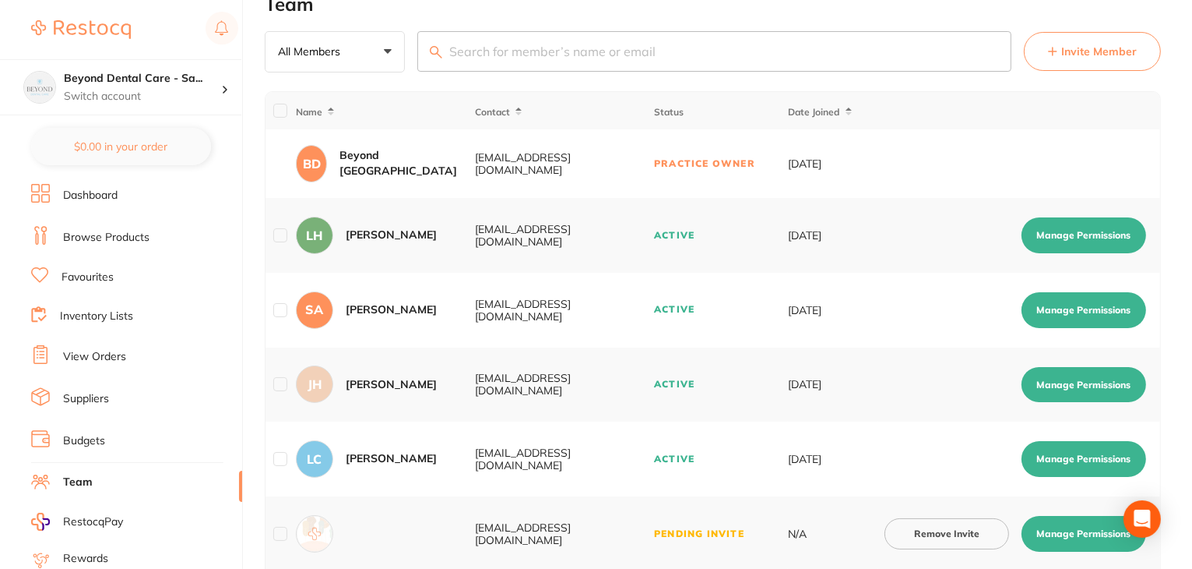
scroll to position [209, 0]
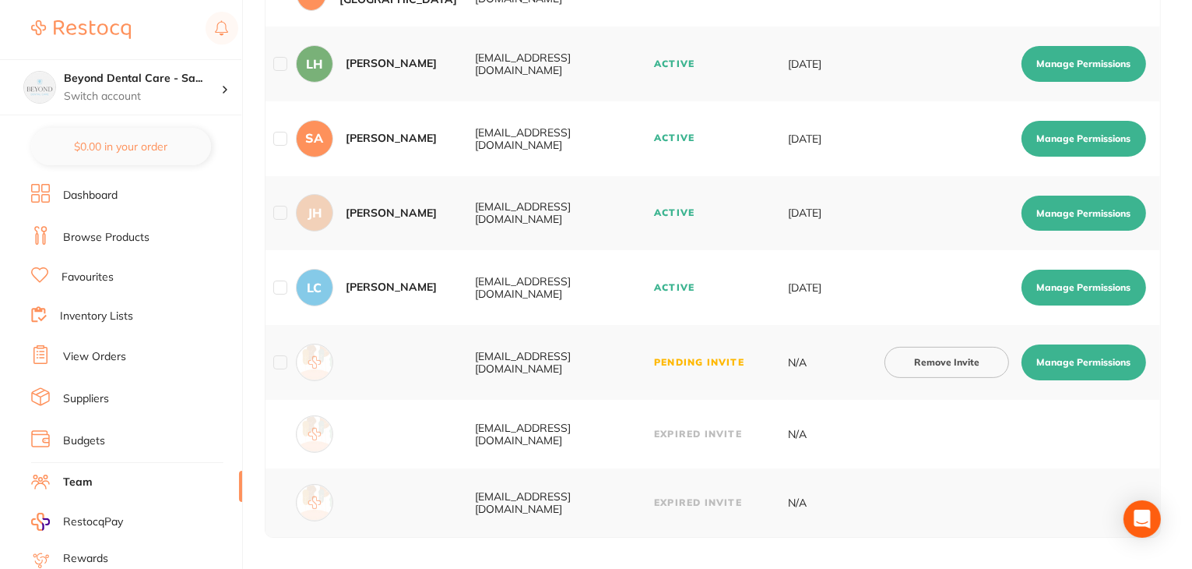
click at [1065, 357] on button "Manage Permissions" at bounding box center [1084, 362] width 125 height 36
checkbox input "true"
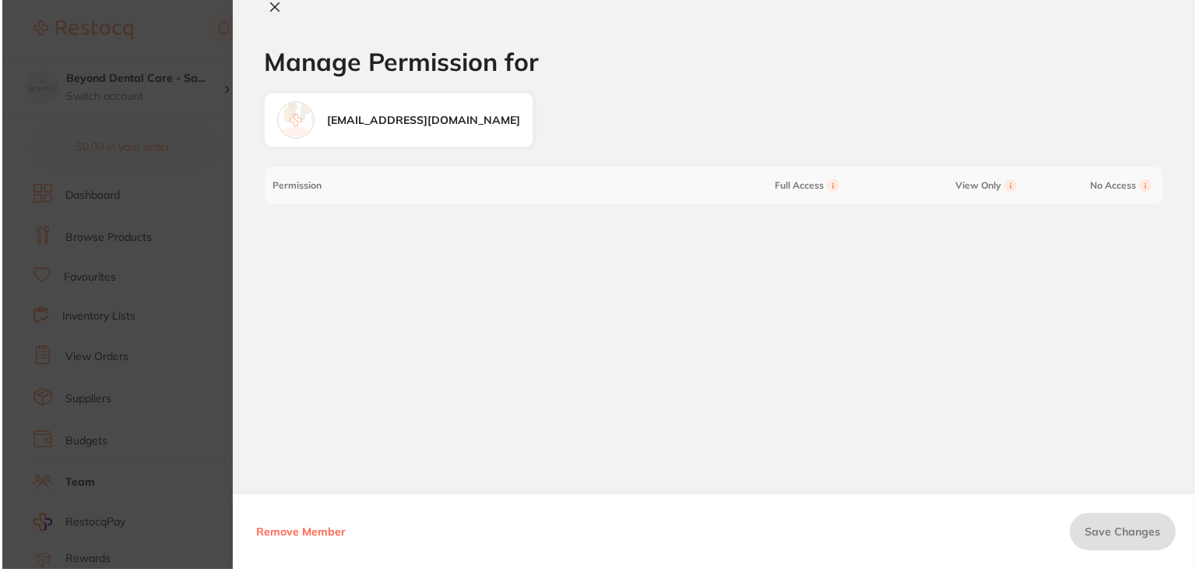
scroll to position [0, 0]
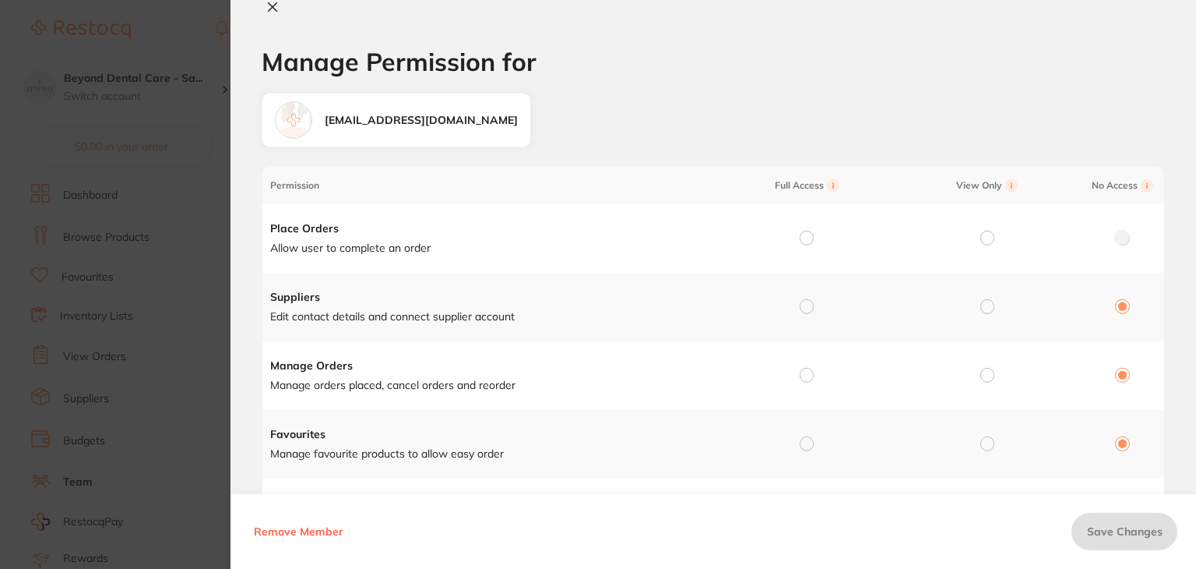
drag, startPoint x: 807, startPoint y: 239, endPoint x: 812, endPoint y: 278, distance: 39.3
click at [808, 248] on td at bounding box center [803, 238] width 181 height 69
click at [807, 307] on input "radio" at bounding box center [807, 306] width 14 height 14
radio input "true"
radio input "false"
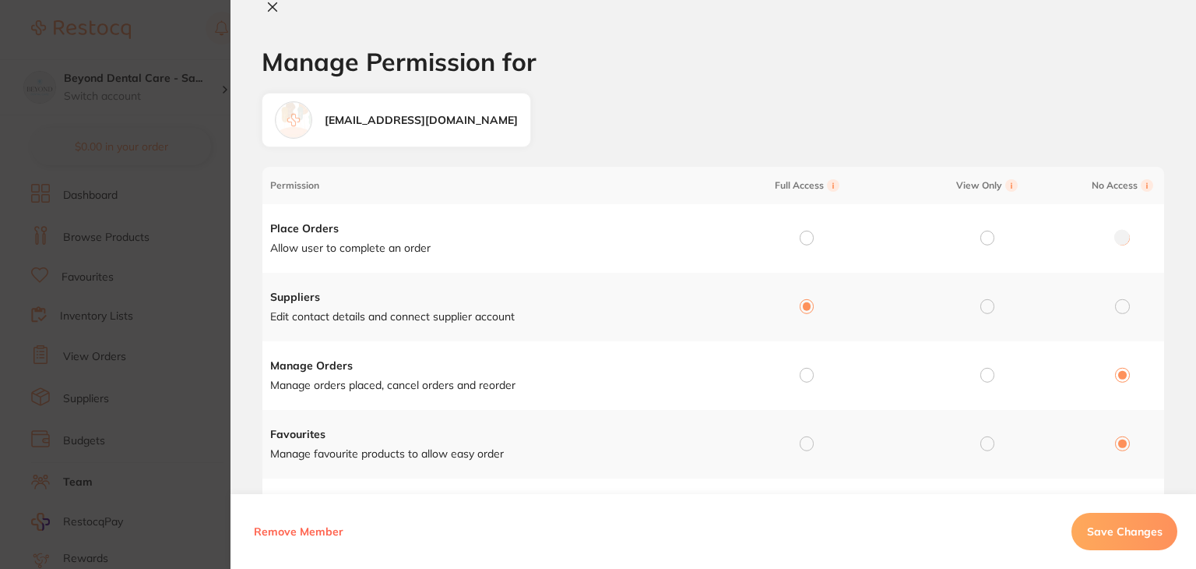
click at [803, 374] on input "radio" at bounding box center [807, 375] width 14 height 14
radio input "true"
radio input "false"
click at [802, 238] on input "radio" at bounding box center [807, 238] width 14 height 14
radio input "true"
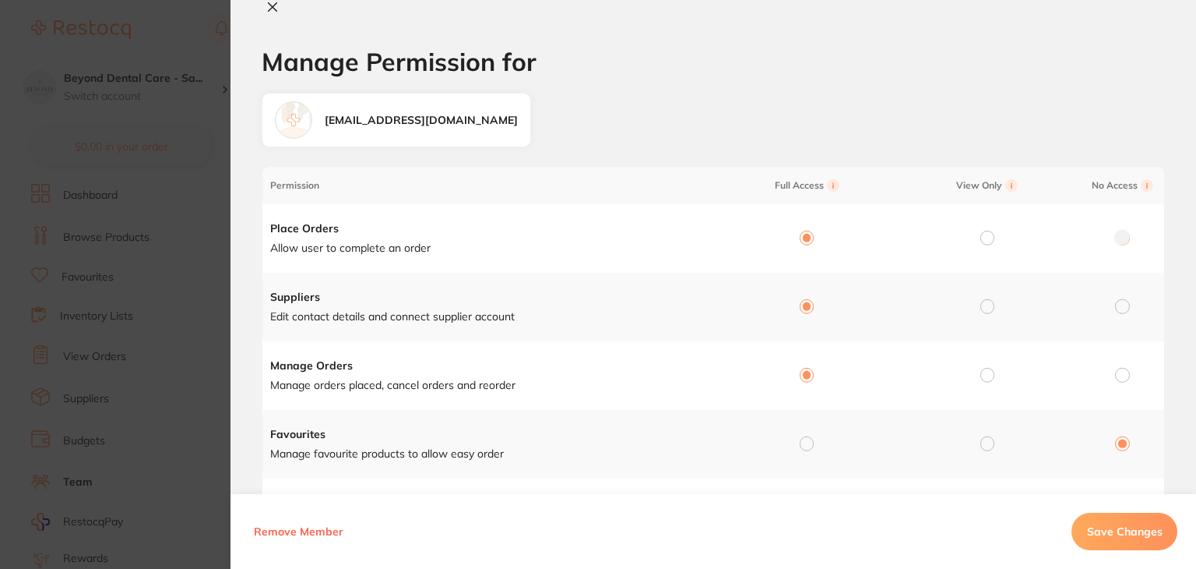
radio input "false"
click at [810, 446] on input "radio" at bounding box center [807, 443] width 14 height 14
radio input "true"
radio input "false"
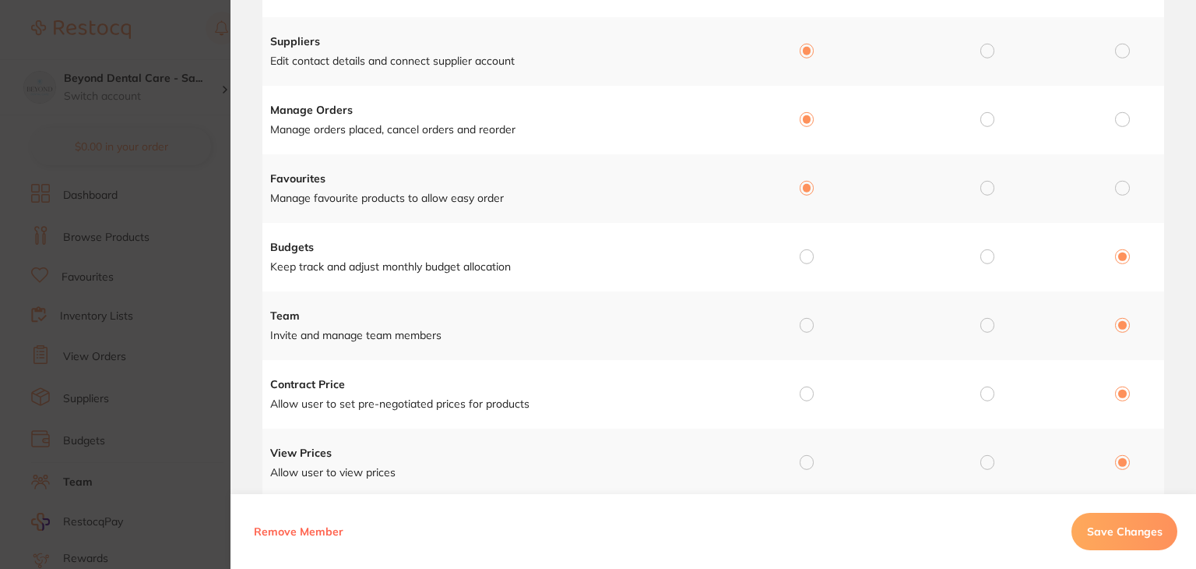
scroll to position [389, 0]
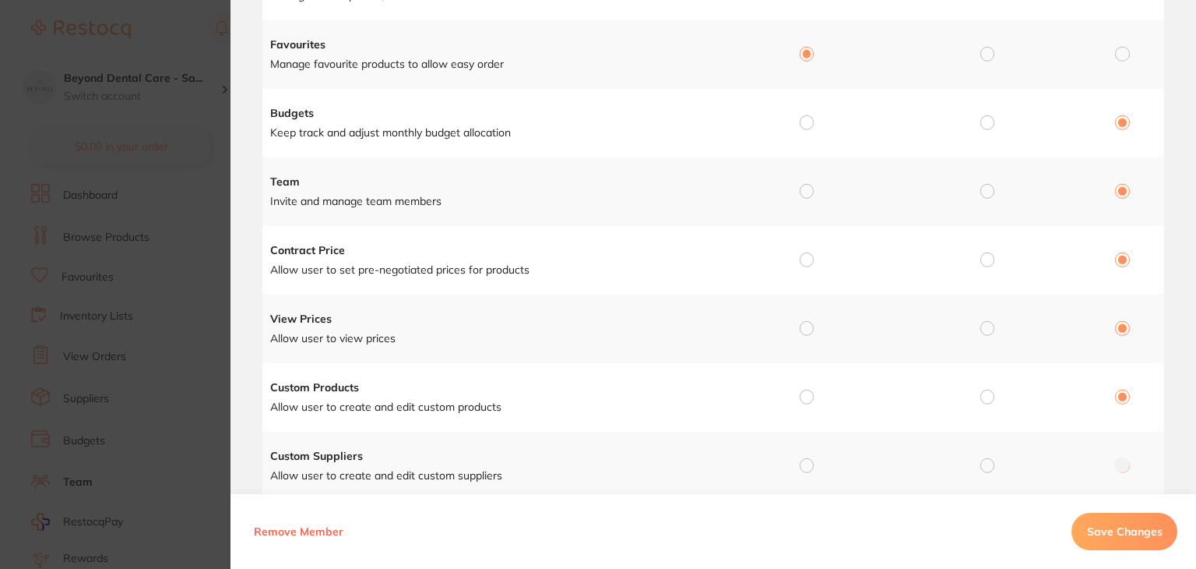
drag, startPoint x: 801, startPoint y: 125, endPoint x: 800, endPoint y: 164, distance: 39.0
click at [801, 125] on input "radio" at bounding box center [807, 122] width 14 height 14
radio input "true"
radio input "false"
click at [805, 191] on input "radio" at bounding box center [807, 191] width 14 height 14
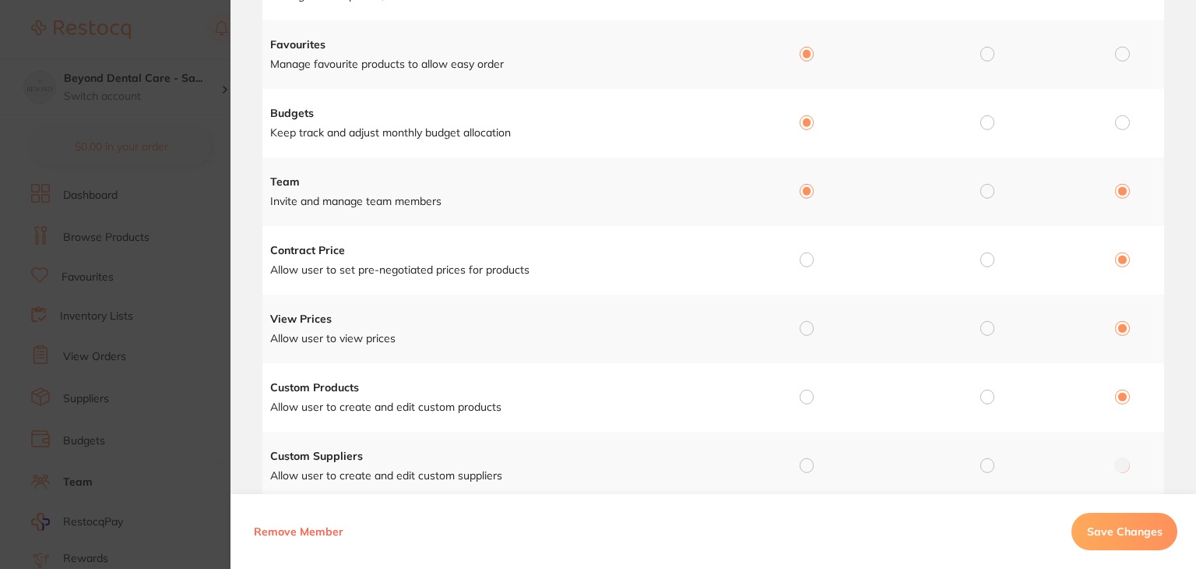
radio input "true"
radio input "false"
drag, startPoint x: 802, startPoint y: 259, endPoint x: 813, endPoint y: 335, distance: 76.3
click at [803, 262] on input "radio" at bounding box center [807, 259] width 14 height 14
radio input "true"
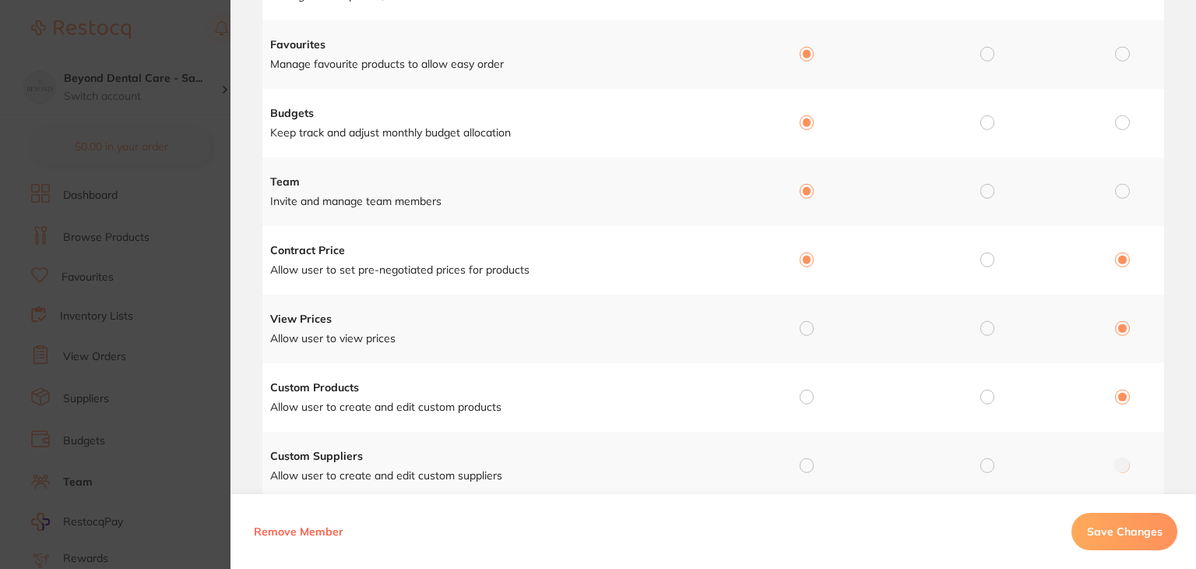
radio input "false"
click at [805, 334] on input "radio" at bounding box center [807, 328] width 14 height 14
radio input "true"
radio input "false"
click at [807, 396] on input "radio" at bounding box center [807, 396] width 14 height 14
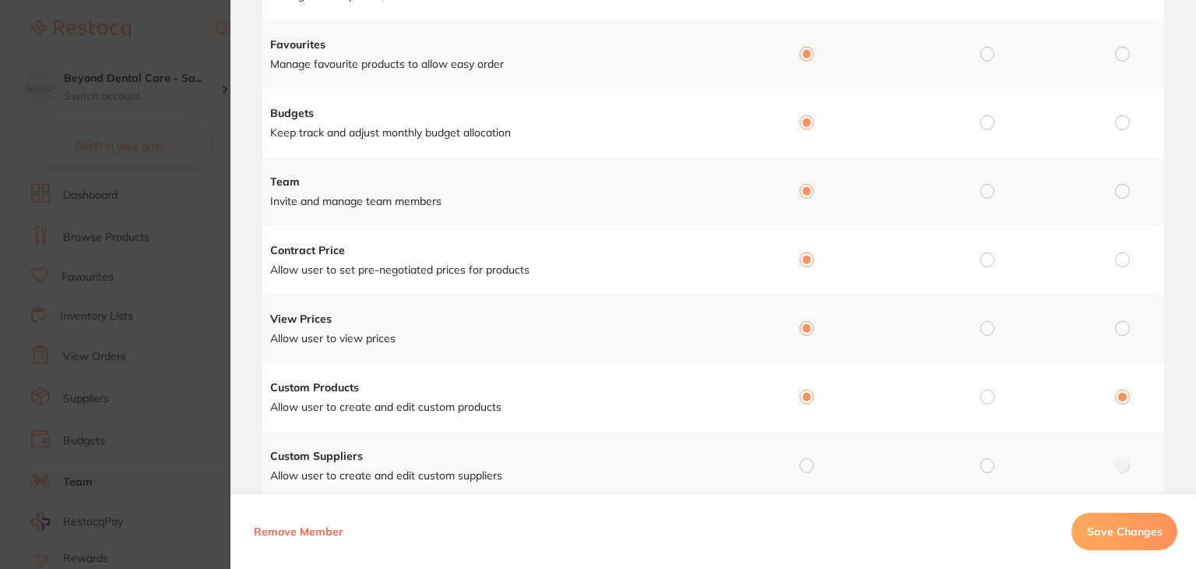
radio input "true"
radio input "false"
click at [800, 468] on input "radio" at bounding box center [807, 465] width 14 height 14
radio input "true"
radio input "false"
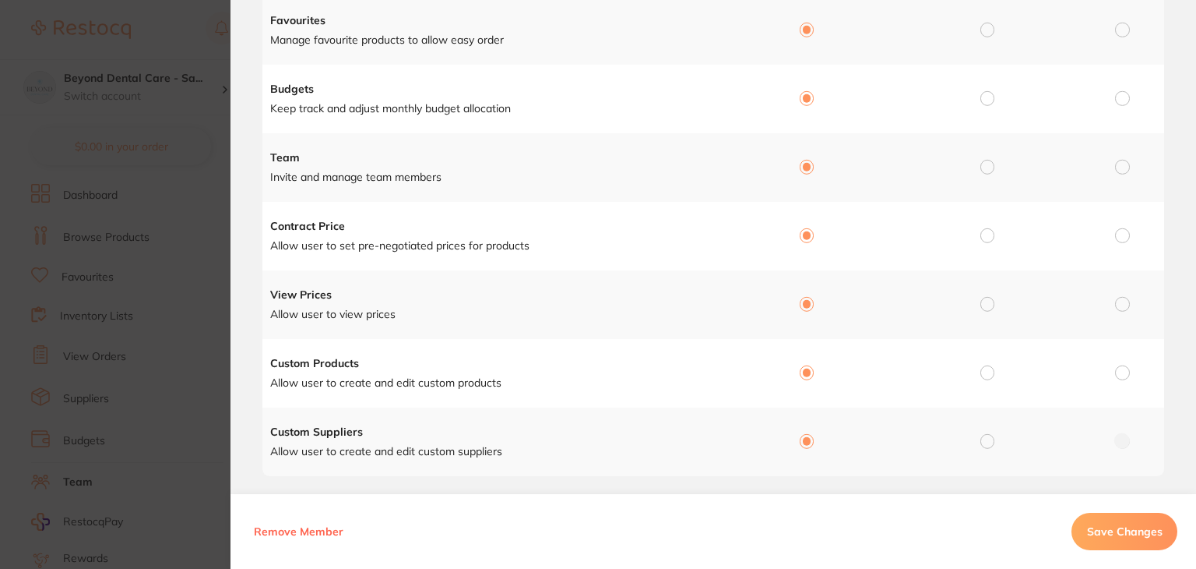
scroll to position [438, 0]
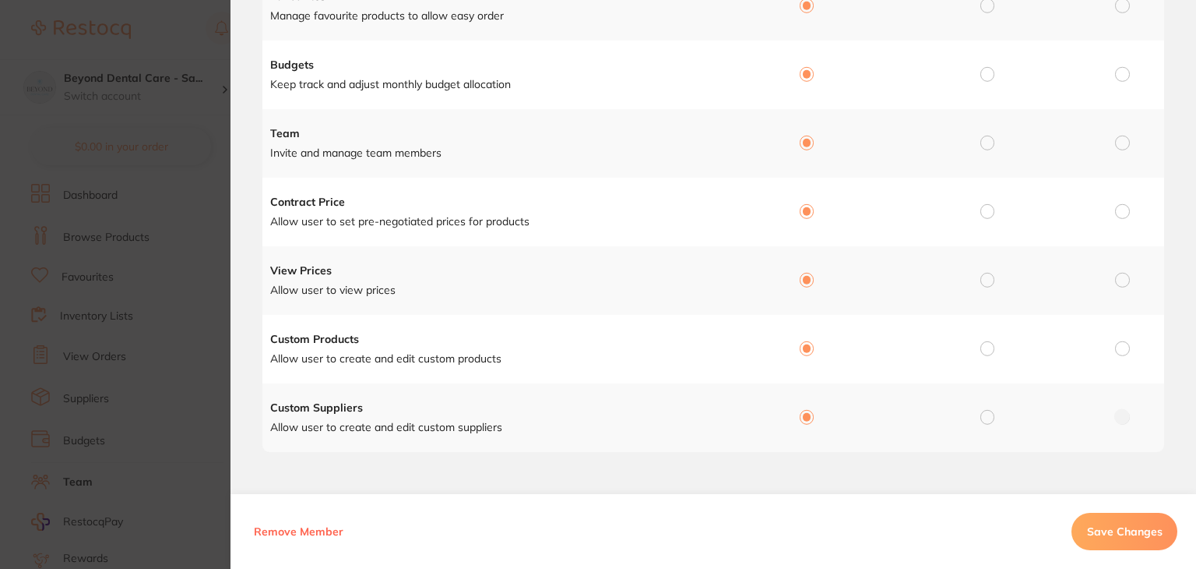
click at [1120, 530] on span "Save Changes" at bounding box center [1125, 531] width 76 height 14
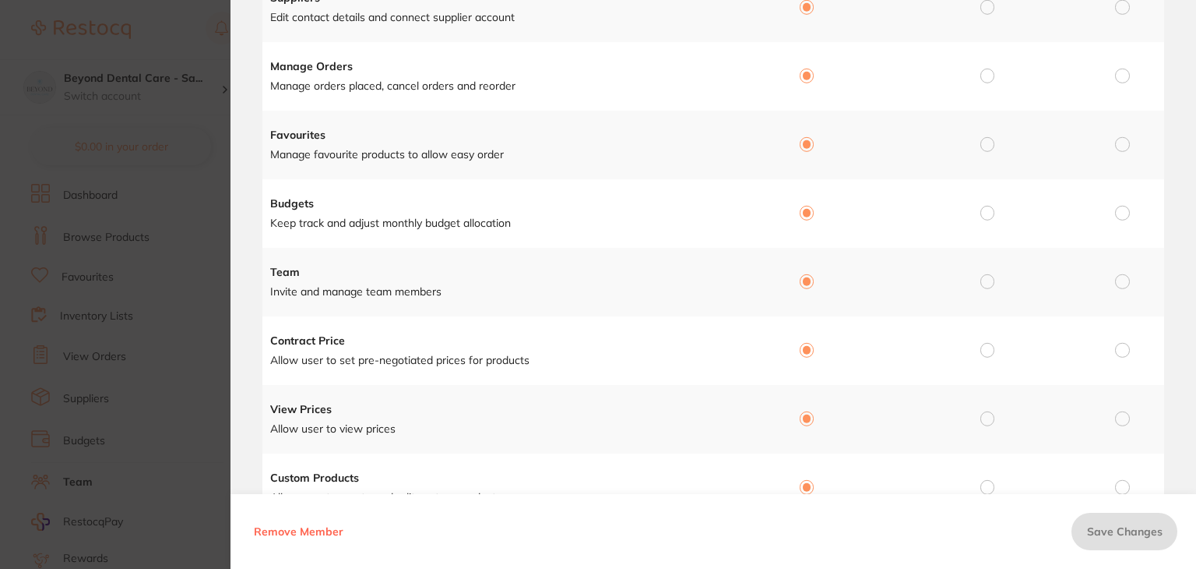
scroll to position [0, 0]
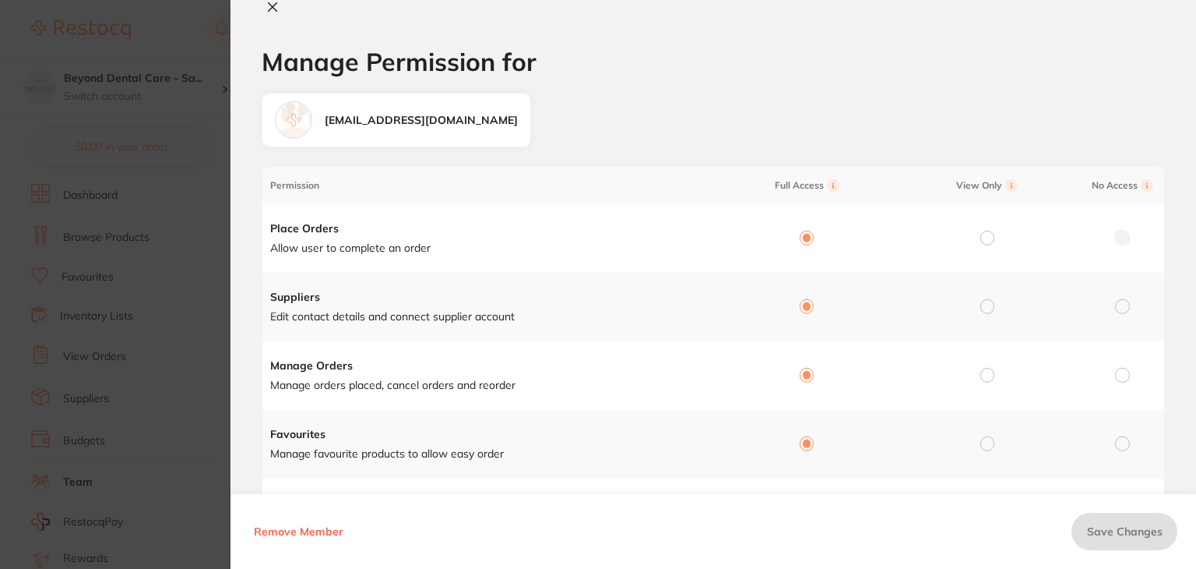
click at [270, 9] on icon at bounding box center [273, 7] width 9 height 9
checkbox input "false"
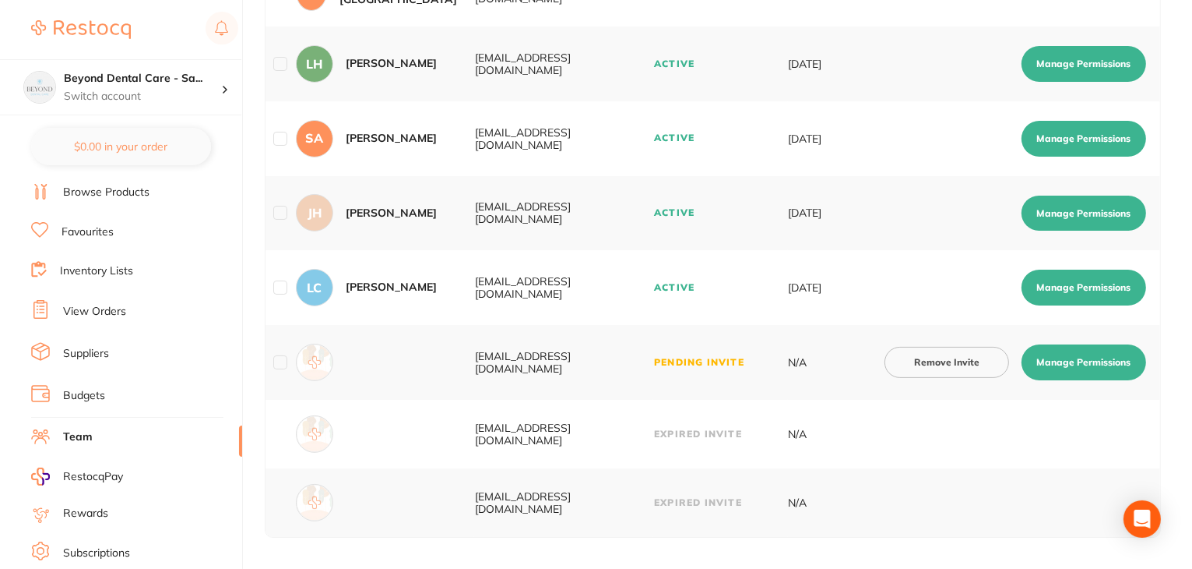
scroll to position [157, 0]
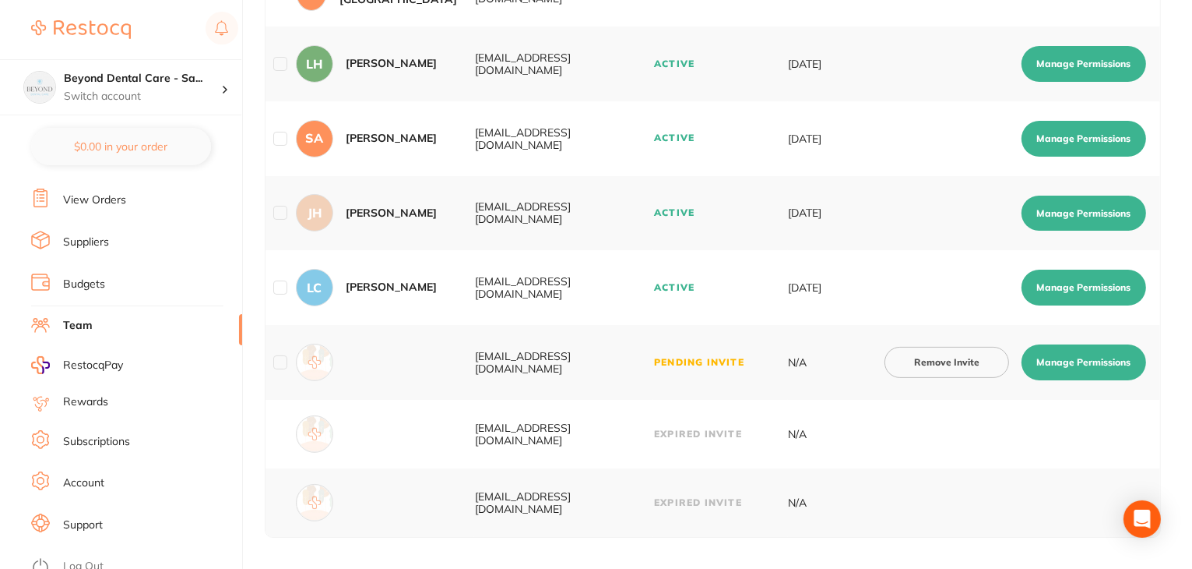
click at [80, 558] on link "Log Out" at bounding box center [83, 566] width 40 height 16
